Goal: Task Accomplishment & Management: Complete application form

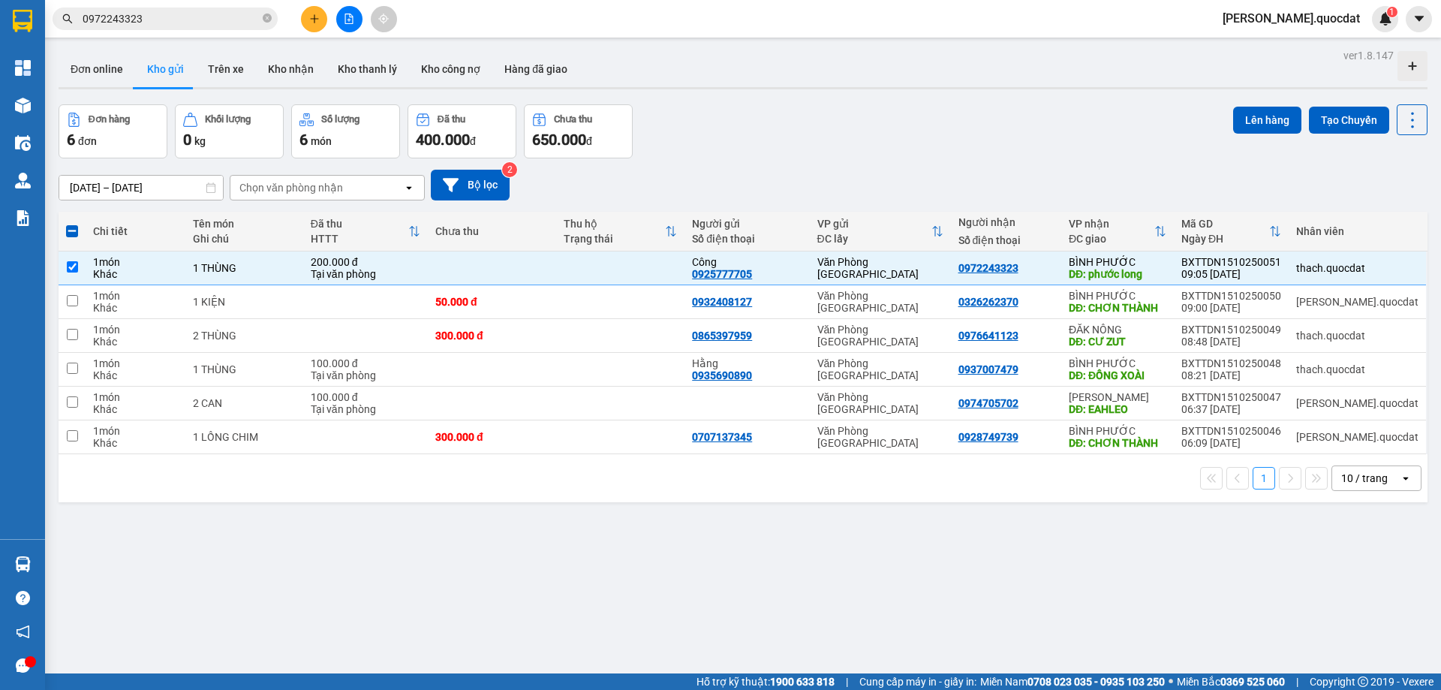
click at [888, 107] on div "Đơn hàng 6 đơn Khối lượng 0 kg Số lượng 6 món Đã thu 400.000 đ Chưa thu 650.000…" at bounding box center [743, 131] width 1369 height 54
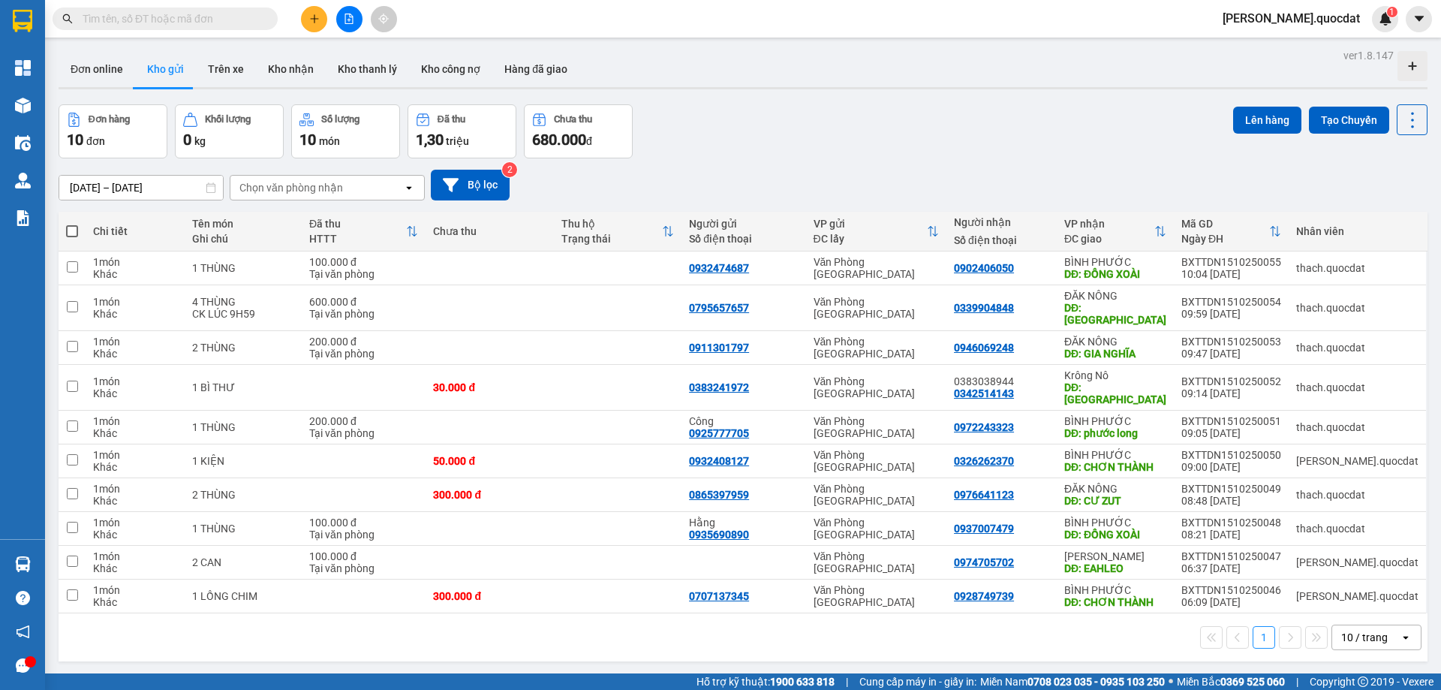
click at [751, 126] on div "Đơn hàng 10 đơn Khối lượng 0 kg Số lượng 10 món Đã thu 1,30 triệu Chưa thu 680.…" at bounding box center [743, 131] width 1369 height 54
click at [736, 140] on div "Đơn hàng 10 đơn Khối lượng 0 kg Số lượng 10 món Đã thu 1,30 triệu Chưa thu 680.…" at bounding box center [743, 131] width 1369 height 54
click at [303, 19] on button at bounding box center [314, 19] width 26 height 26
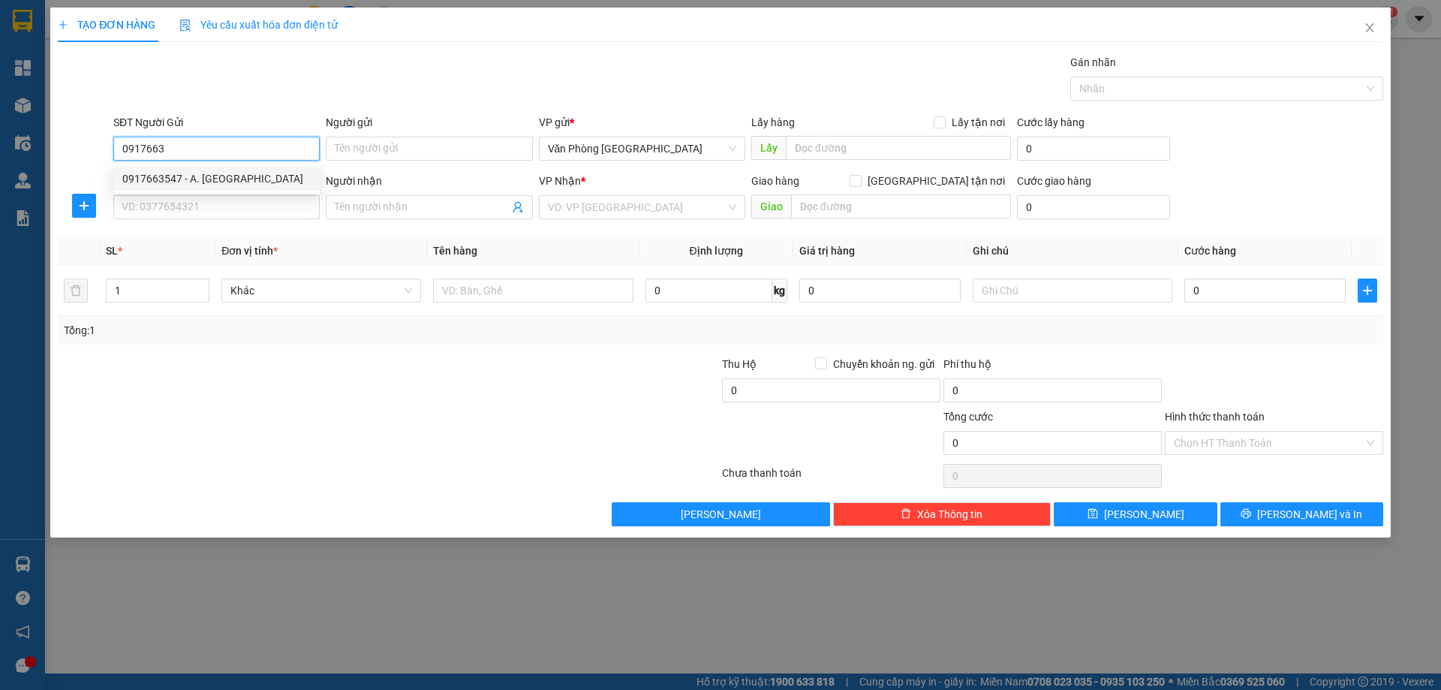
click at [164, 182] on div "0917663547 - A. Quang" at bounding box center [216, 178] width 188 height 17
type input "0917663547"
type input "A. Quang"
type input "0917663547"
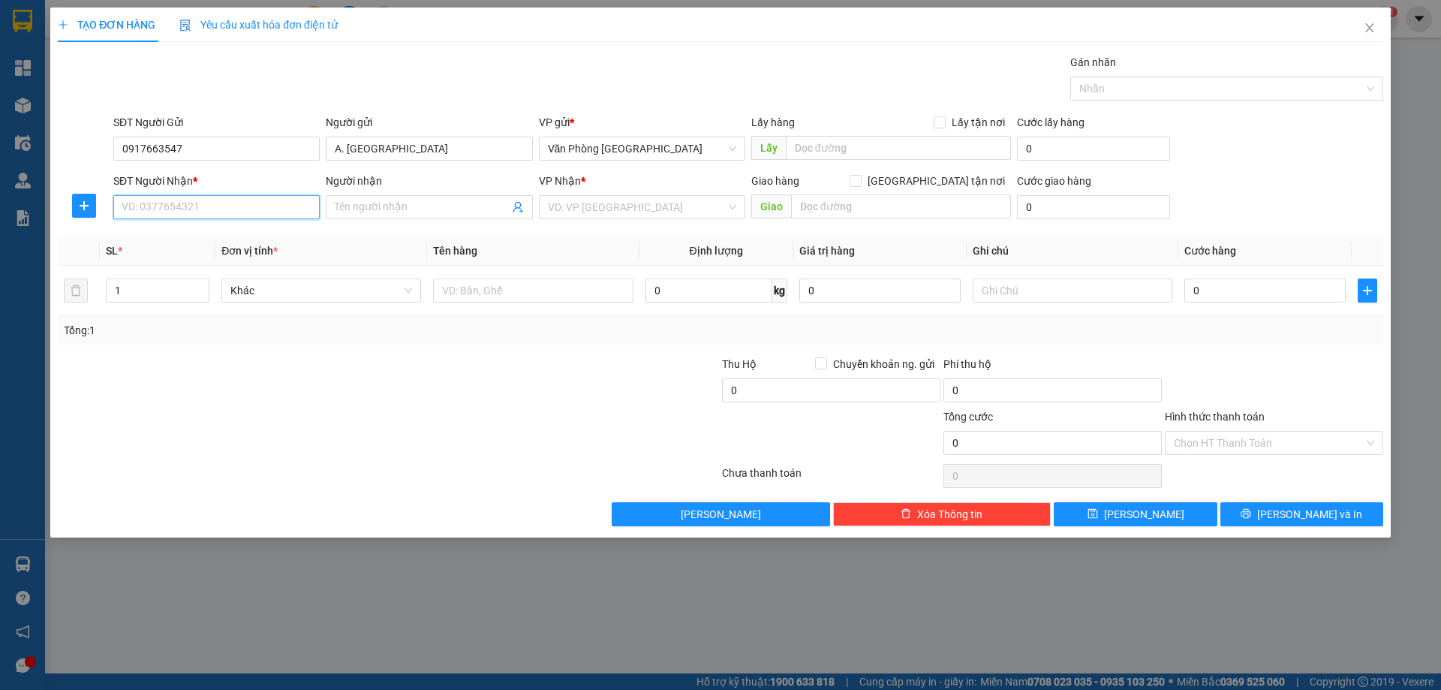
click at [147, 212] on input "SĐT Người Nhận *" at bounding box center [216, 207] width 206 height 24
click at [195, 239] on div "0823643335" at bounding box center [216, 237] width 188 height 17
type input "0823643335"
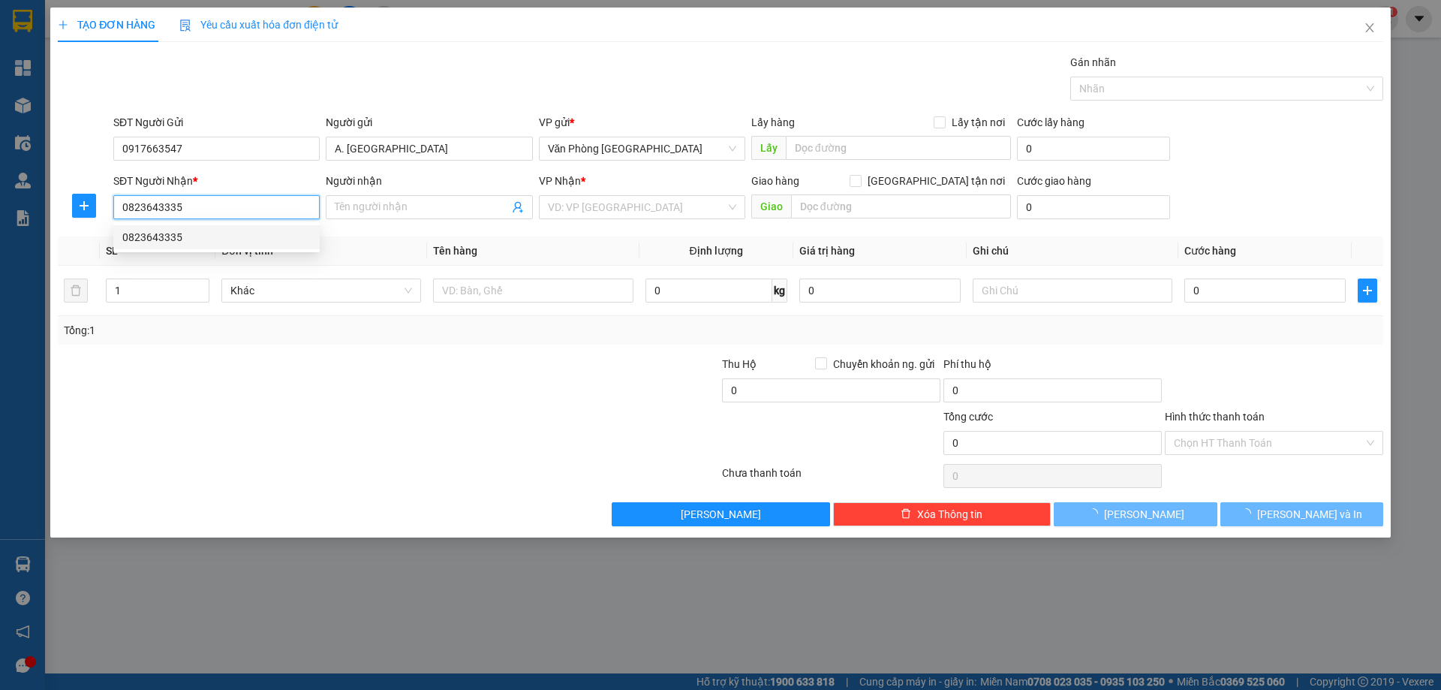
type input "BUÔN MA THUỘT"
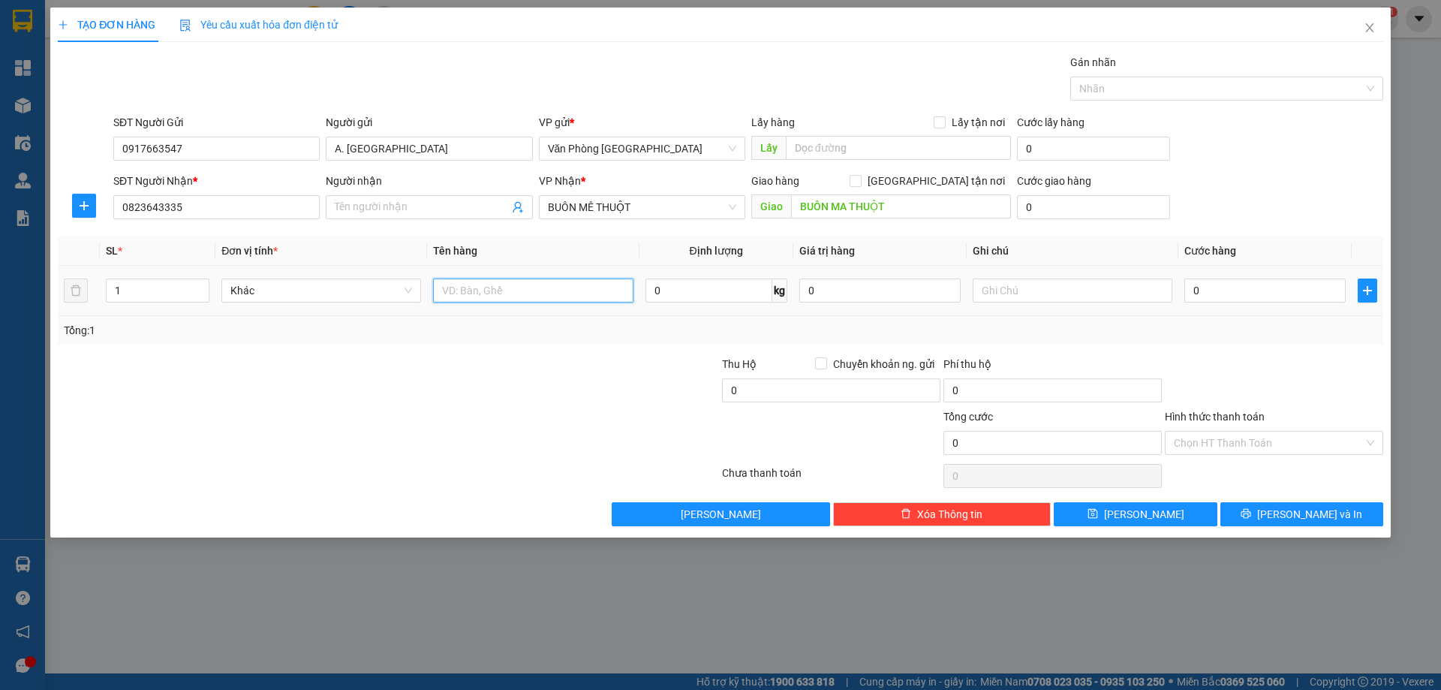
click at [462, 287] on input "text" at bounding box center [533, 291] width 200 height 24
type input "1"
type input "2 THÙNG"
click at [1221, 279] on input "0" at bounding box center [1265, 291] width 161 height 24
click at [1268, 483] on div "Chọn HT Thanh Toán" at bounding box center [1274, 476] width 221 height 30
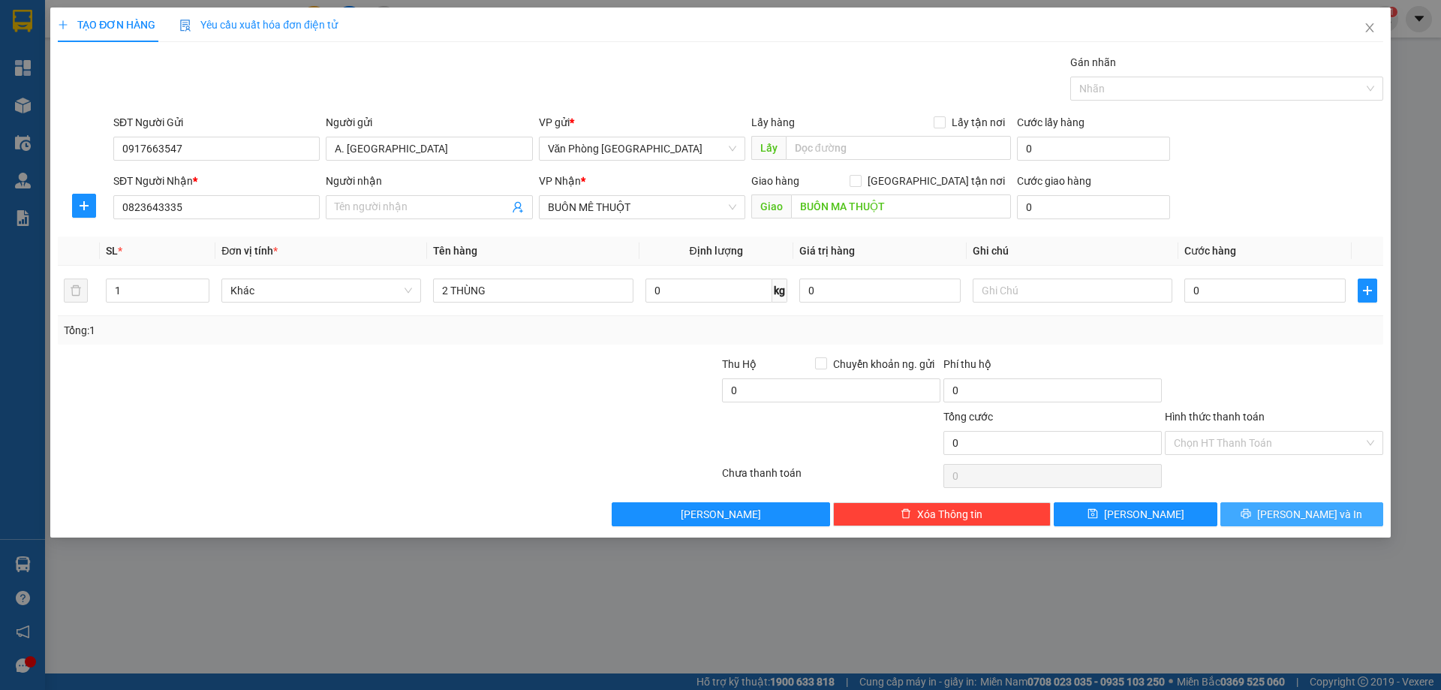
click at [1294, 520] on span "Lưu và In" at bounding box center [1309, 514] width 105 height 17
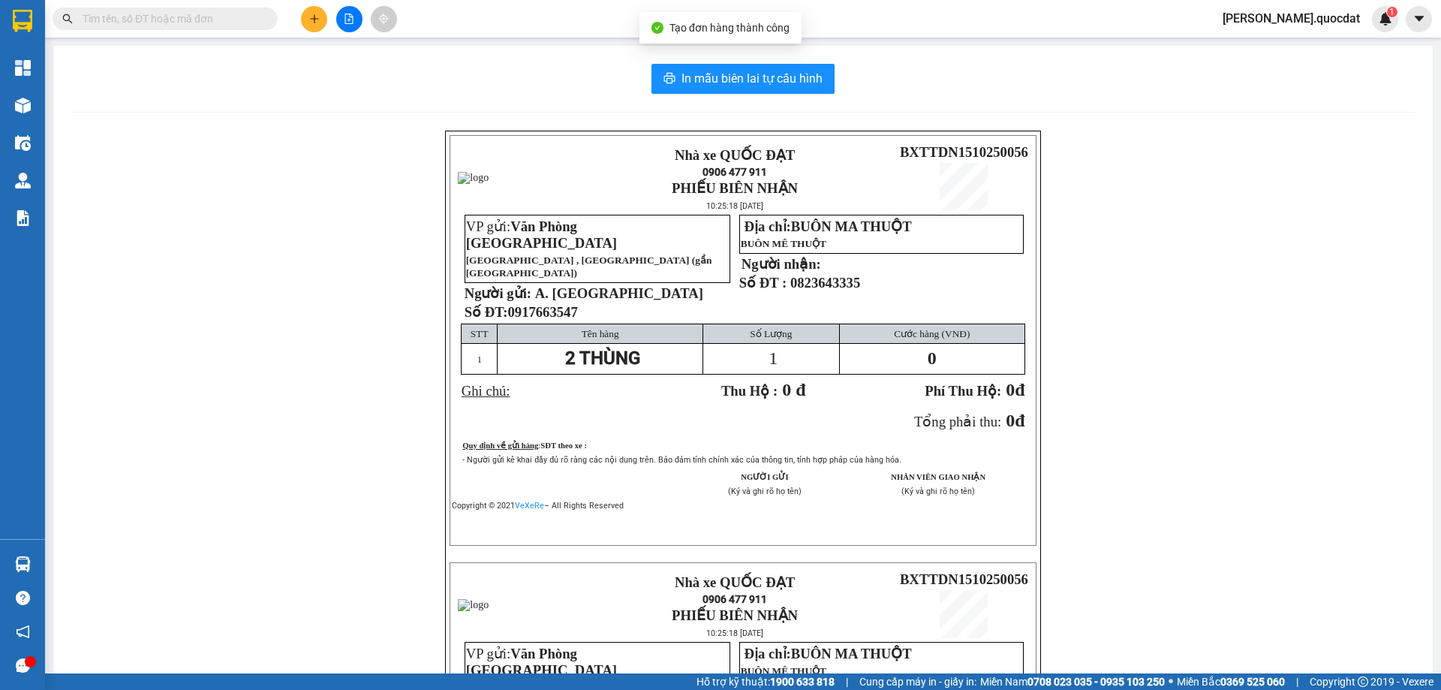
click at [760, 98] on div "In mẫu biên lai tự cấu hình Nhà xe QUỐC ĐẠT 0906 477 911 PHIẾU BIÊN NHẬN 10:25:…" at bounding box center [743, 530] width 1380 height 969
click at [777, 75] on span "In mẫu biên lai tự cấu hình" at bounding box center [752, 78] width 141 height 19
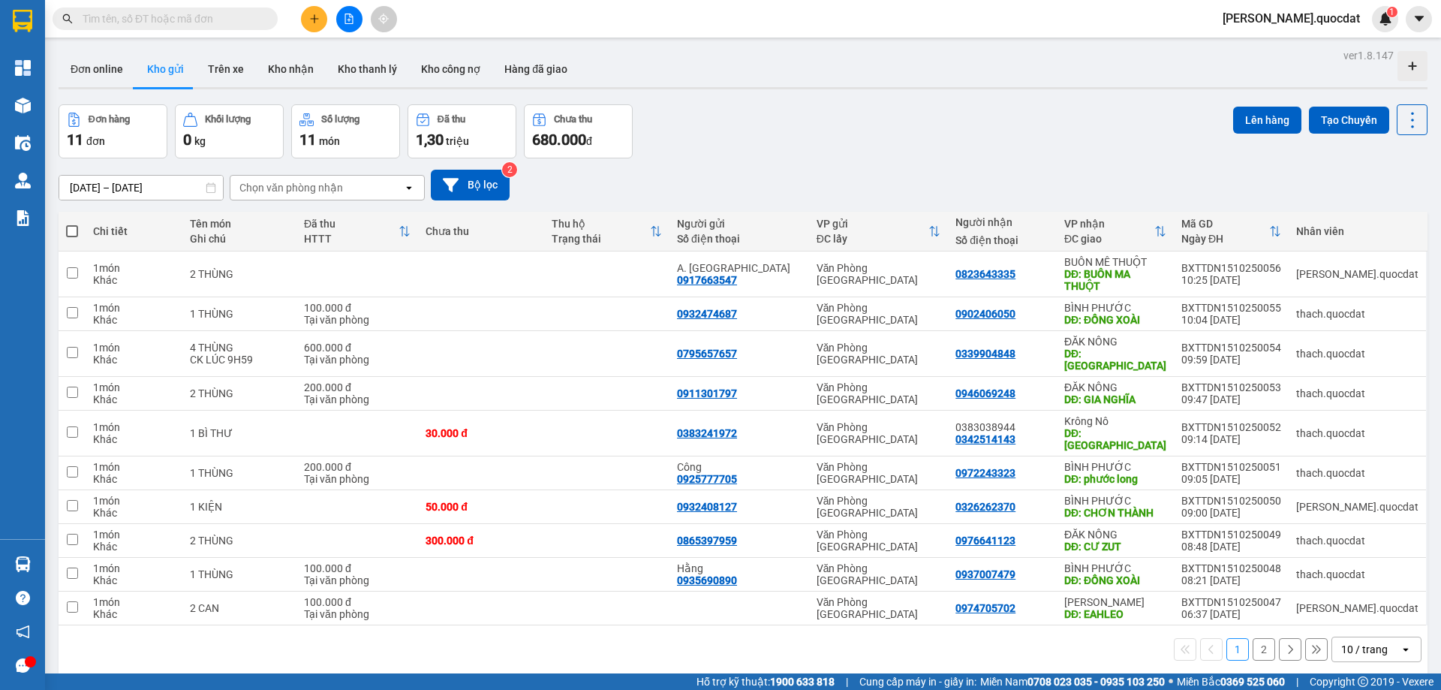
click at [669, 50] on div "ver 1.8.147 Đơn online Kho gửi Trên xe Kho nhận Kho thanh lý Kho công nợ Hàng đ…" at bounding box center [743, 390] width 1381 height 690
click at [167, 182] on input "[DATE] – [DATE]" at bounding box center [141, 188] width 164 height 24
click at [855, 122] on div "Đơn hàng 11 đơn Khối lượng 0 kg Số lượng 11 món Đã thu 1,30 triệu Chưa thu 680.…" at bounding box center [743, 131] width 1369 height 54
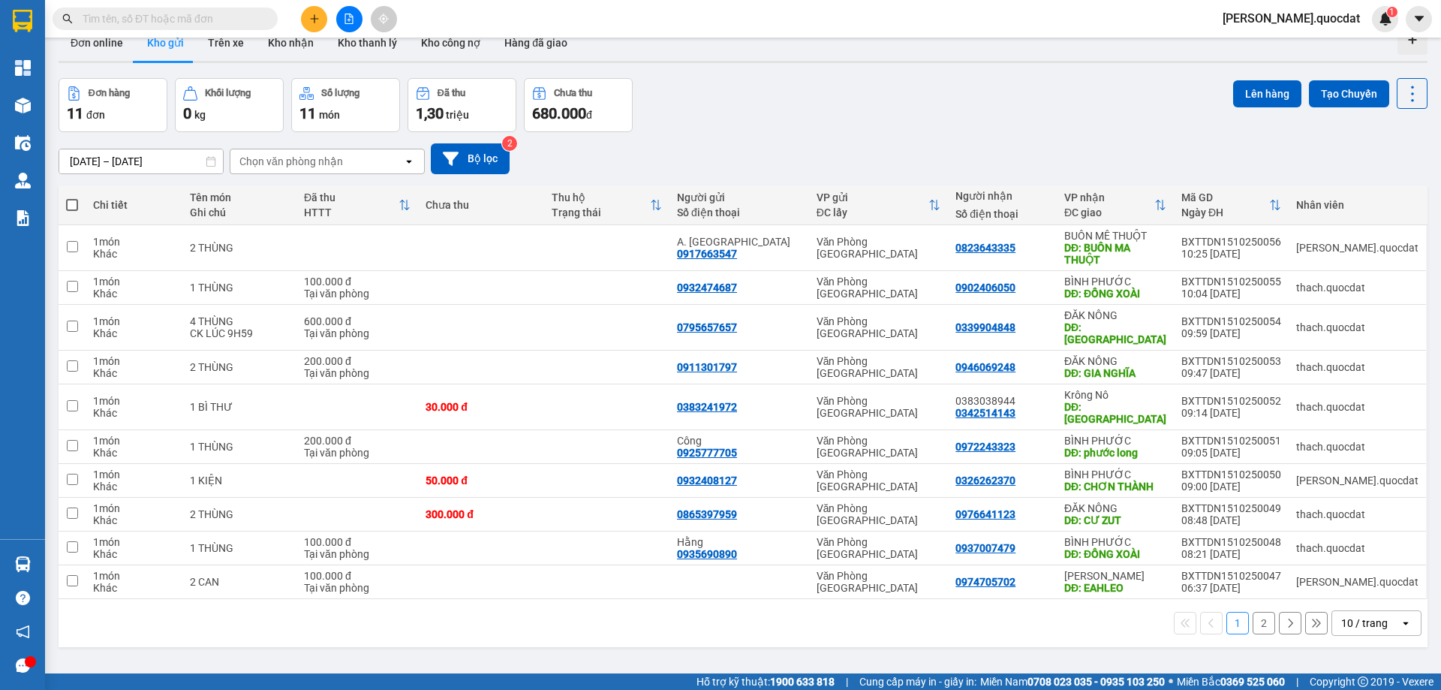
scroll to position [69, 0]
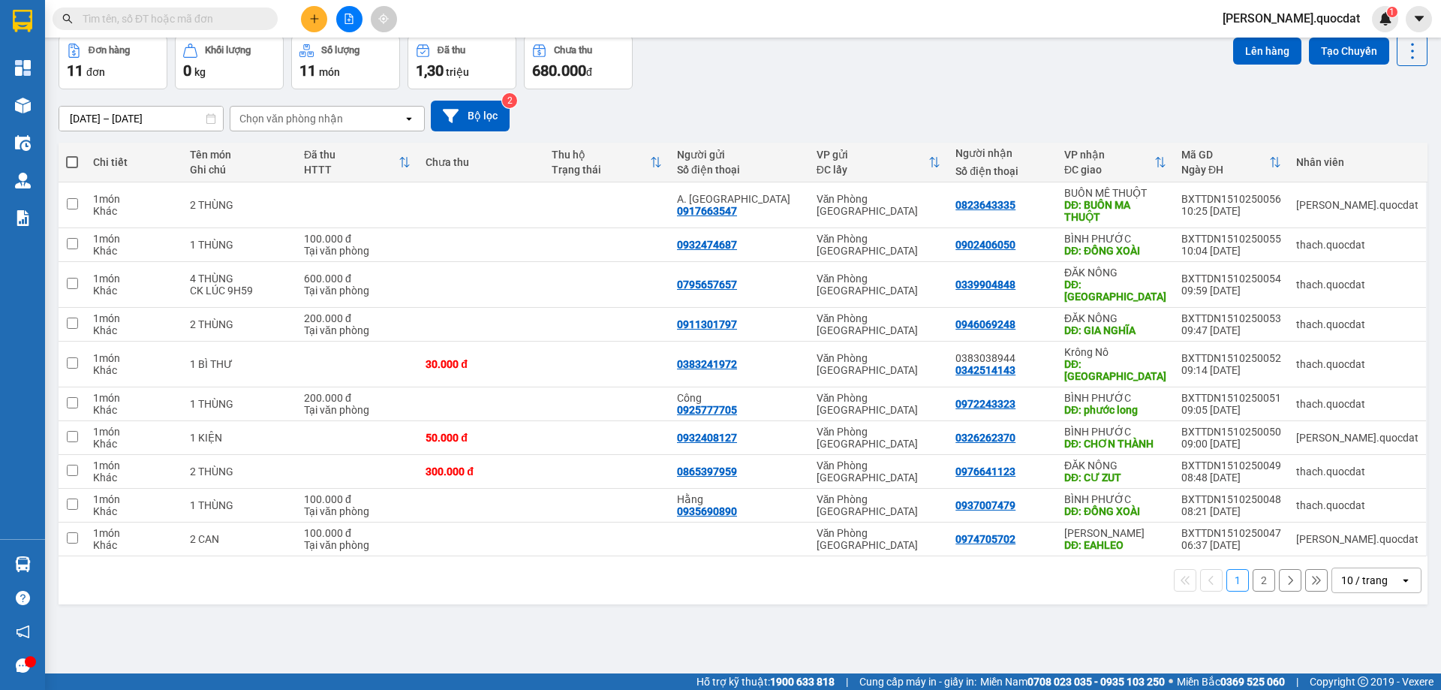
click at [1371, 573] on div "10 / trang" at bounding box center [1365, 580] width 47 height 15
click at [1361, 518] on span "100 / trang" at bounding box center [1360, 523] width 54 height 15
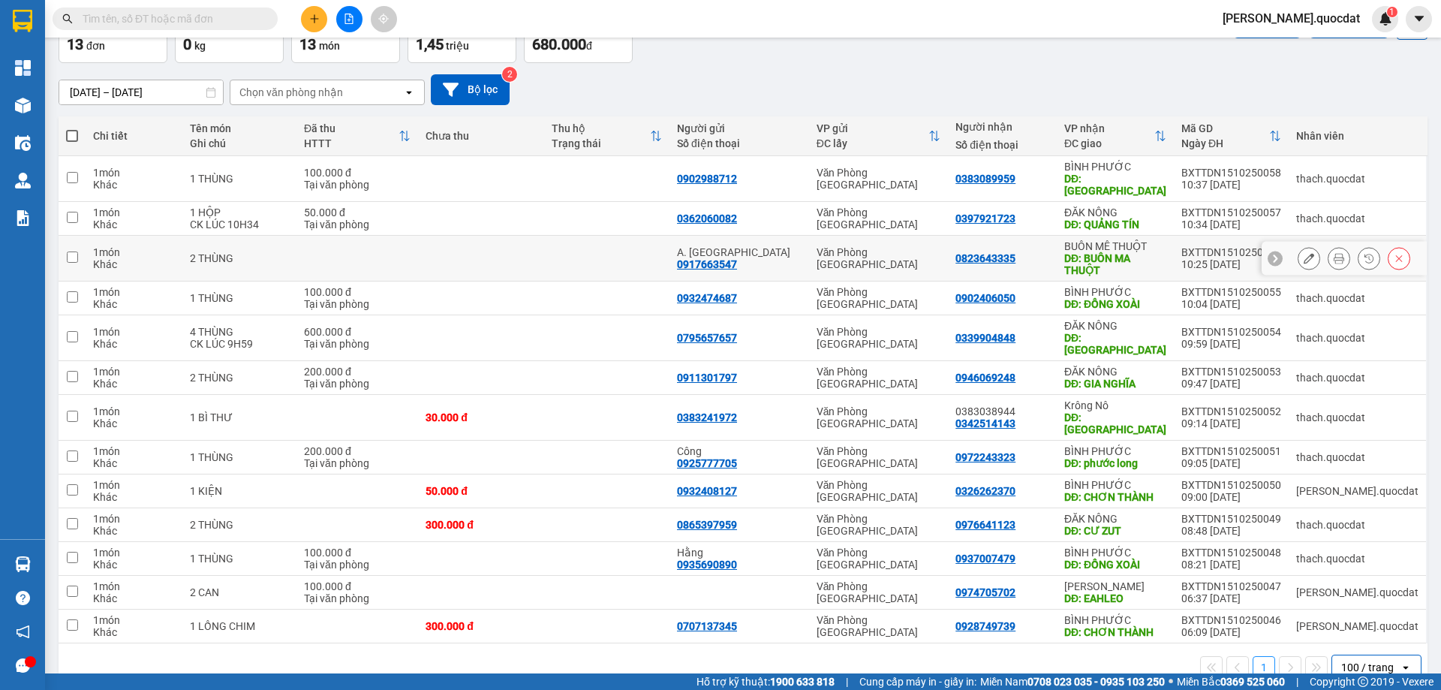
scroll to position [103, 0]
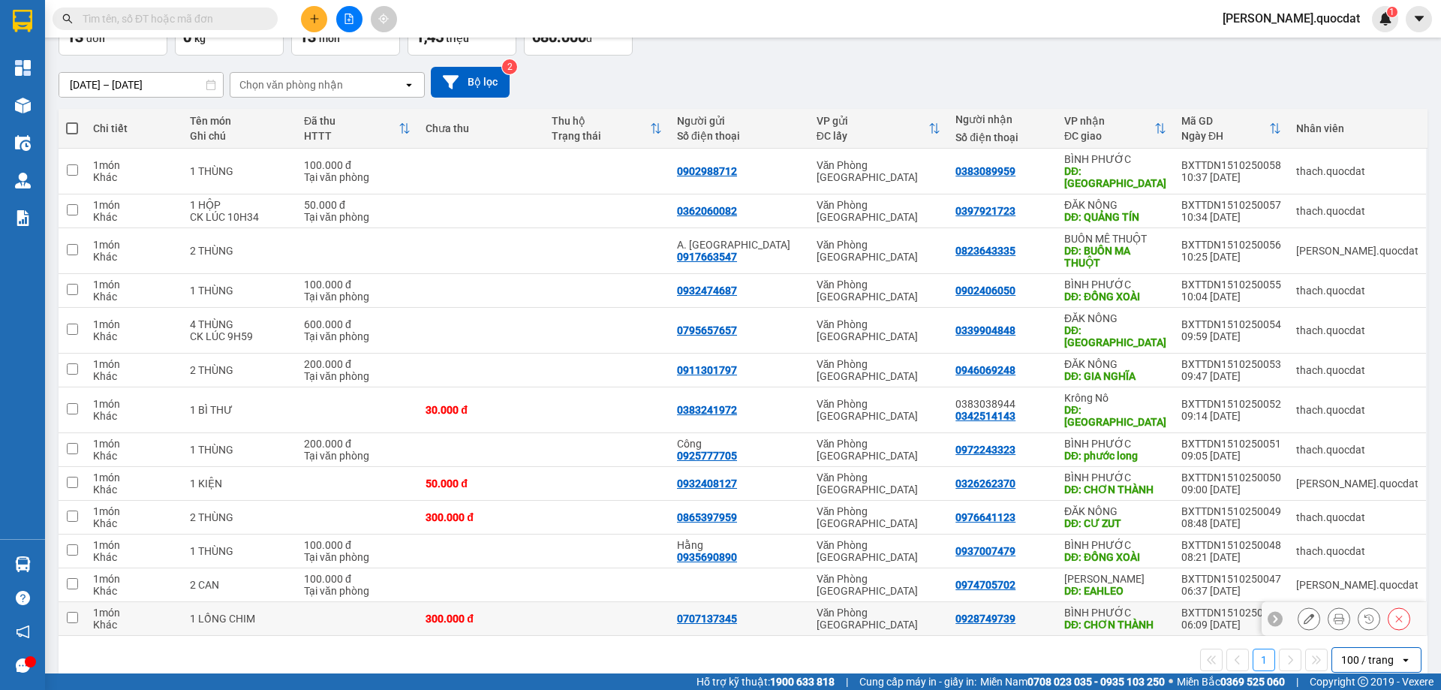
click at [544, 602] on td "300.000 đ" at bounding box center [480, 619] width 125 height 34
checkbox input "true"
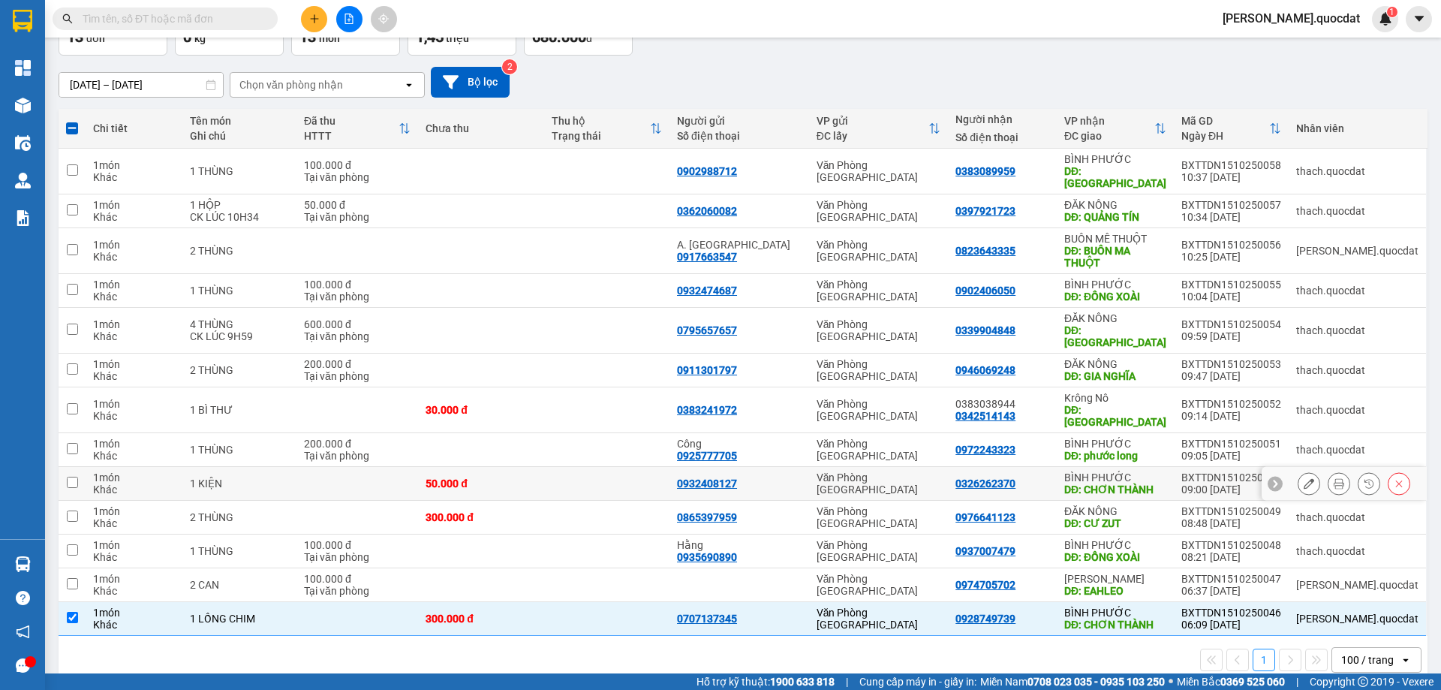
click at [670, 467] on td at bounding box center [606, 484] width 125 height 34
checkbox input "true"
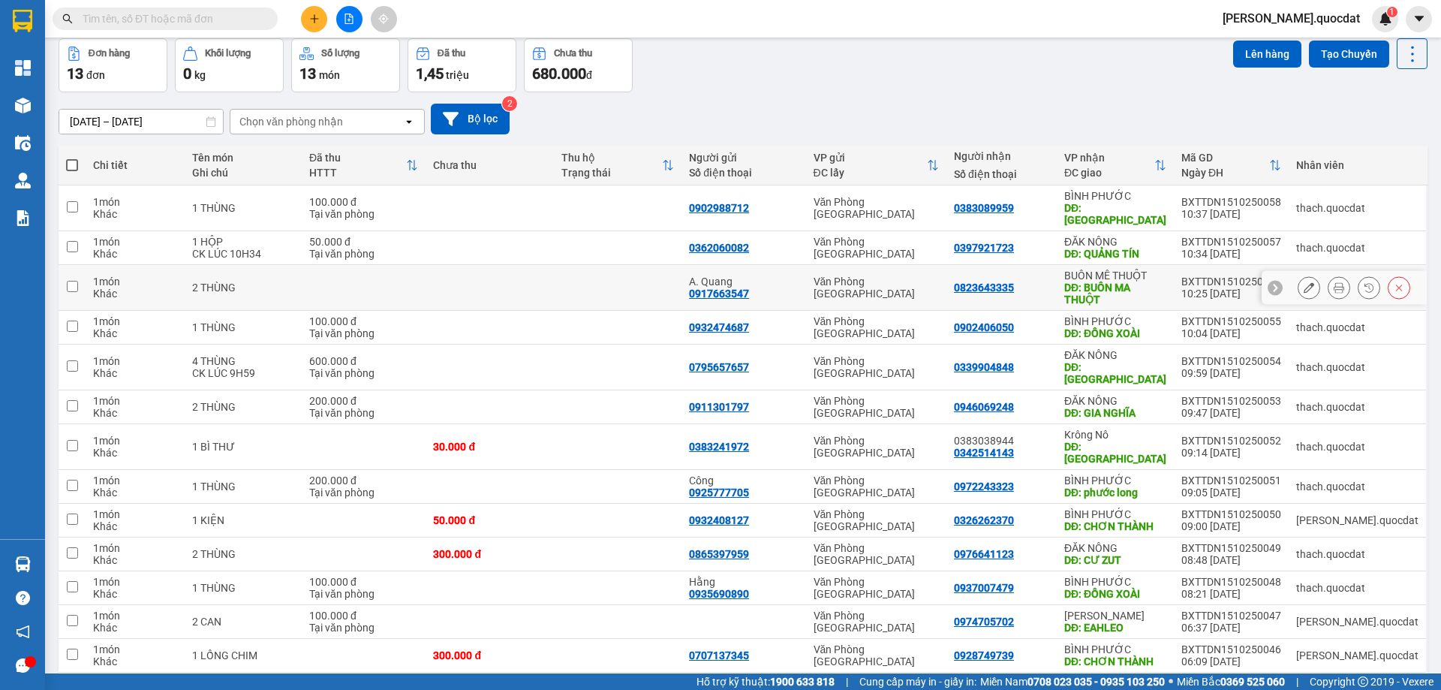
scroll to position [100, 0]
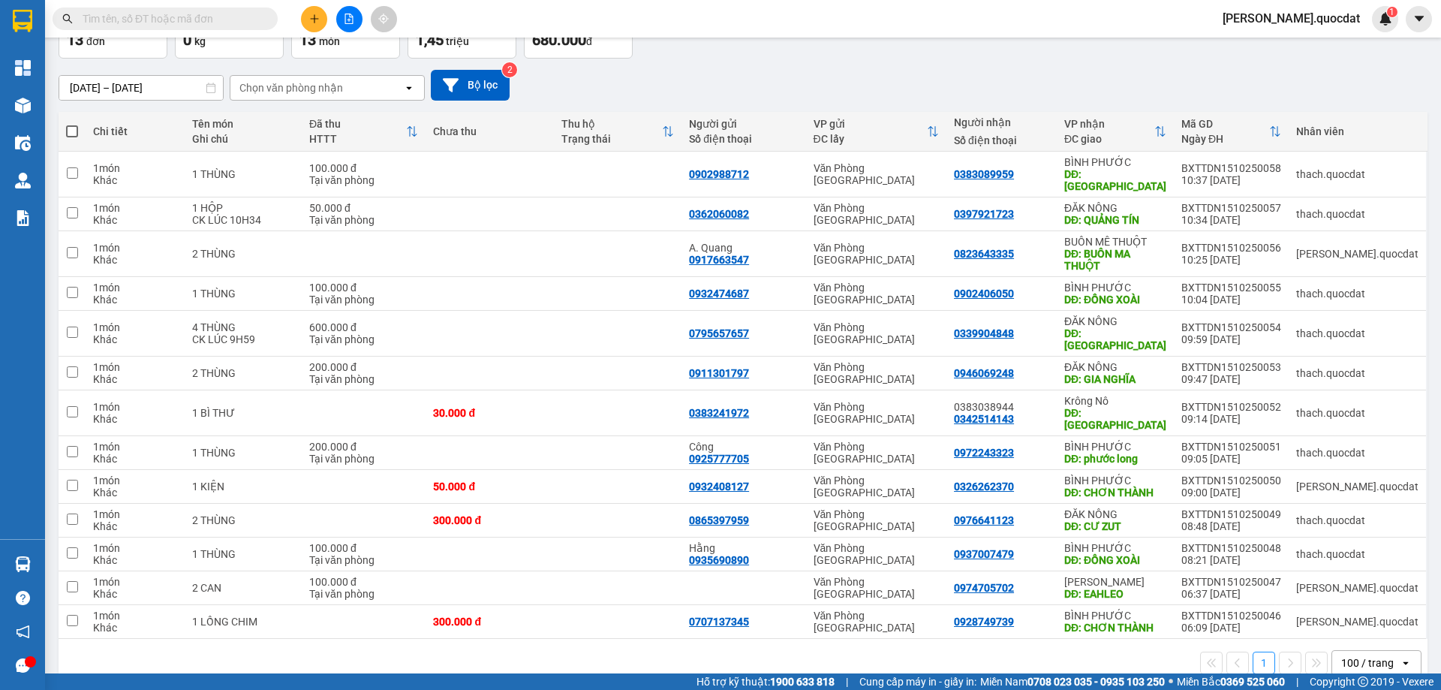
click at [924, 42] on div "Đơn hàng 13 đơn Khối lượng 0 kg Số lượng 13 món Đã thu 1,45 triệu Chưa thu 680.…" at bounding box center [743, 32] width 1369 height 54
click at [149, 91] on input "[DATE] – [DATE]" at bounding box center [141, 88] width 164 height 24
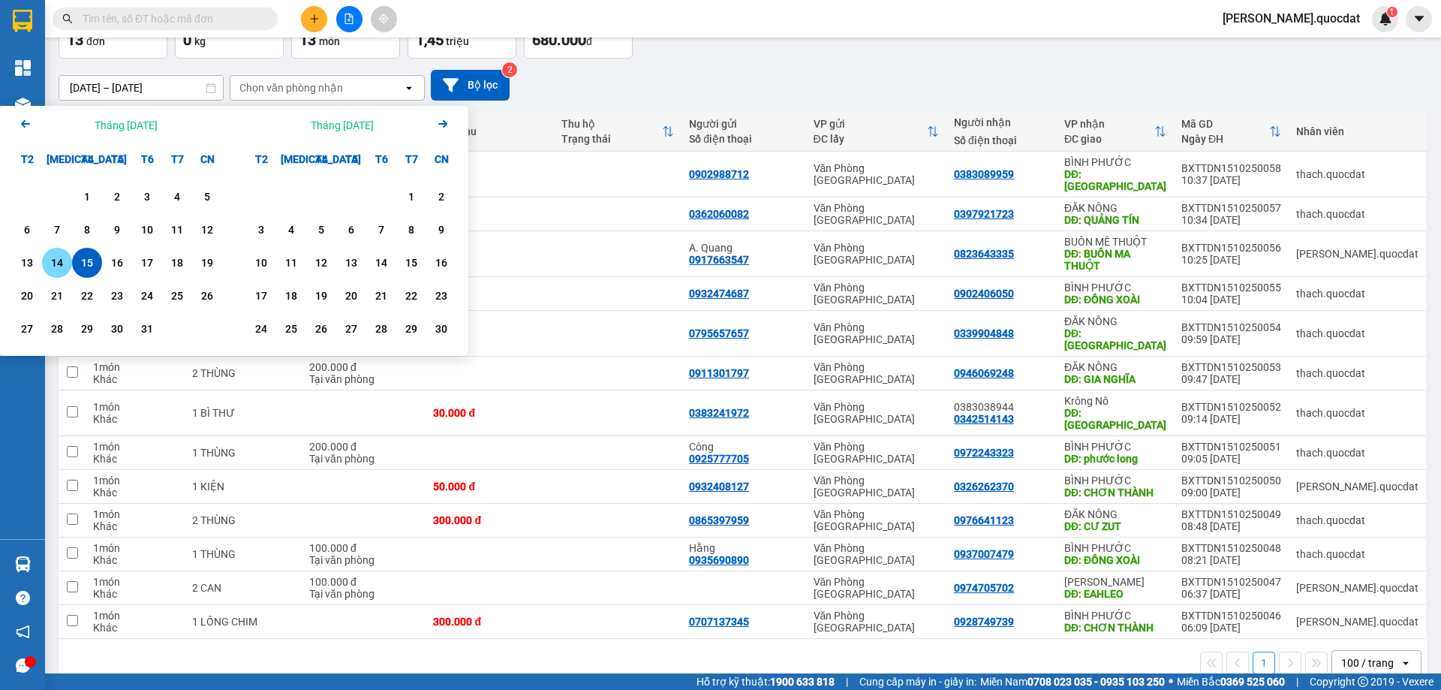
click at [65, 265] on div "14" at bounding box center [57, 263] width 21 height 18
type input "14/10/2025 – 14/10/2025"
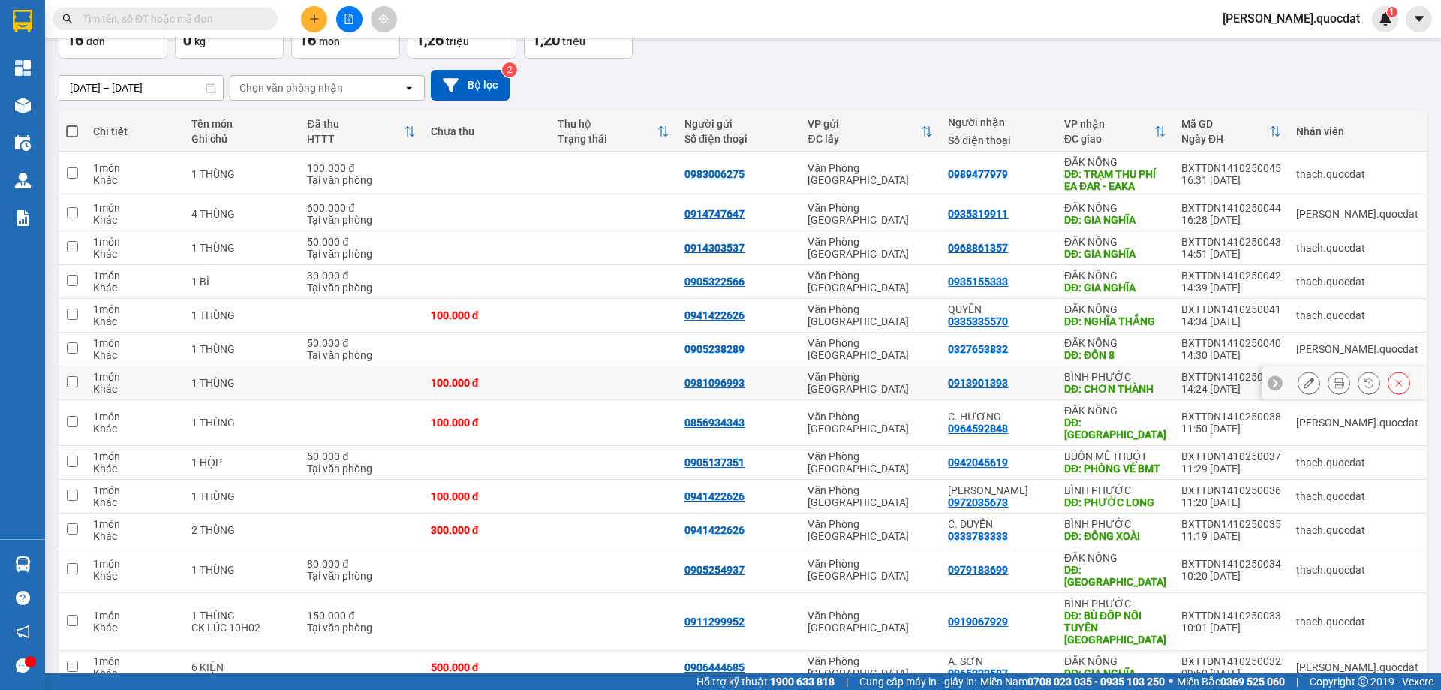
click at [618, 390] on td at bounding box center [613, 383] width 127 height 34
checkbox input "true"
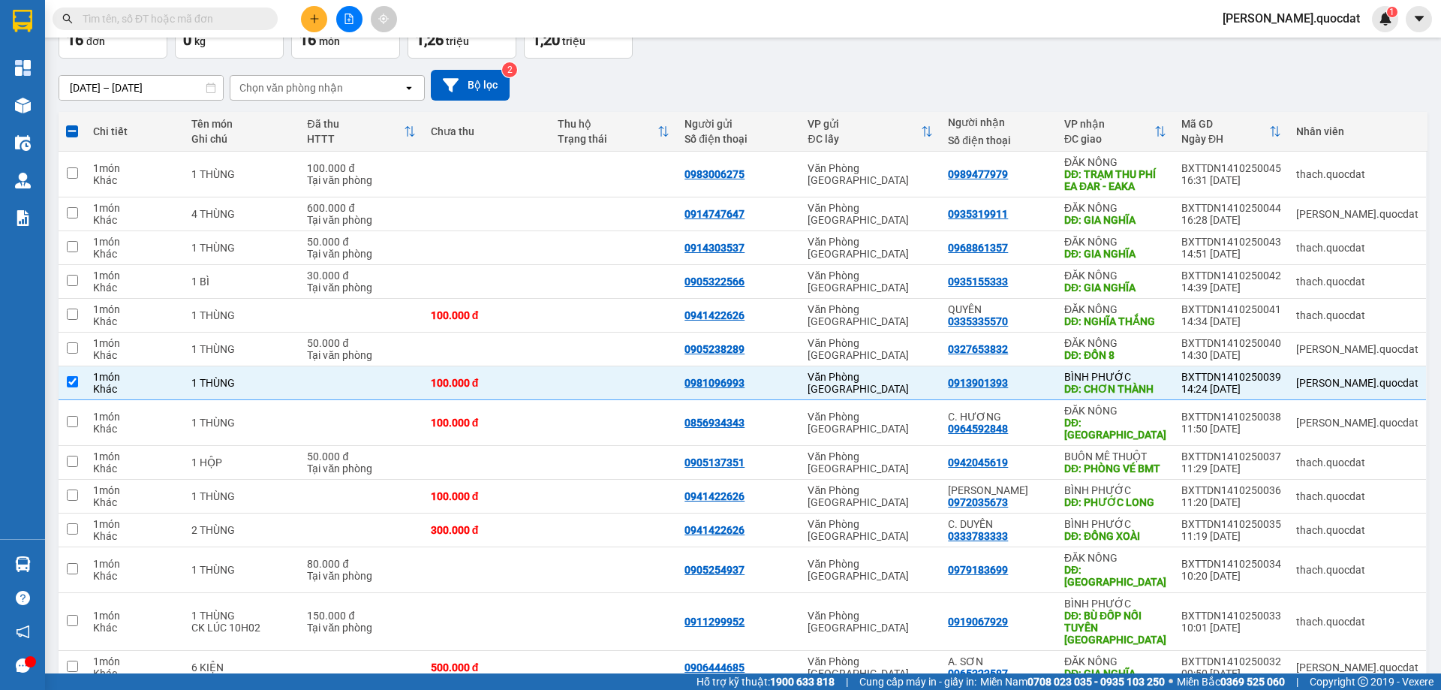
click at [971, 70] on div "14/10/2025 – 14/10/2025 Press the down arrow key to interact with the calendar …" at bounding box center [743, 85] width 1369 height 31
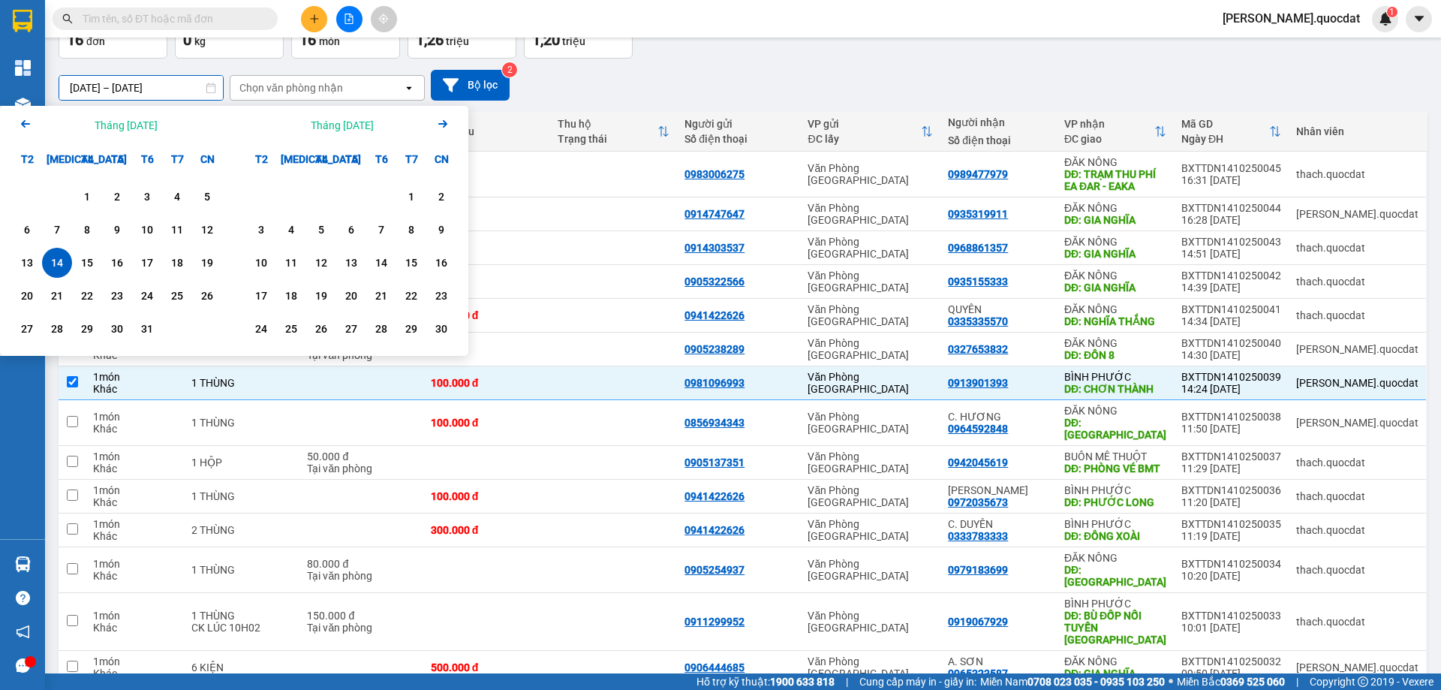
click at [137, 80] on input "14/10/2025 – 14/10/2025" at bounding box center [141, 88] width 164 height 24
click at [94, 267] on div "15" at bounding box center [87, 263] width 21 height 18
type input "[DATE] – [DATE]"
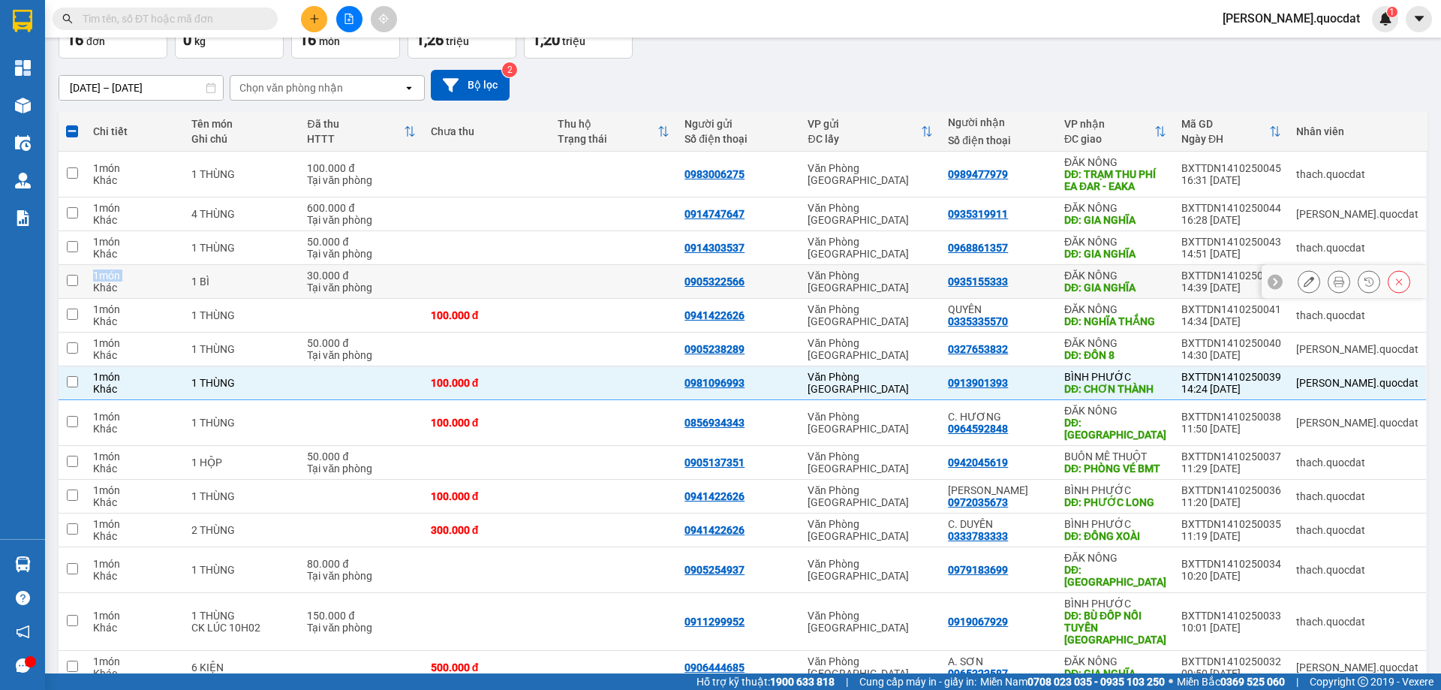
click at [94, 267] on div "Chi tiết Tên món Ghi chú Đã thu HTTT Chưa thu Thu hộ Trạng thái Người gửi Số đi…" at bounding box center [743, 462] width 1369 height 700
checkbox input "false"
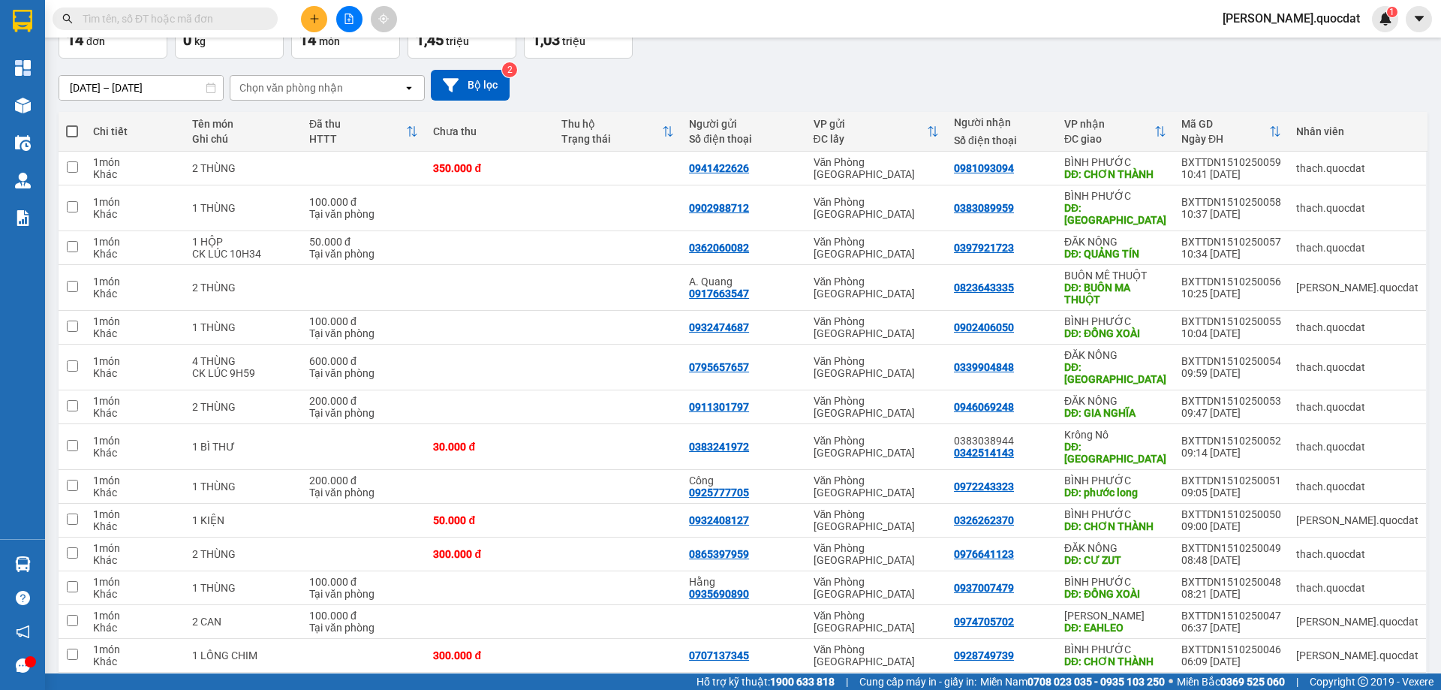
click at [685, 65] on div "15/10/2025 – 15/10/2025 Press the down arrow key to interact with the calendar …" at bounding box center [743, 85] width 1369 height 53
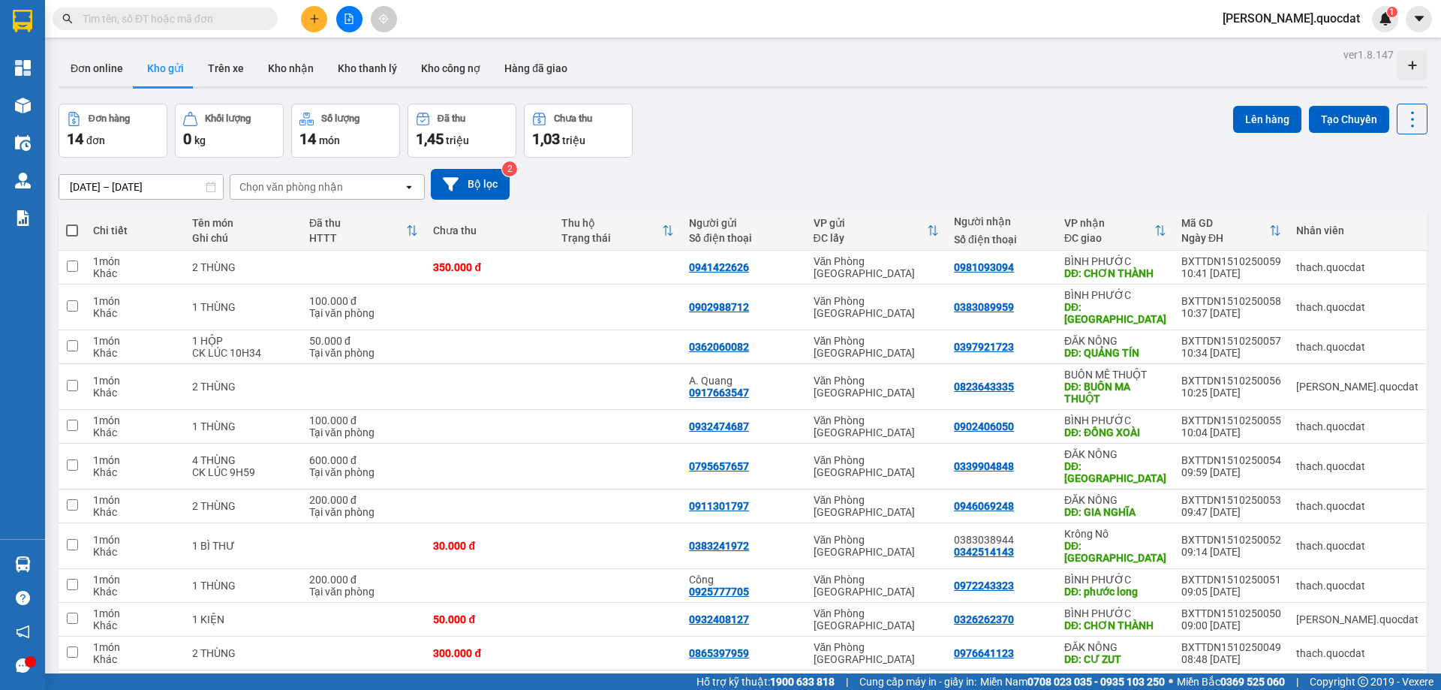
scroll to position [0, 0]
click at [768, 88] on div at bounding box center [743, 88] width 1369 height 2
click at [1411, 119] on icon at bounding box center [1412, 120] width 21 height 21
click at [998, 126] on div "Đơn hàng 14 đơn Khối lượng 0 kg Số lượng 14 món Đã thu 1,45 triệu Chưa thu 1,03…" at bounding box center [743, 131] width 1369 height 54
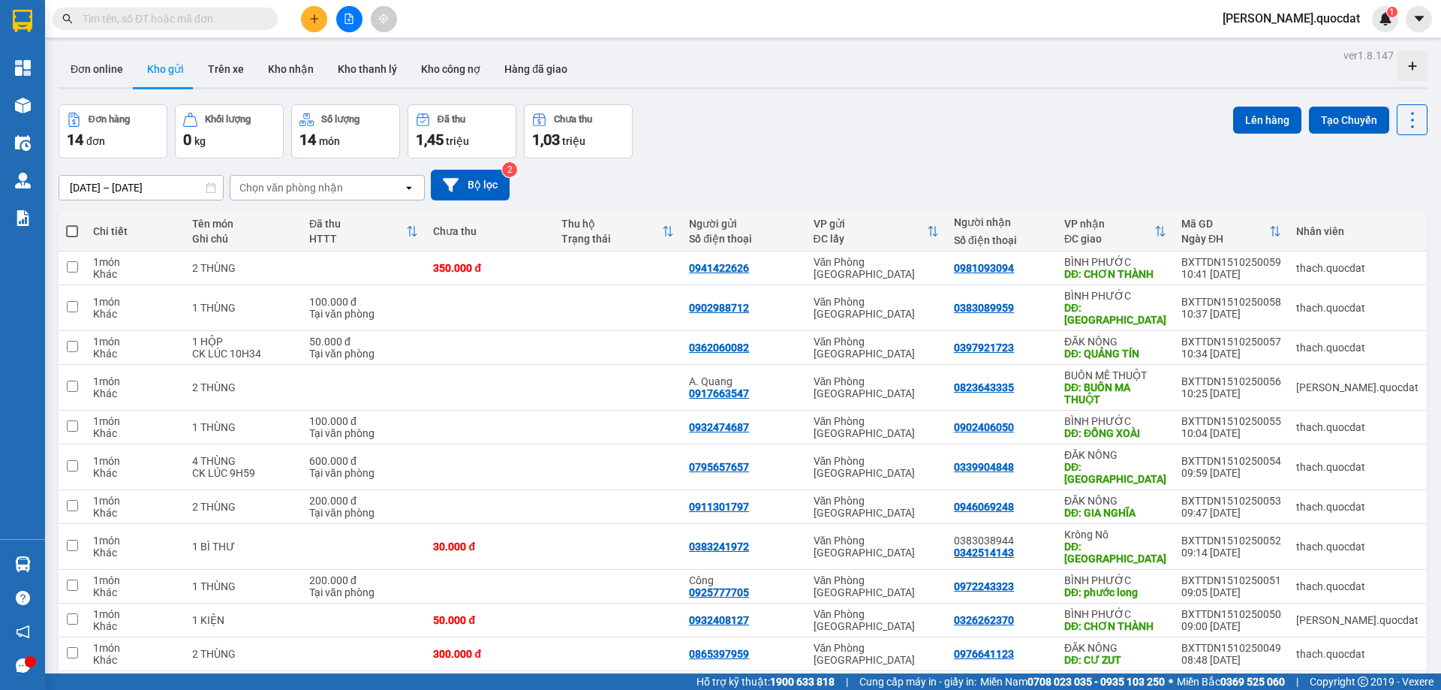
click at [950, 159] on div "15/10/2025 – 15/10/2025 Press the down arrow key to interact with the calendar …" at bounding box center [743, 184] width 1369 height 53
drag, startPoint x: 960, startPoint y: 104, endPoint x: 977, endPoint y: 110, distance: 18.5
click at [960, 104] on div "ver 1.8.147 Đơn online Kho gửi Trên xe Kho nhận Kho thanh lý Kho công nợ Hàng đ…" at bounding box center [743, 436] width 1381 height 782
click at [1403, 122] on icon at bounding box center [1412, 120] width 21 height 21
click at [881, 116] on div "Đơn hàng 14 đơn Khối lượng 0 kg Số lượng 14 món Đã thu 1,45 triệu Chưa thu 1,03…" at bounding box center [743, 131] width 1369 height 54
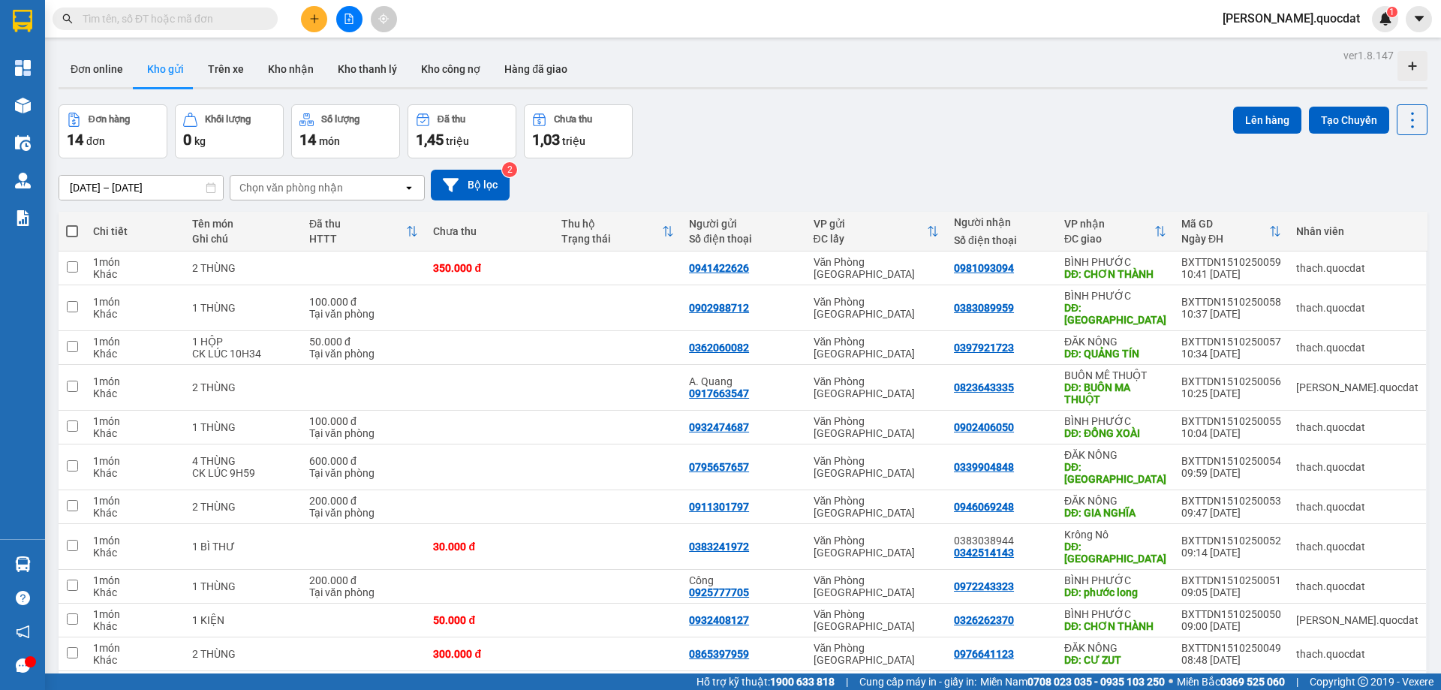
click at [921, 119] on div "Đơn hàng 14 đơn Khối lượng 0 kg Số lượng 14 món Đã thu 1,45 triệu Chưa thu 1,03…" at bounding box center [743, 131] width 1369 height 54
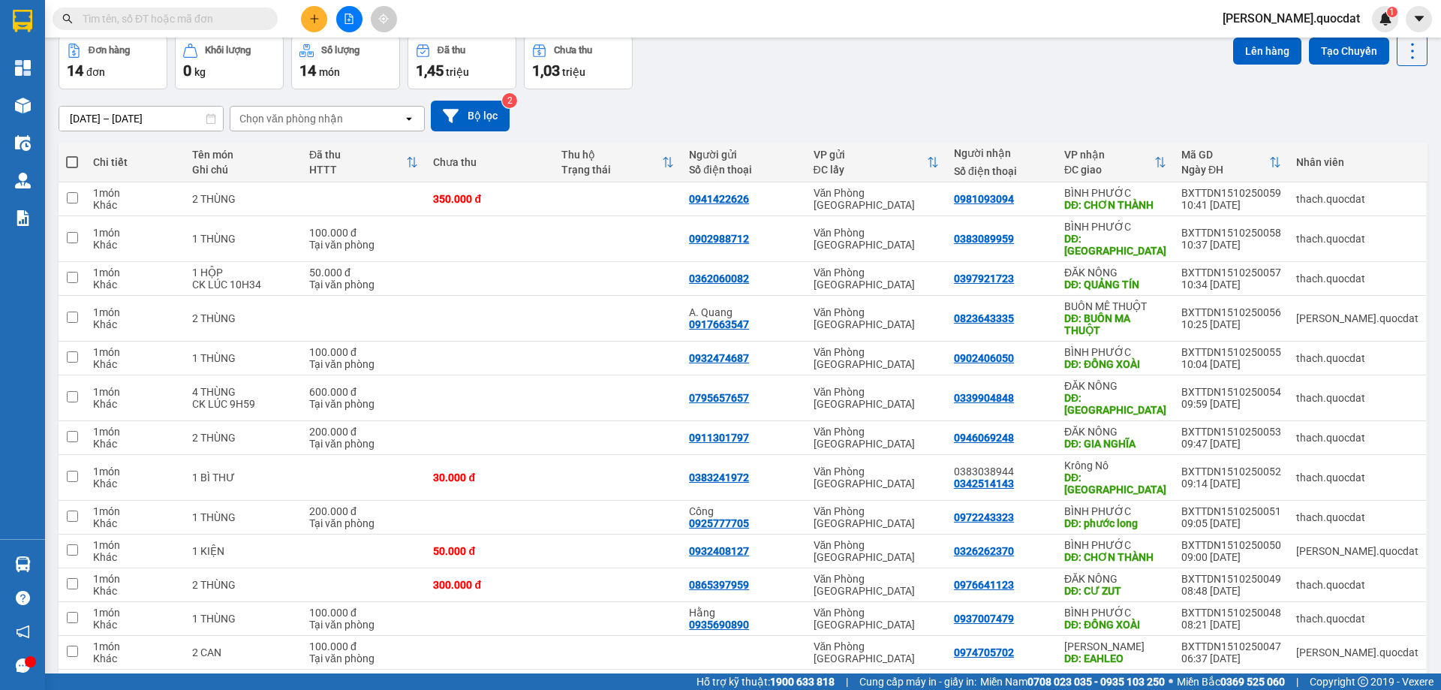
scroll to position [137, 0]
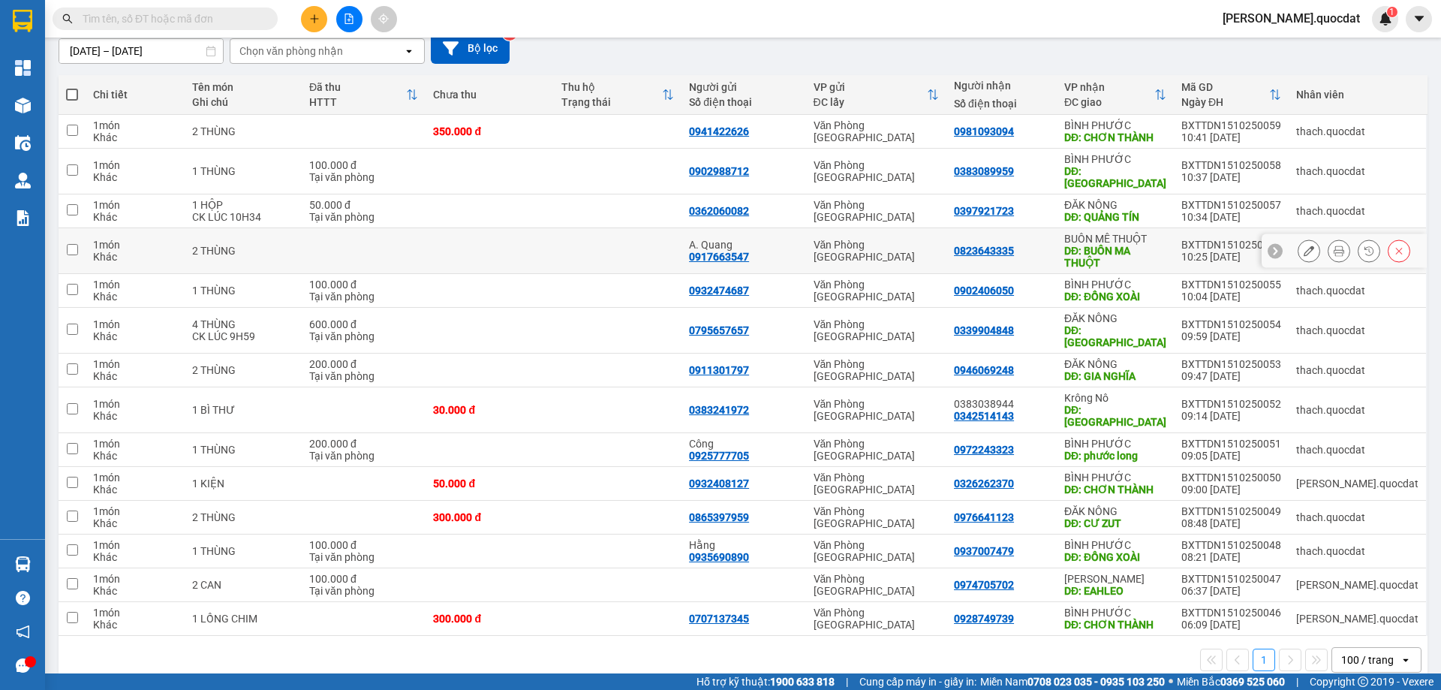
click at [1304, 250] on icon at bounding box center [1309, 250] width 11 height 11
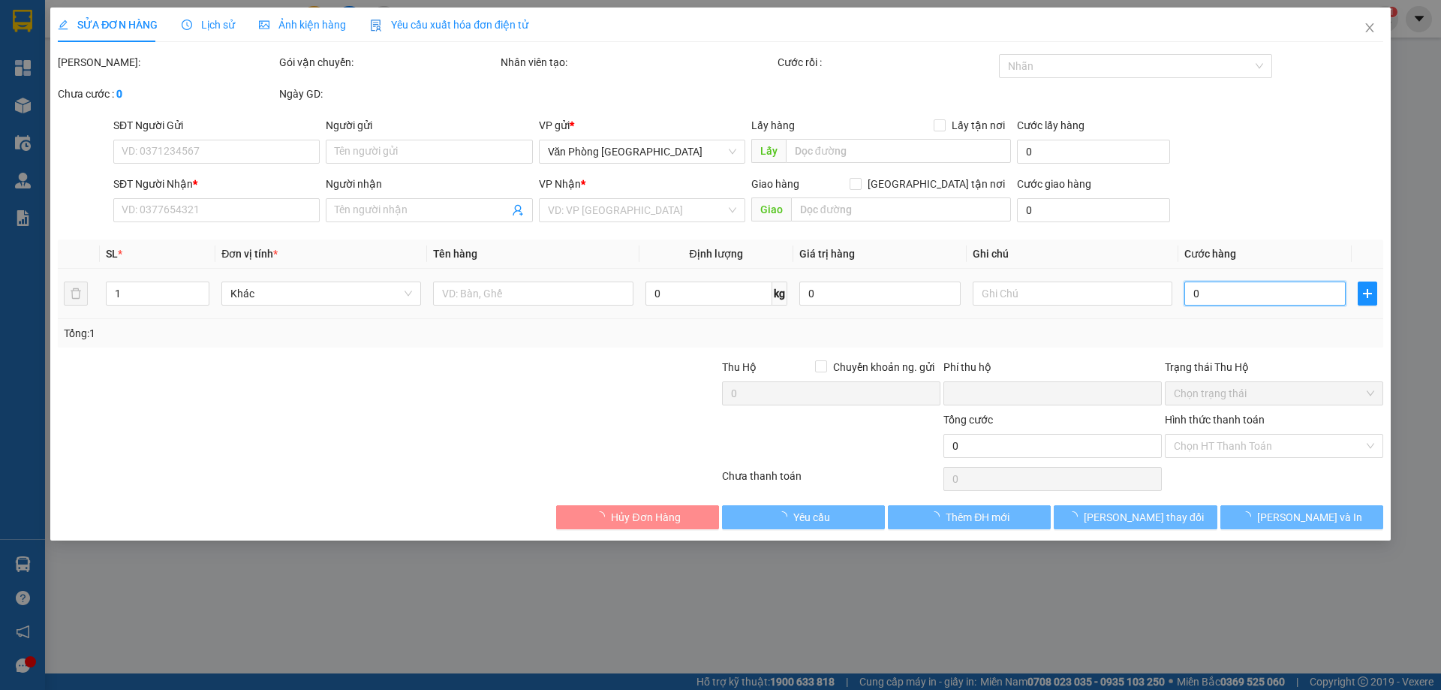
click at [1221, 288] on input "0" at bounding box center [1265, 294] width 161 height 24
type input "3"
type input "0"
type input "3"
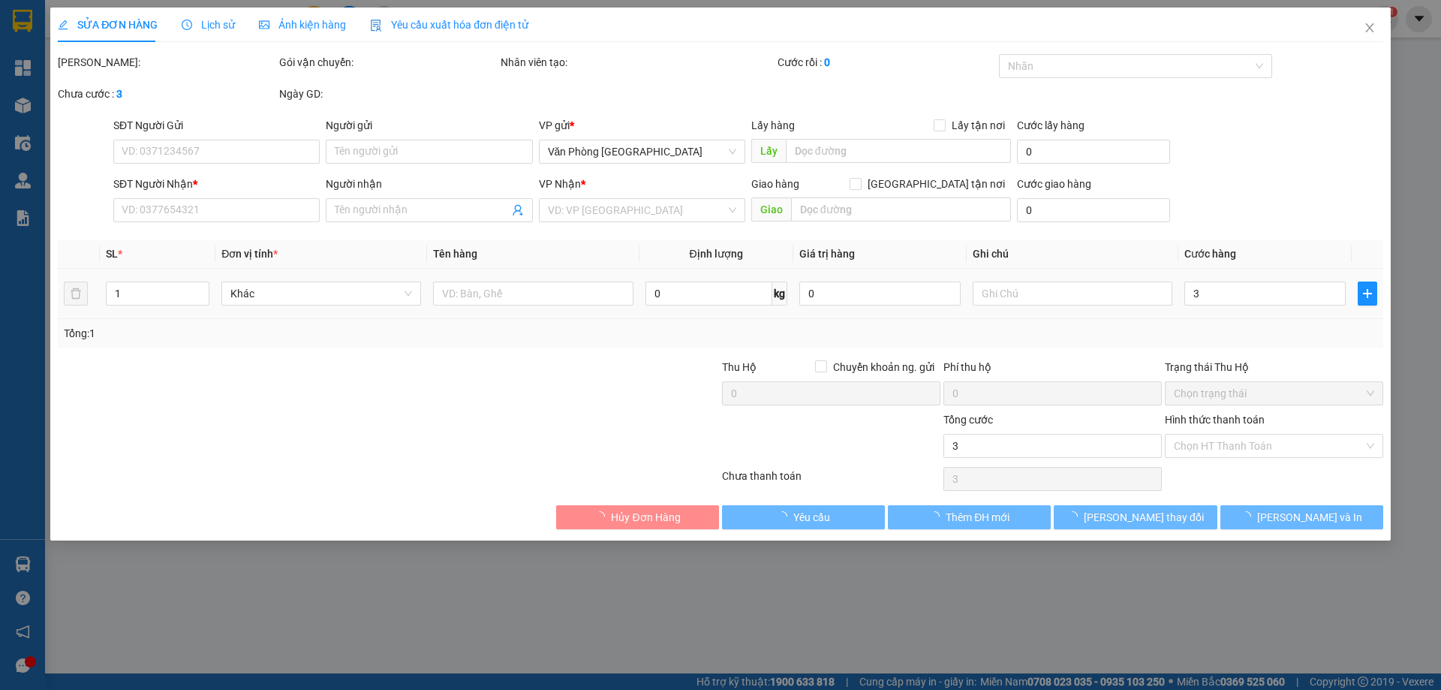
type input "0917663547"
type input "A. Quang"
type input "0823643335"
type input "BUÔN MA THUỘT"
type input "0"
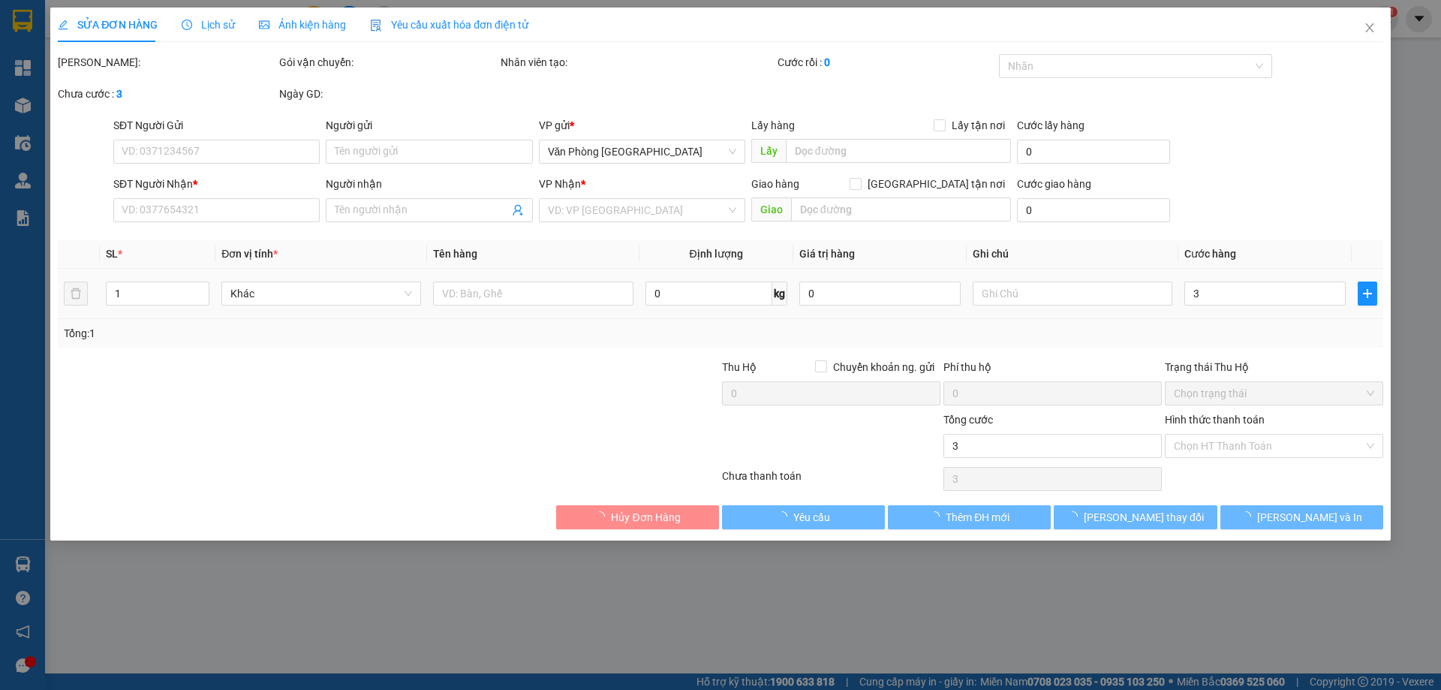
type input "0"
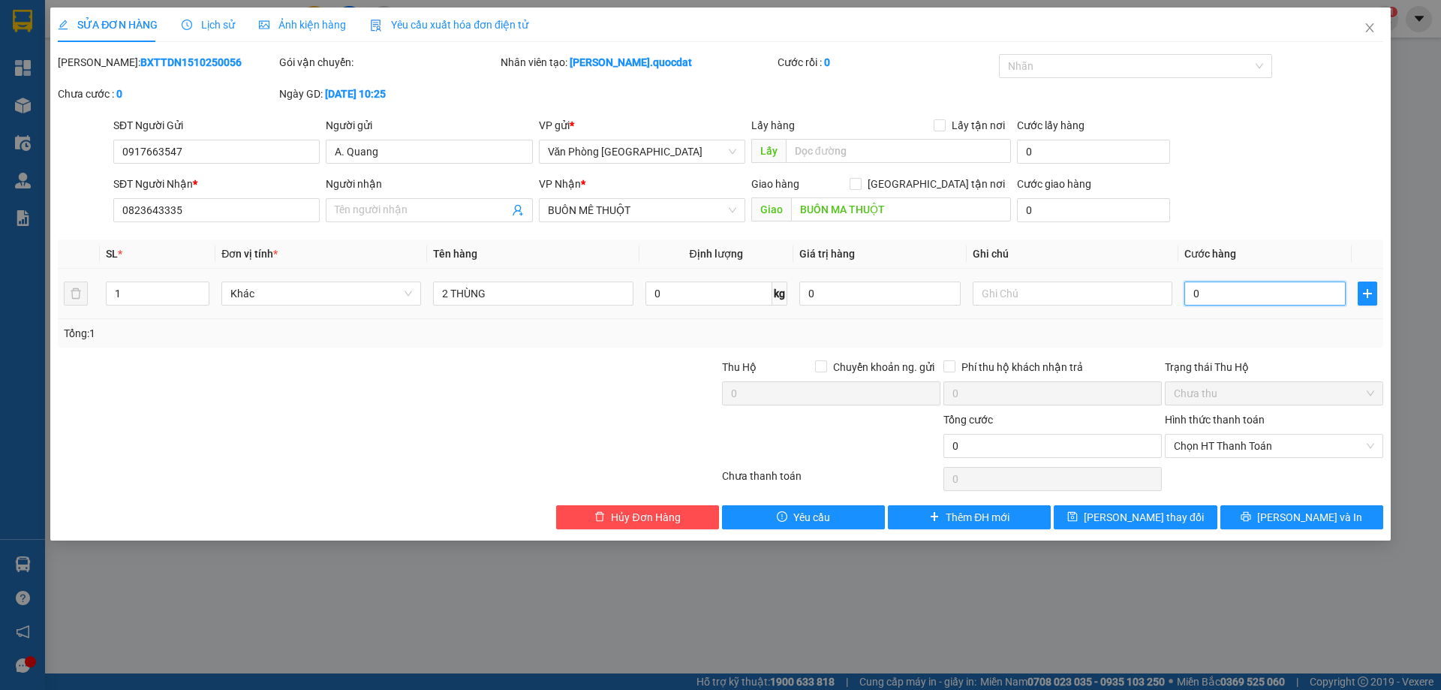
click at [1196, 290] on input "0" at bounding box center [1265, 294] width 161 height 24
type input "2"
type input "25"
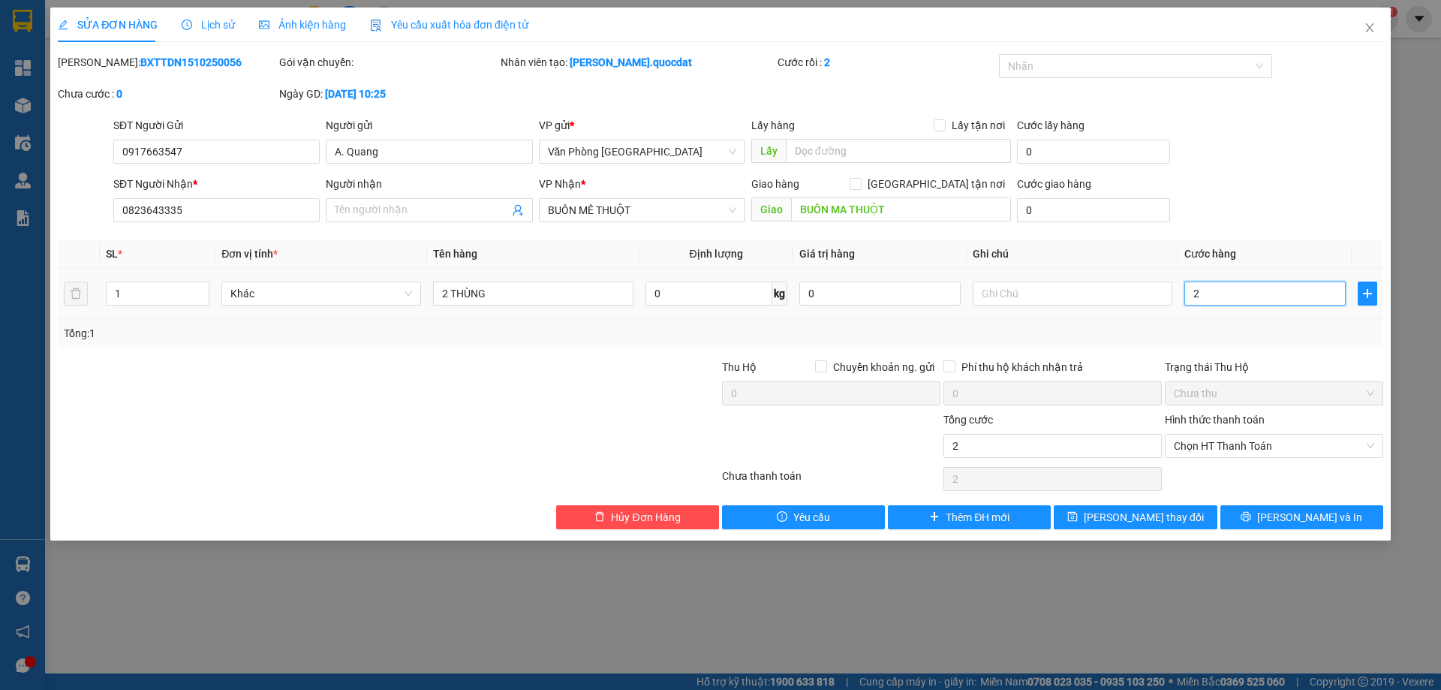
type input "25"
type input "250"
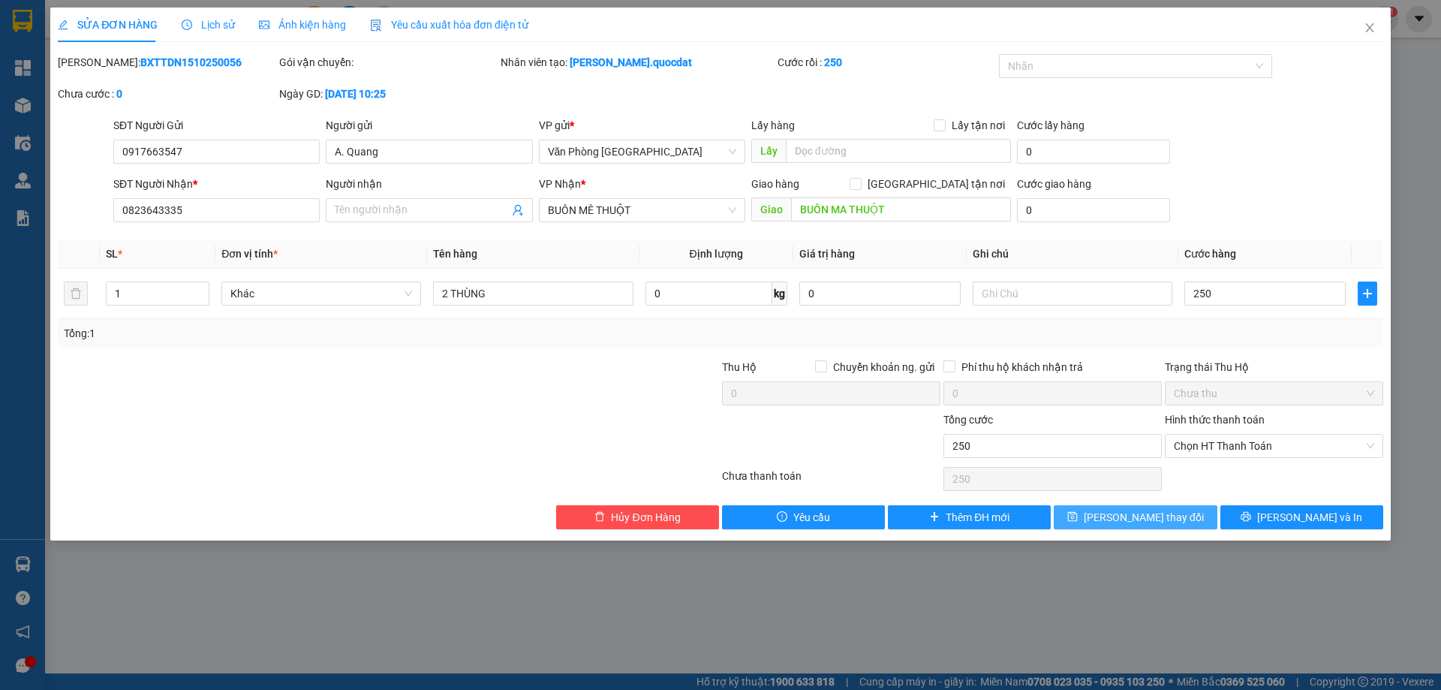
type input "250.000"
click at [1167, 515] on span "Lưu thay đổi" at bounding box center [1144, 517] width 120 height 17
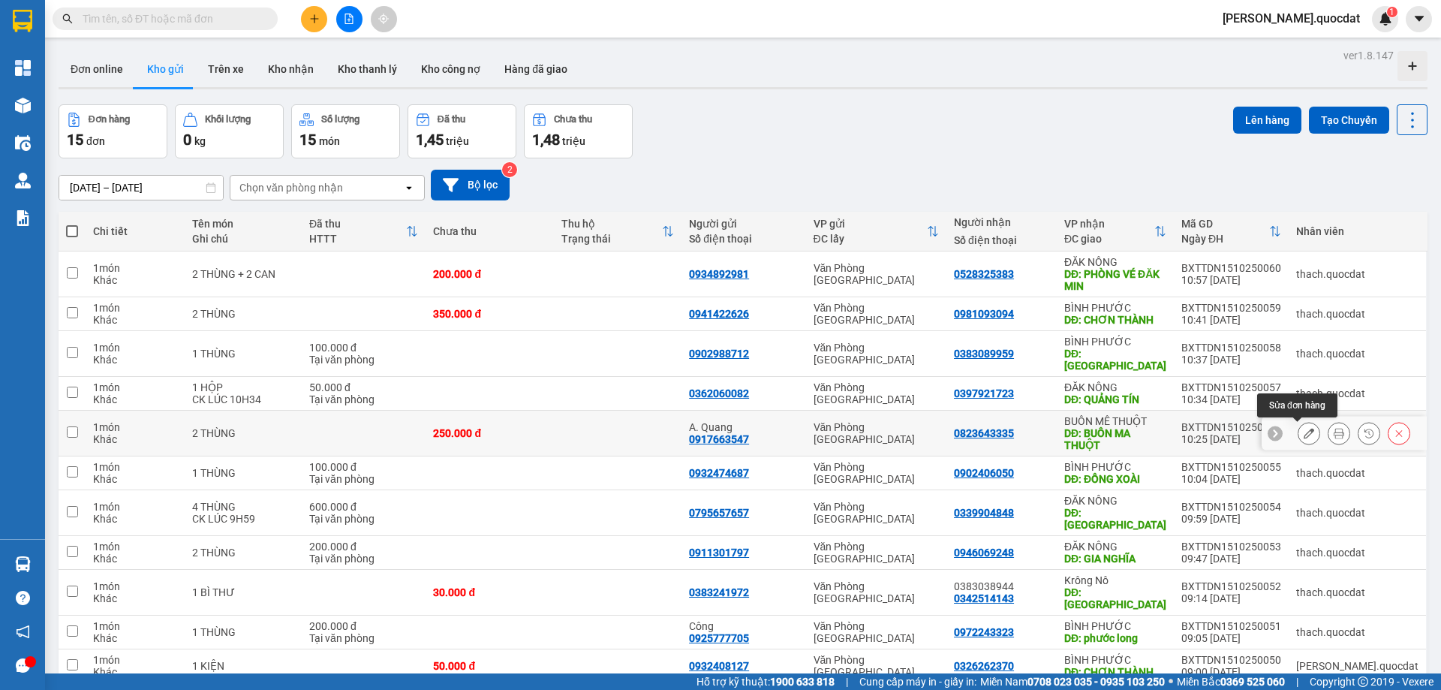
click at [1304, 429] on icon at bounding box center [1309, 433] width 11 height 11
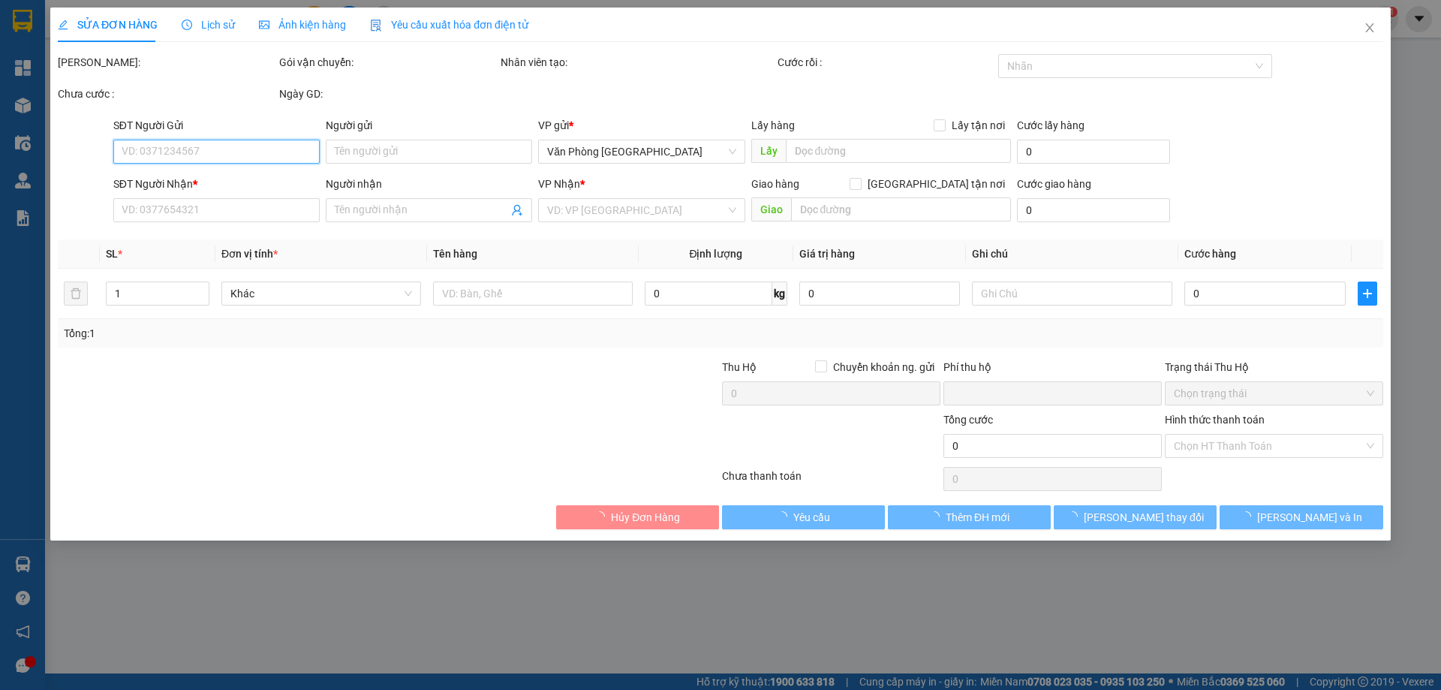
type input "0917663547"
type input "A. Quang"
type input "0823643335"
type input "BUÔN MA THUỘT"
type input "0"
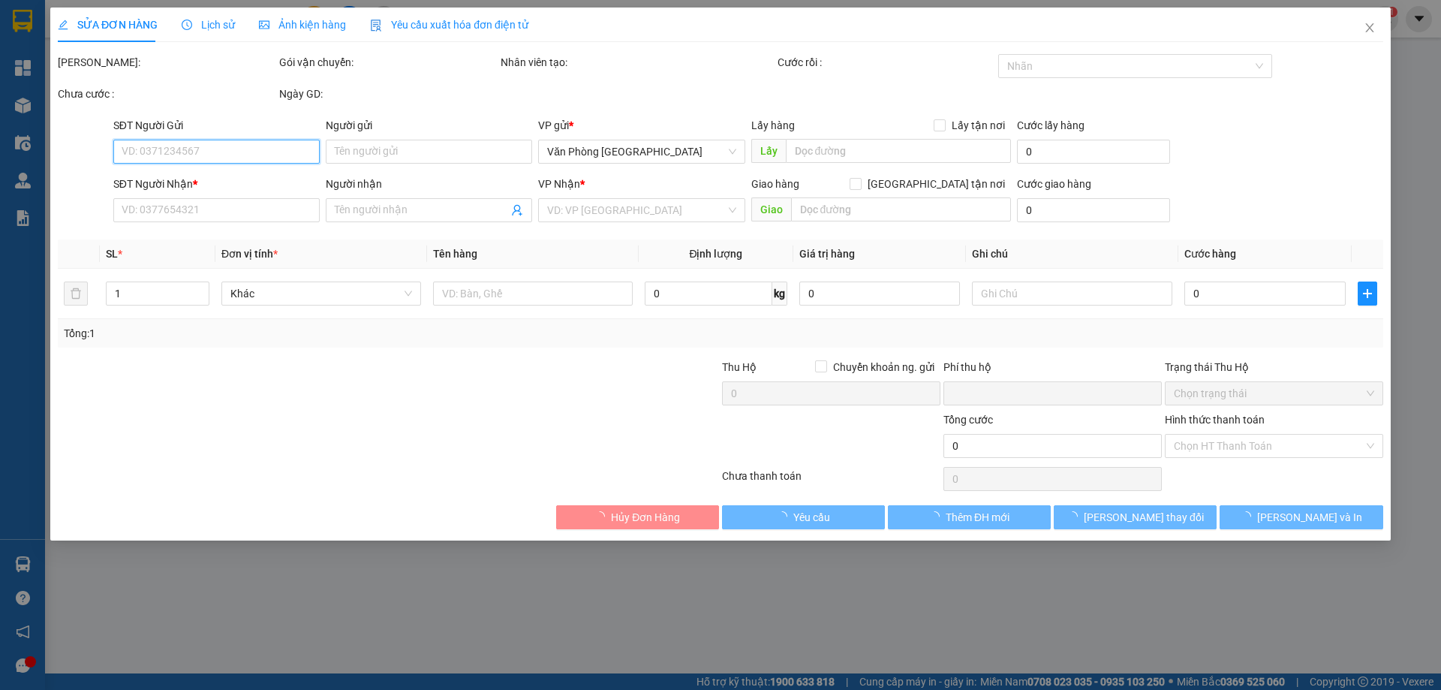
type input "250.000"
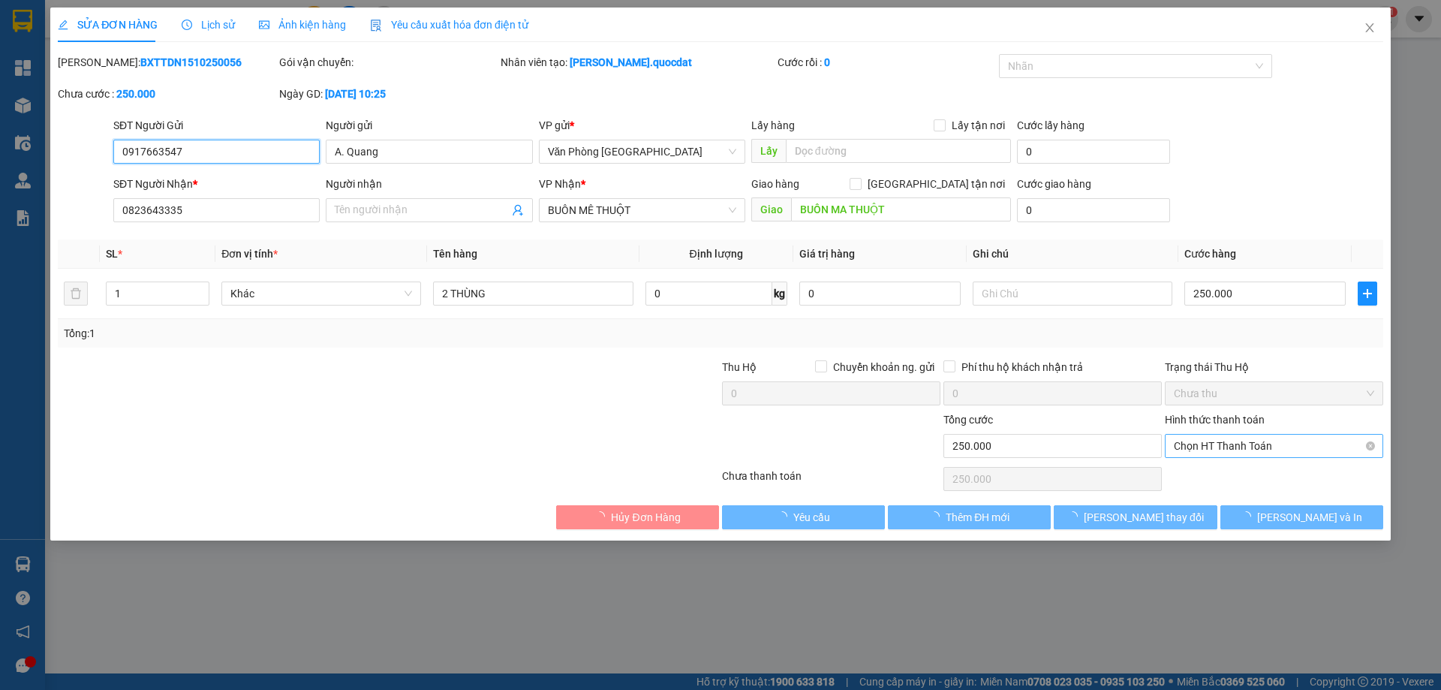
click at [1233, 444] on span "Chọn HT Thanh Toán" at bounding box center [1274, 446] width 200 height 23
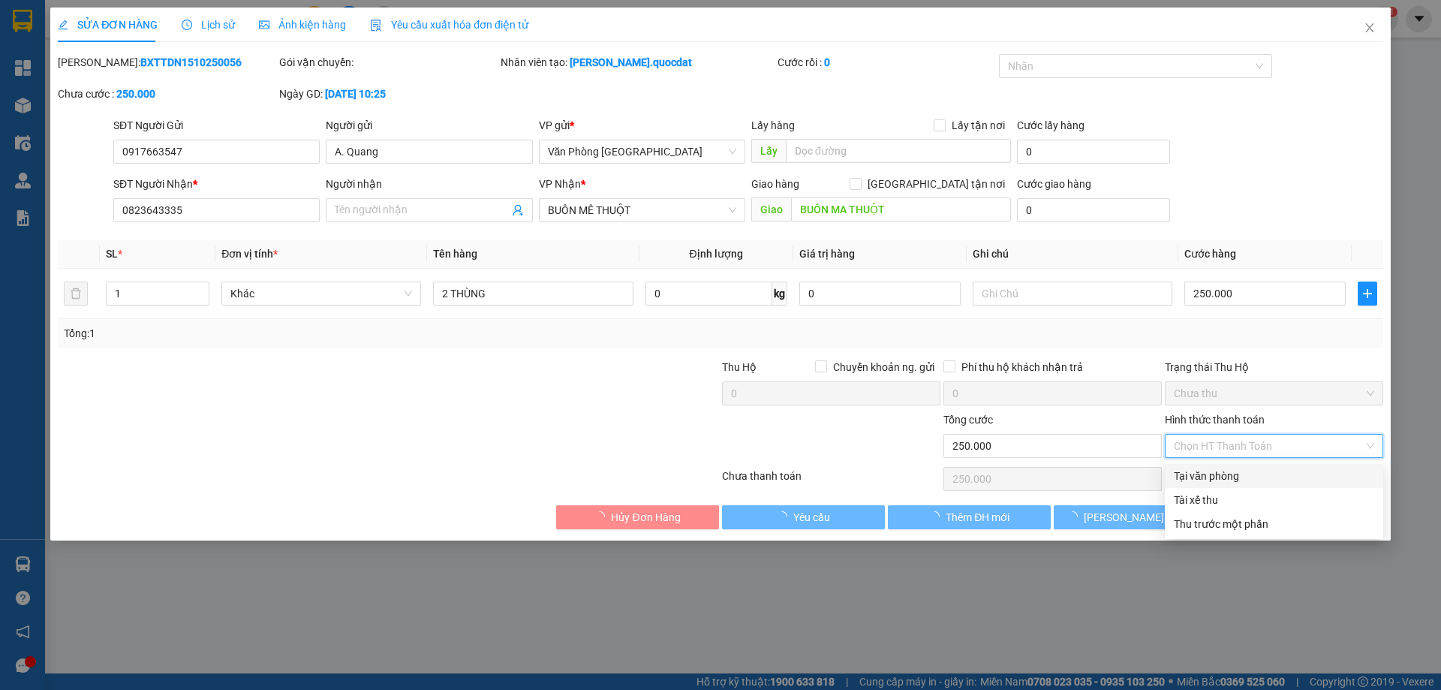
click at [1212, 472] on div "Tại văn phòng" at bounding box center [1274, 476] width 200 height 17
type input "0"
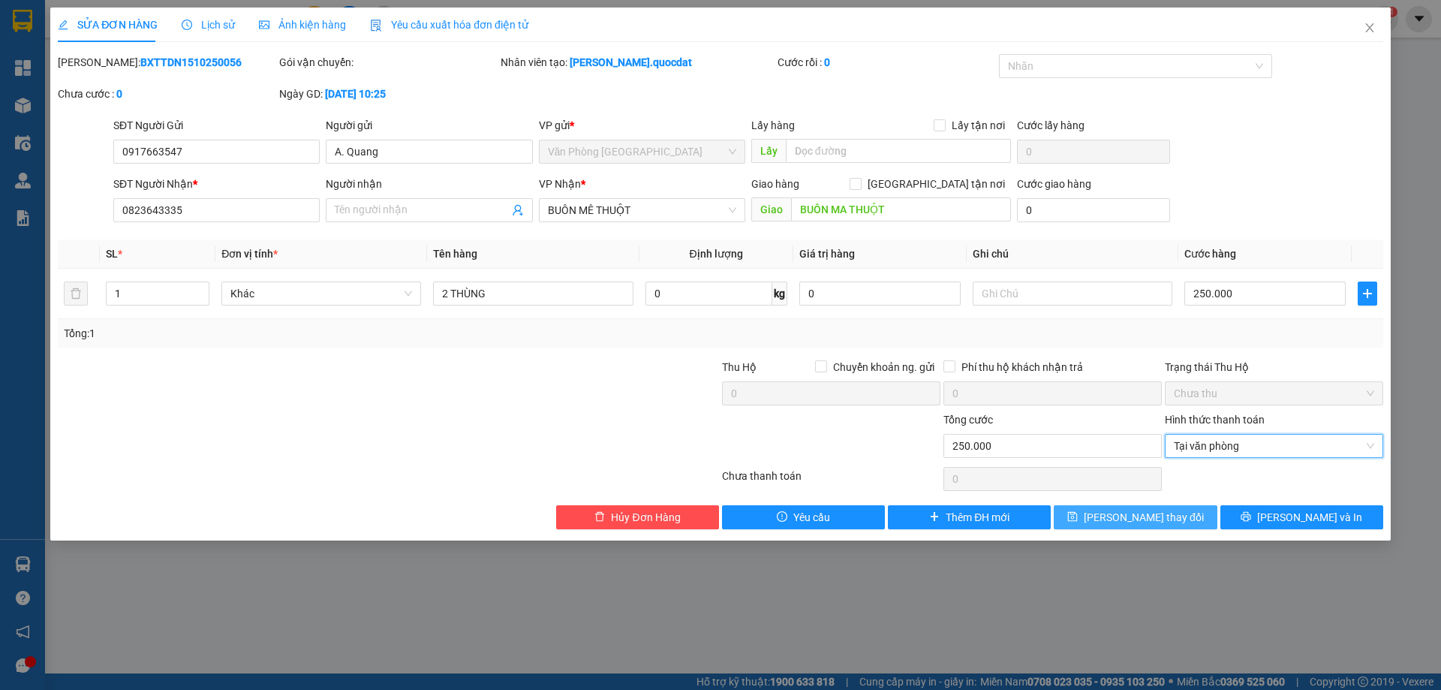
click at [1173, 517] on span "Lưu thay đổi" at bounding box center [1144, 517] width 120 height 17
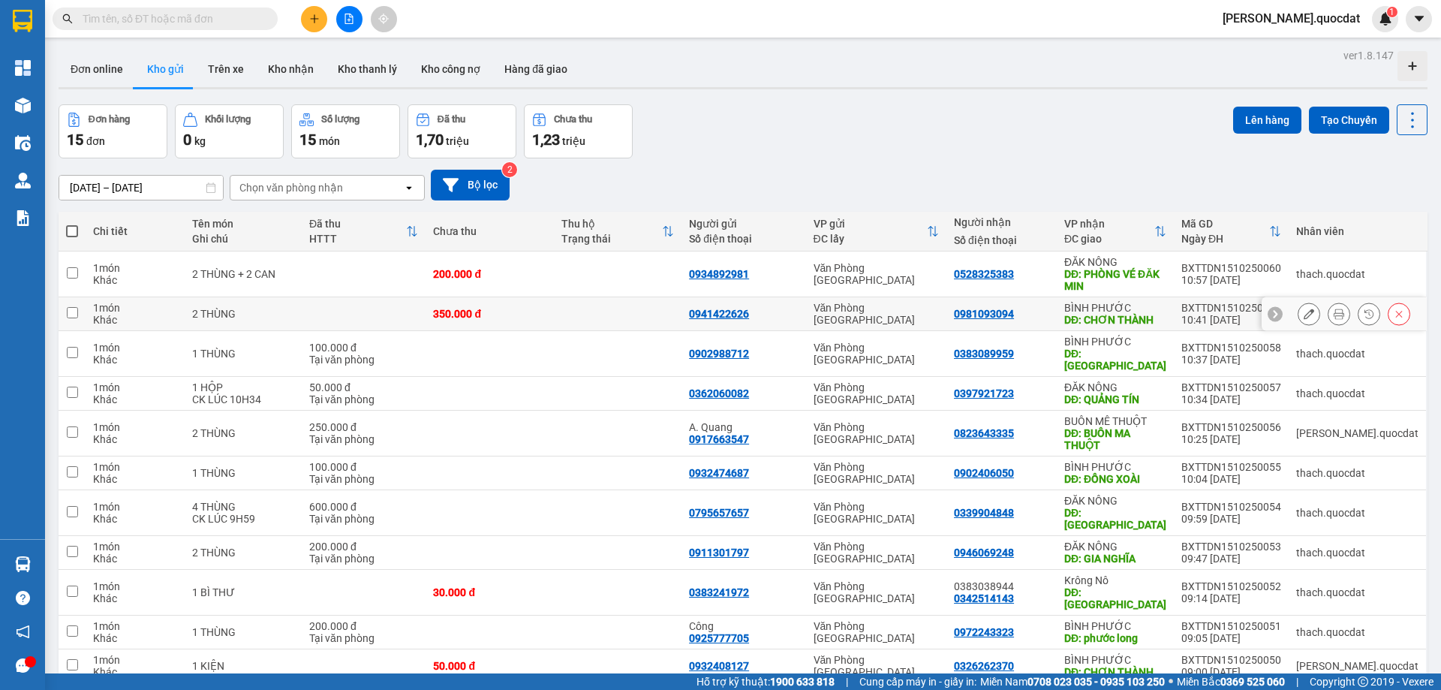
click at [535, 309] on div "350.000 đ" at bounding box center [489, 314] width 113 height 12
checkbox input "true"
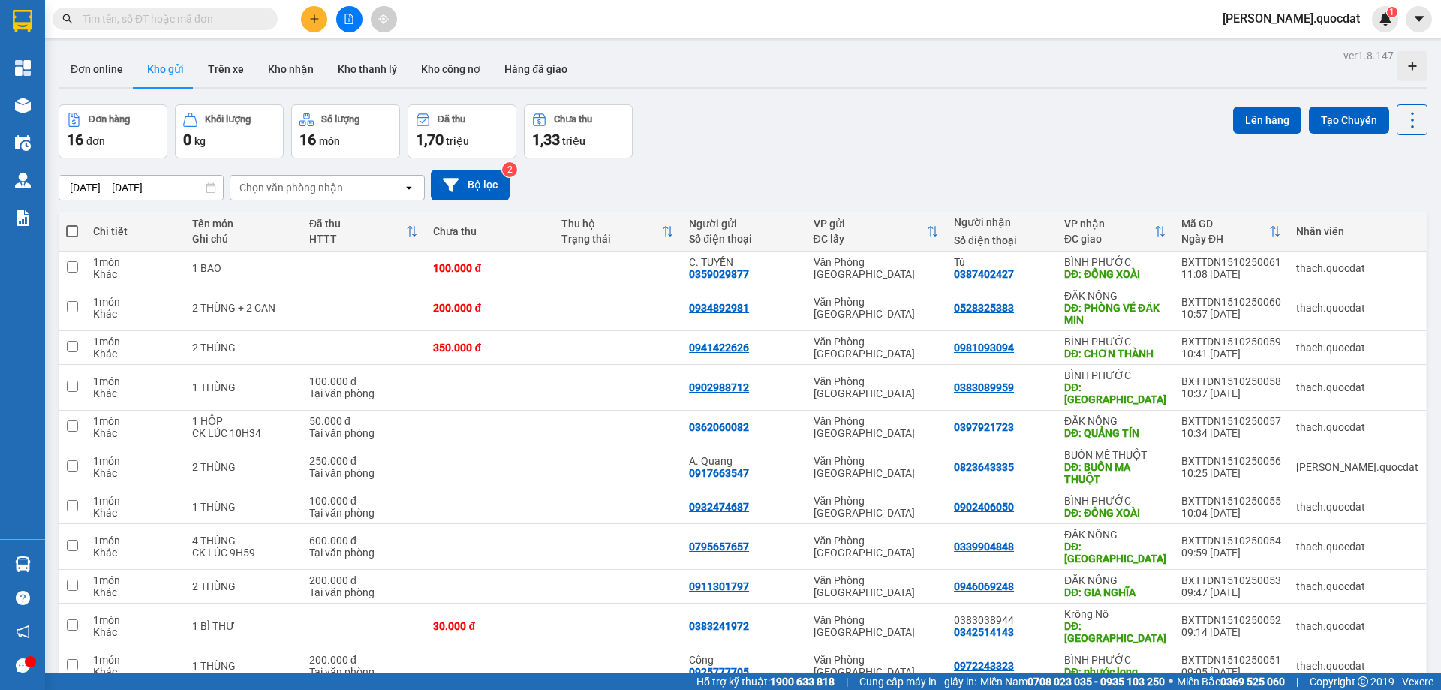
click at [813, 92] on div "ver 1.8.147 Đơn online Kho gửi Trên xe Kho nhận Kho thanh lý Kho công nợ Hàng đ…" at bounding box center [743, 475] width 1381 height 861
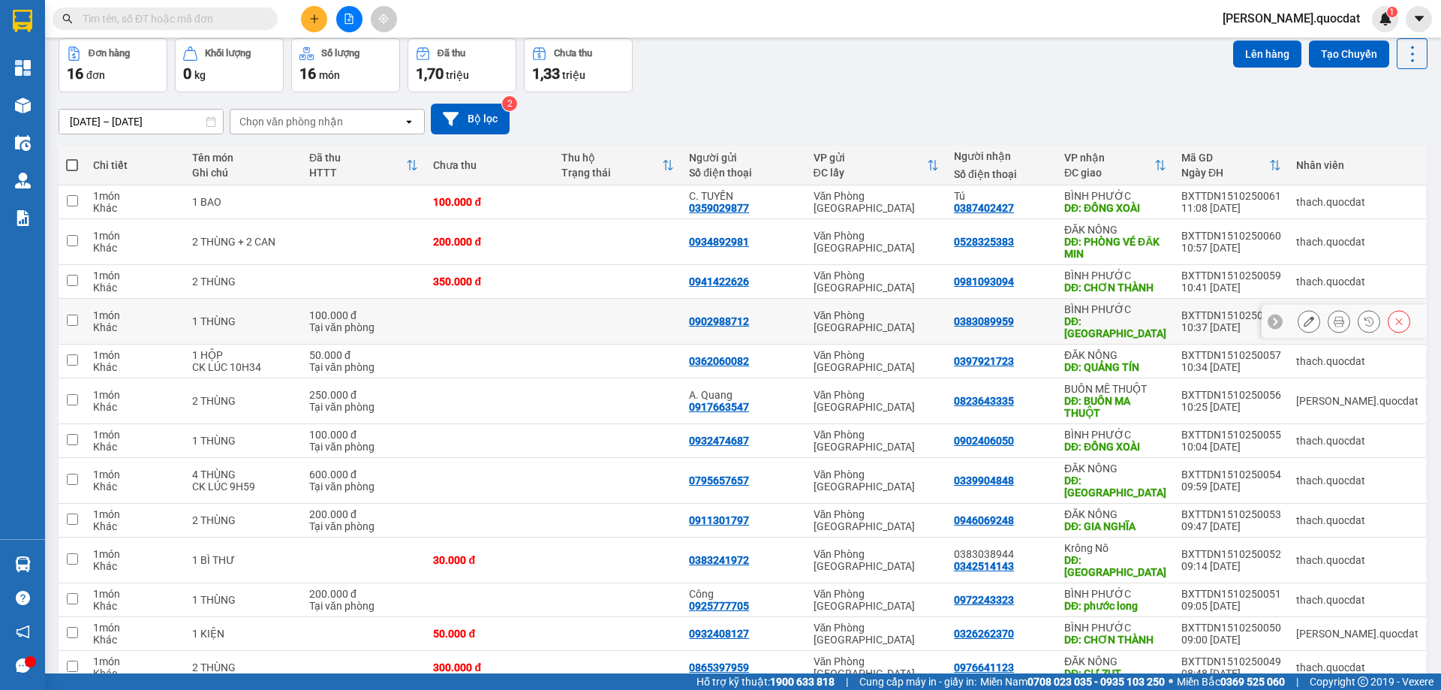
scroll to position [200, 0]
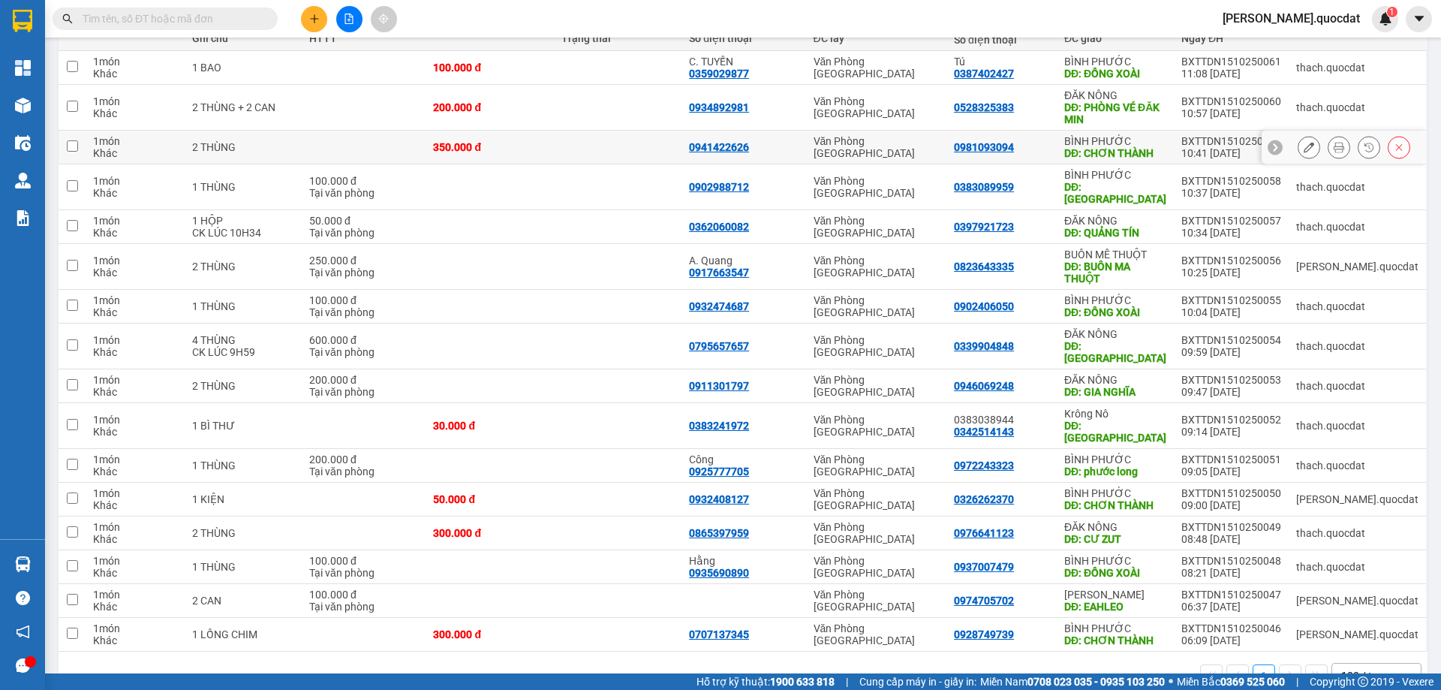
click at [643, 142] on td at bounding box center [618, 148] width 128 height 34
checkbox input "true"
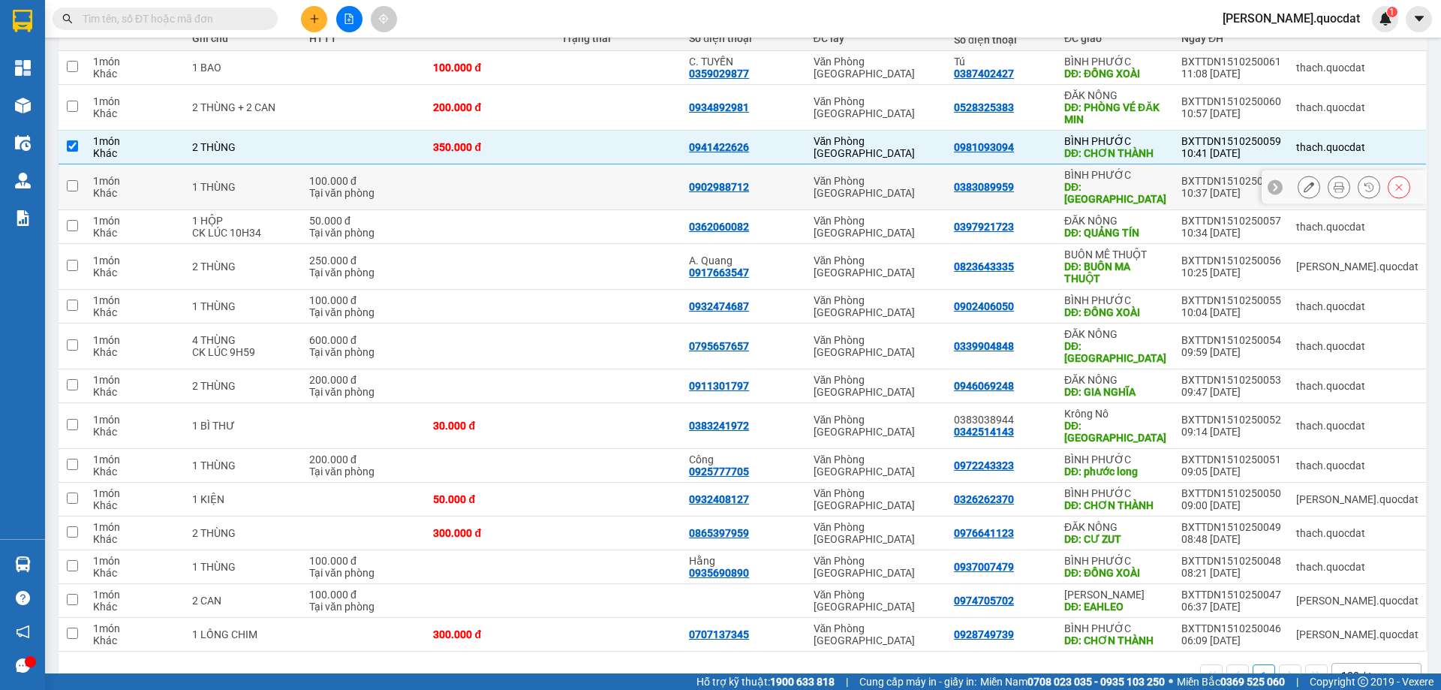
click at [627, 172] on td at bounding box center [618, 187] width 128 height 46
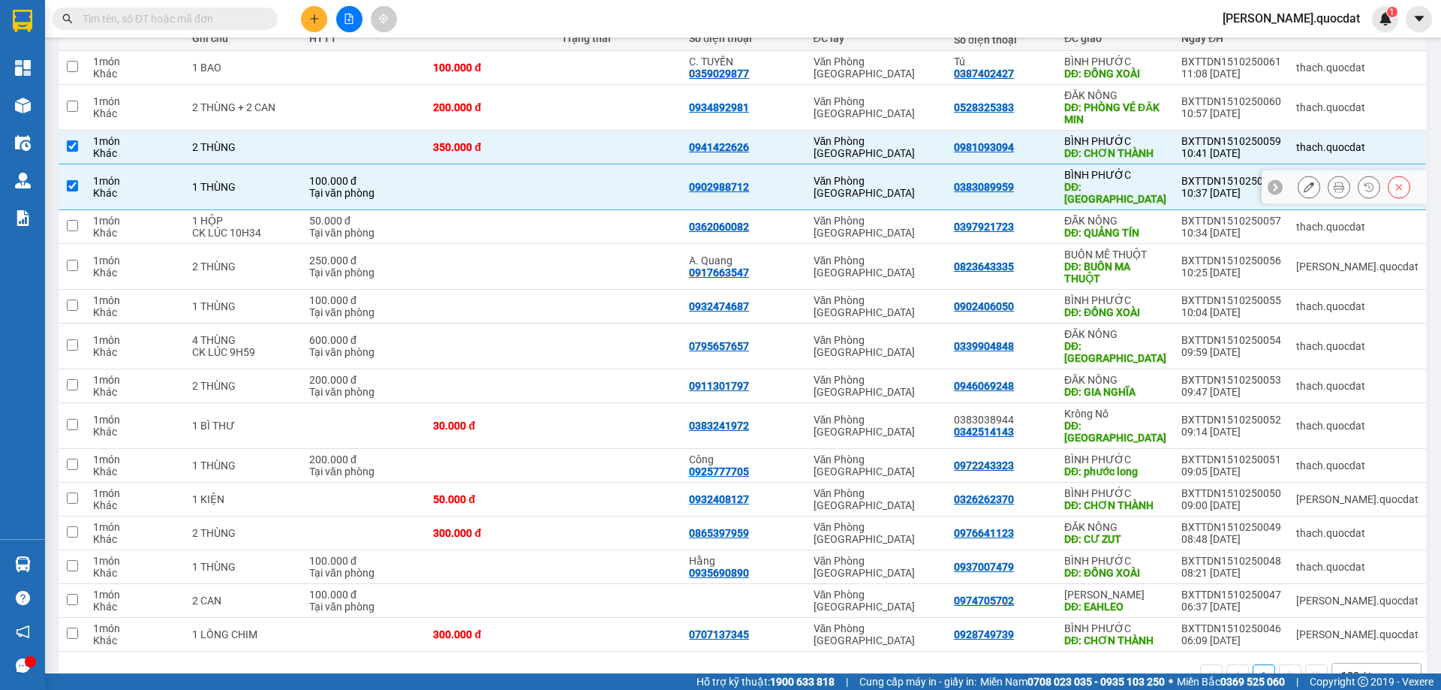
checkbox input "true"
click at [553, 224] on td at bounding box center [490, 227] width 128 height 34
checkbox input "true"
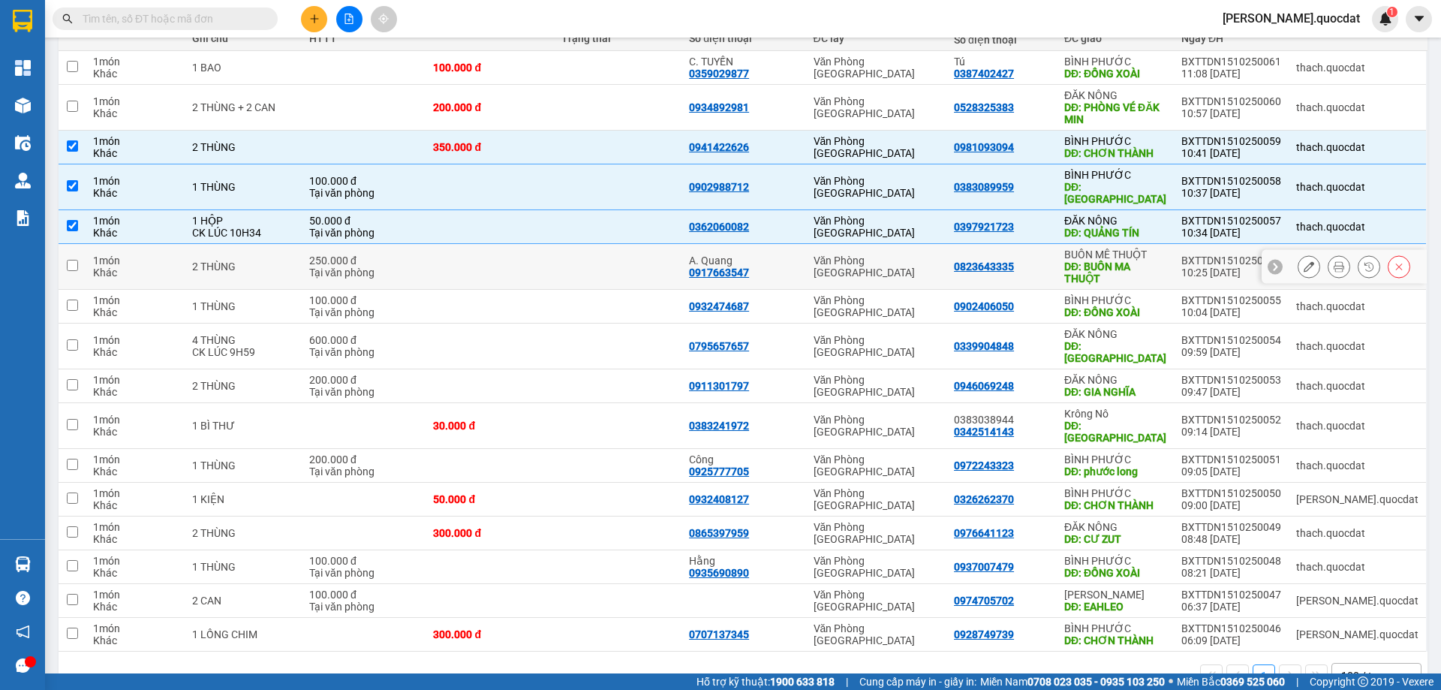
click at [639, 270] on td at bounding box center [618, 267] width 128 height 46
checkbox input "true"
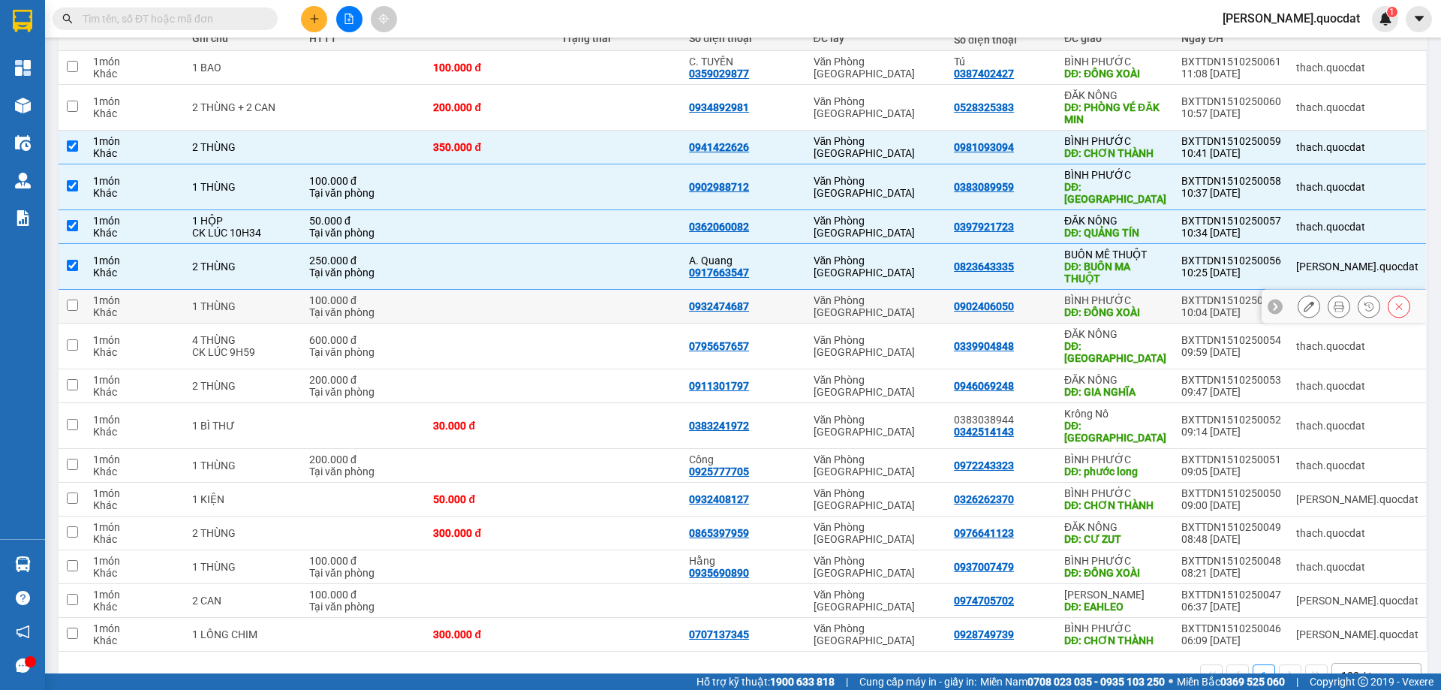
click at [590, 307] on td at bounding box center [618, 307] width 128 height 34
checkbox input "true"
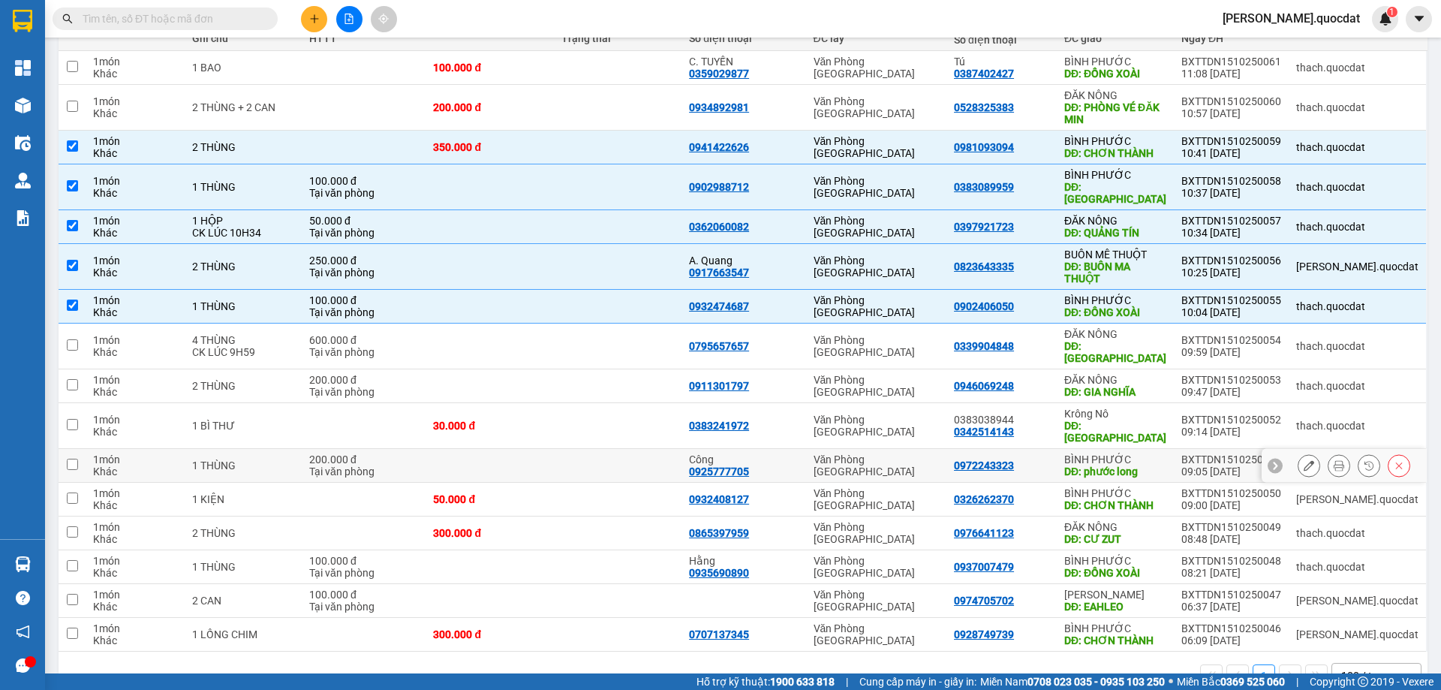
click at [553, 449] on td at bounding box center [490, 466] width 128 height 34
checkbox input "true"
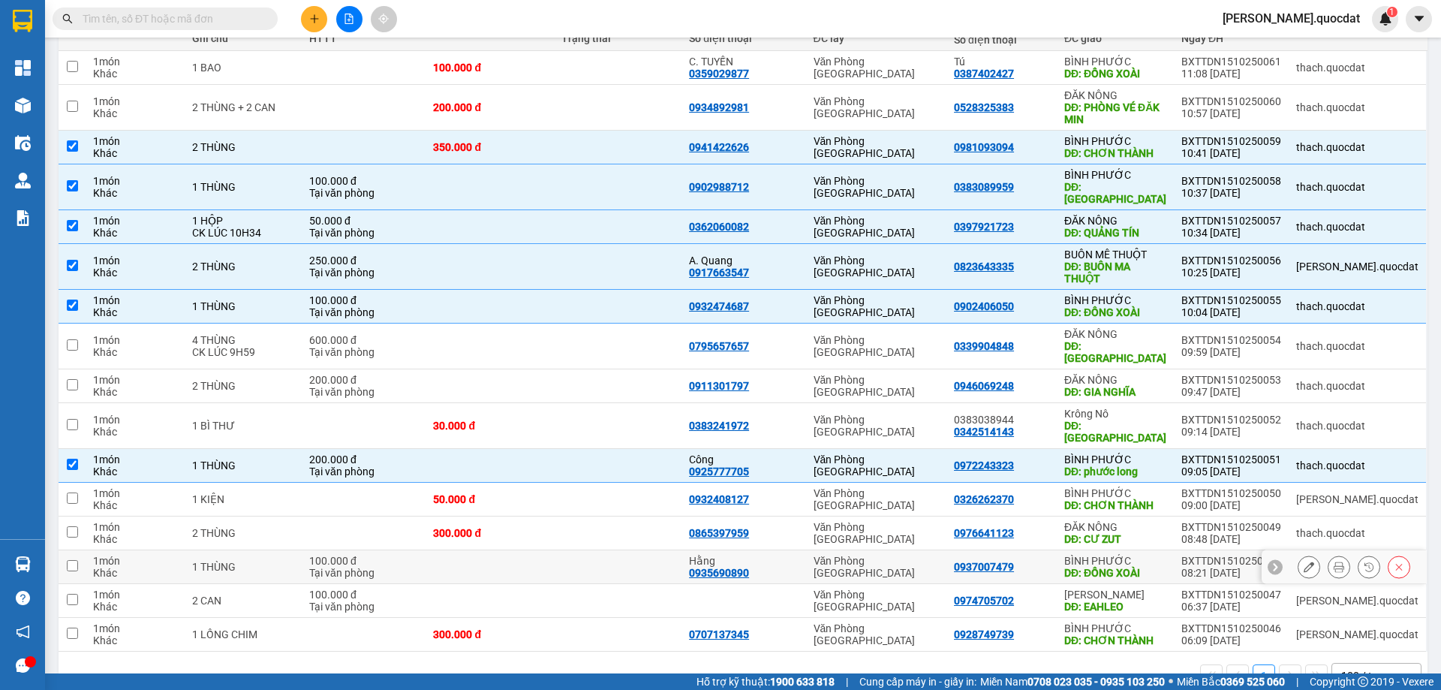
click at [604, 550] on td at bounding box center [618, 567] width 128 height 34
checkbox input "true"
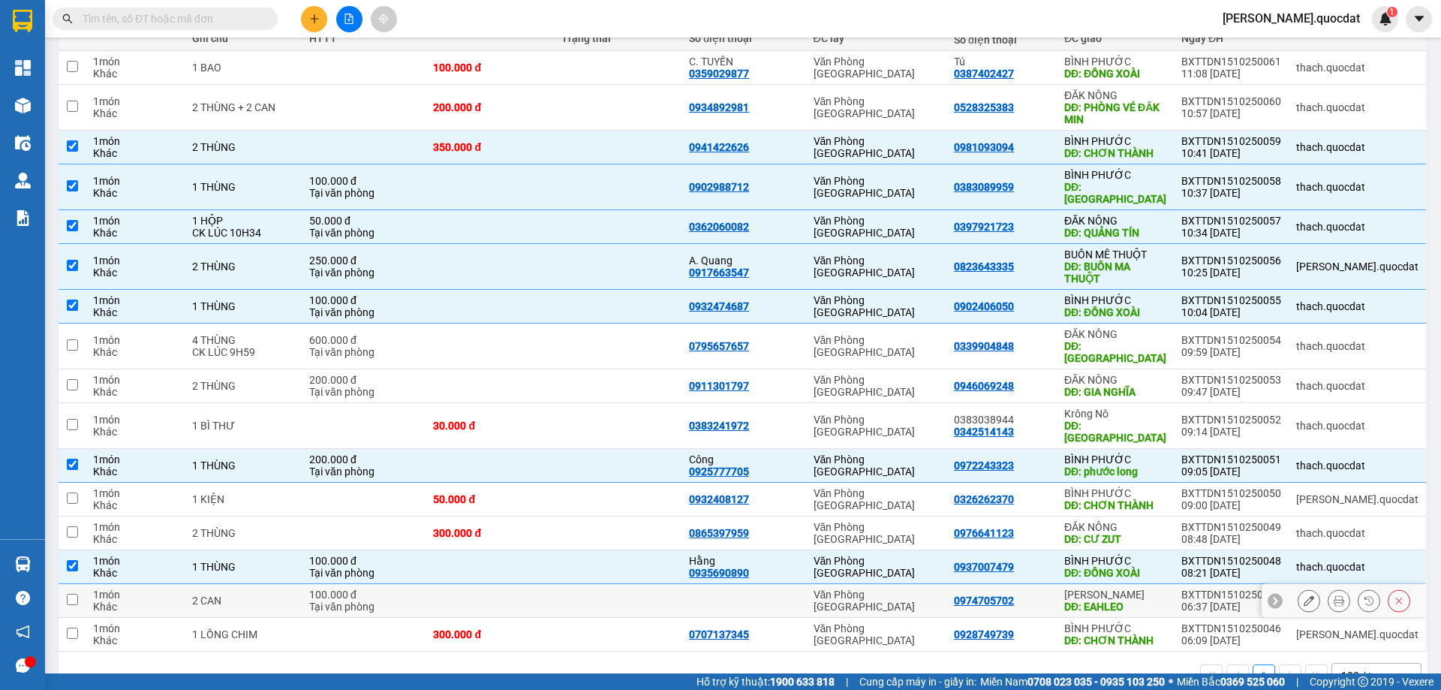
click at [405, 589] on div "100.000 đ" at bounding box center [363, 595] width 109 height 12
checkbox input "true"
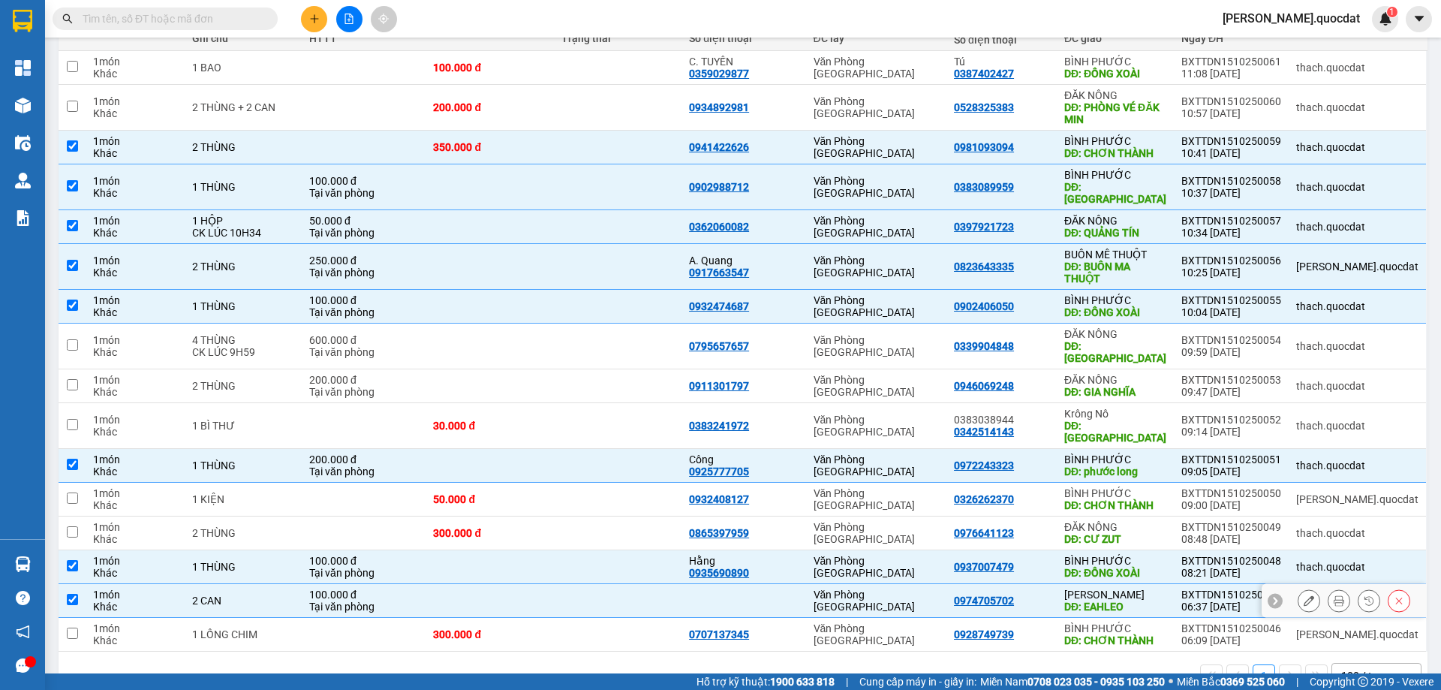
click at [1299, 588] on button at bounding box center [1309, 601] width 21 height 26
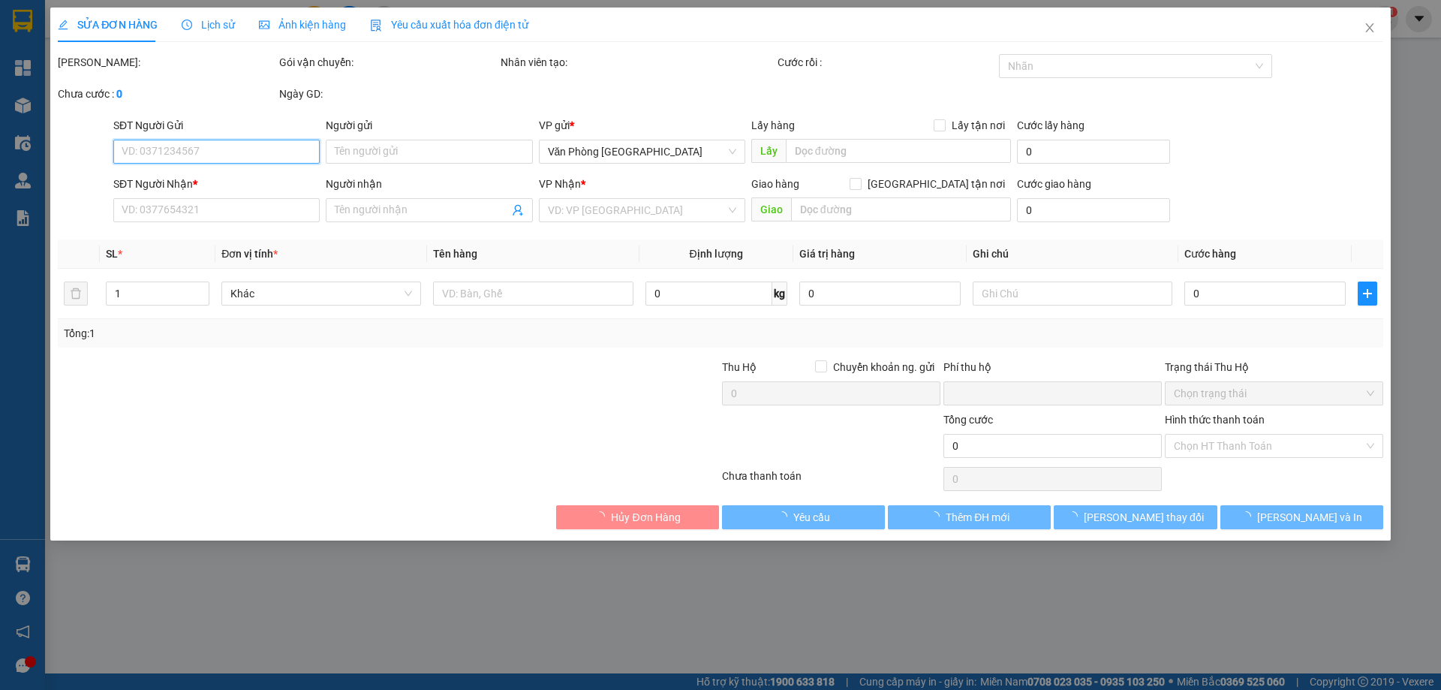
type input "0974705702"
type input "EAHLEO"
type input "0"
type input "100.000"
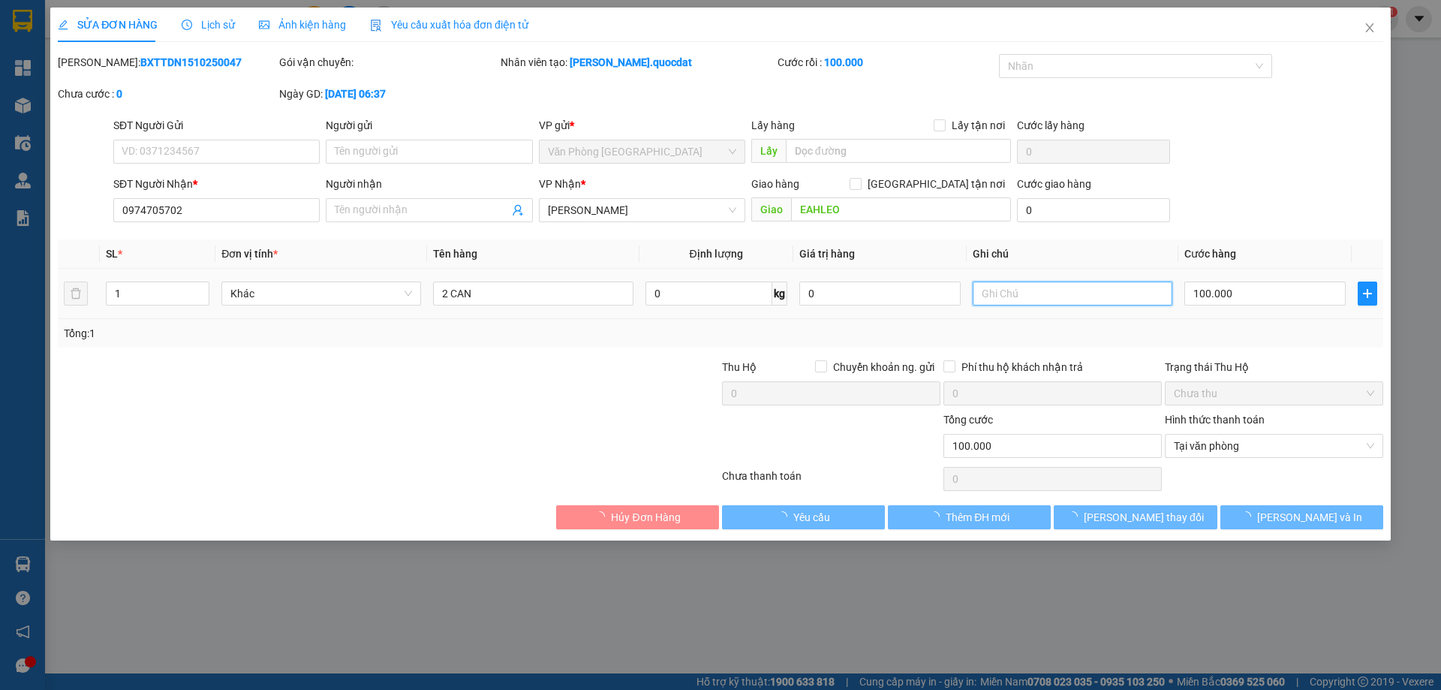
click at [1006, 291] on input "text" at bounding box center [1073, 294] width 200 height 24
type input "hqua bon nhận"
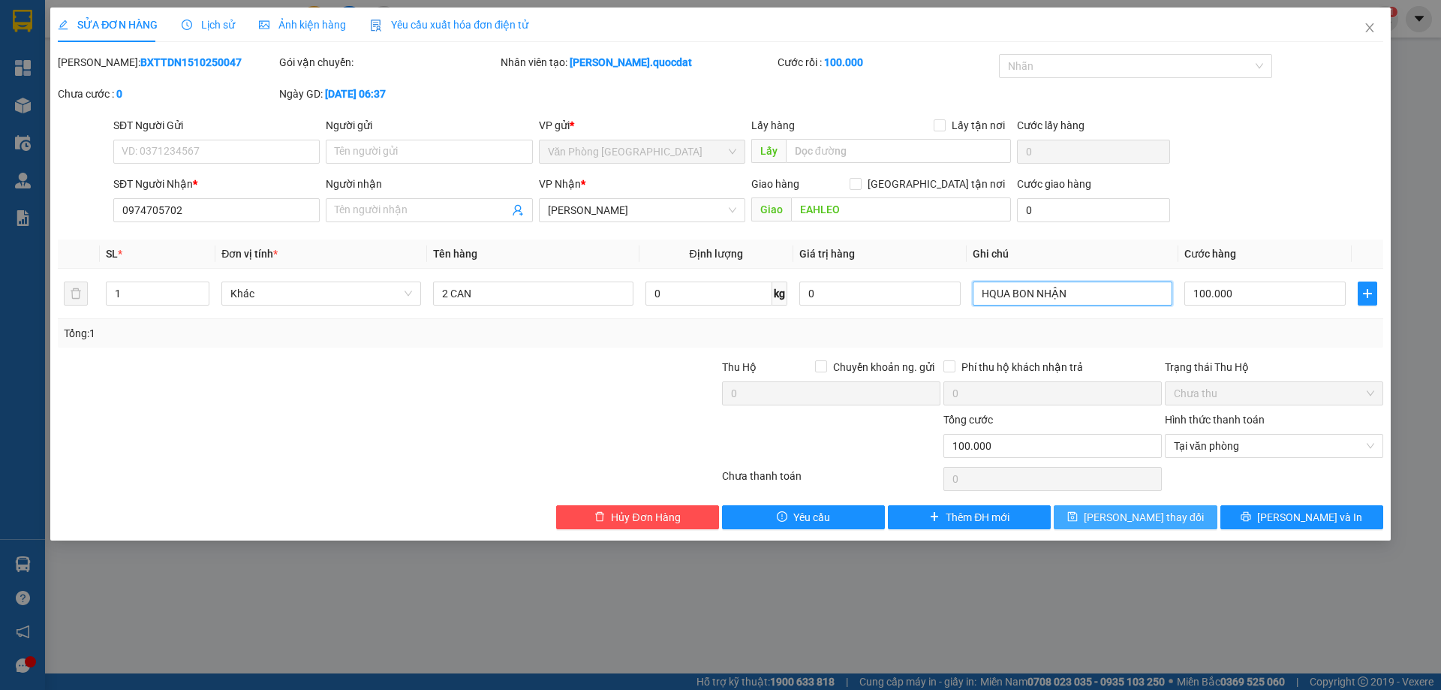
type input "HQUA BON NHẬN"
click at [1089, 510] on button "Lưu thay đổi" at bounding box center [1135, 517] width 163 height 24
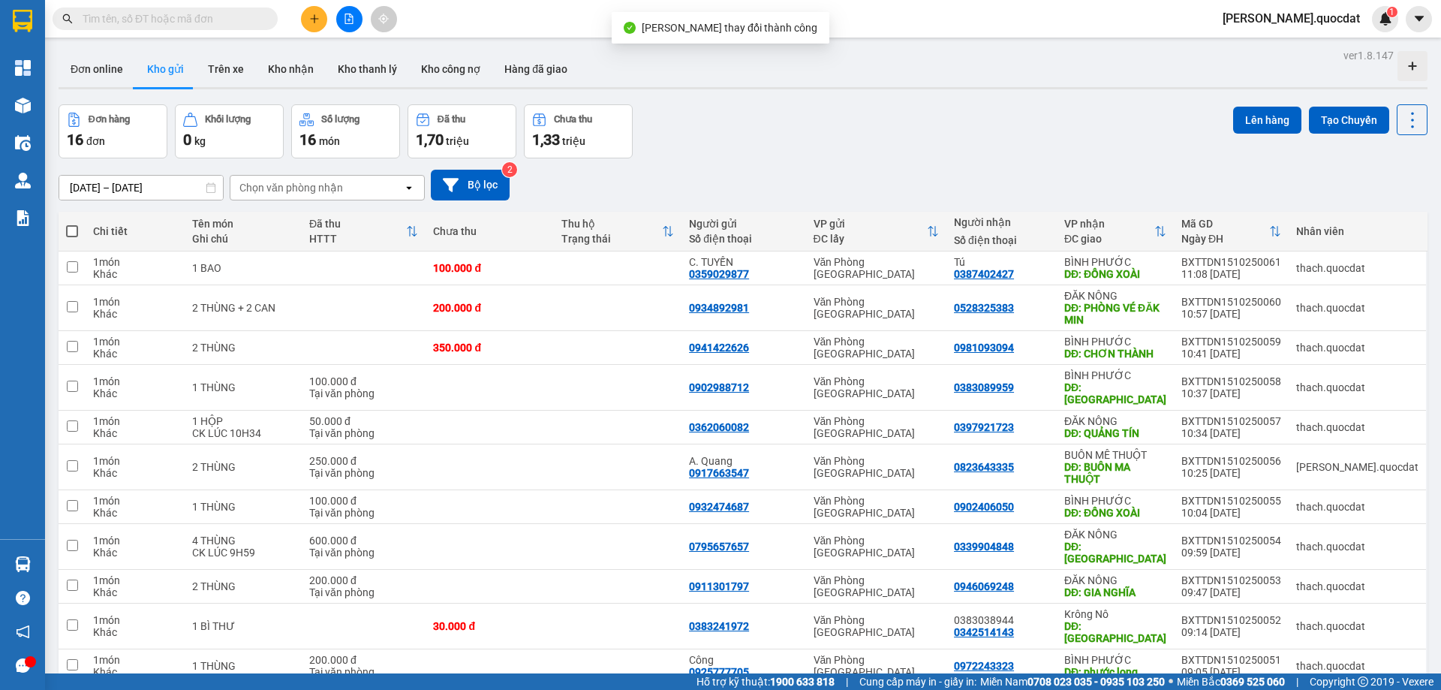
scroll to position [100, 0]
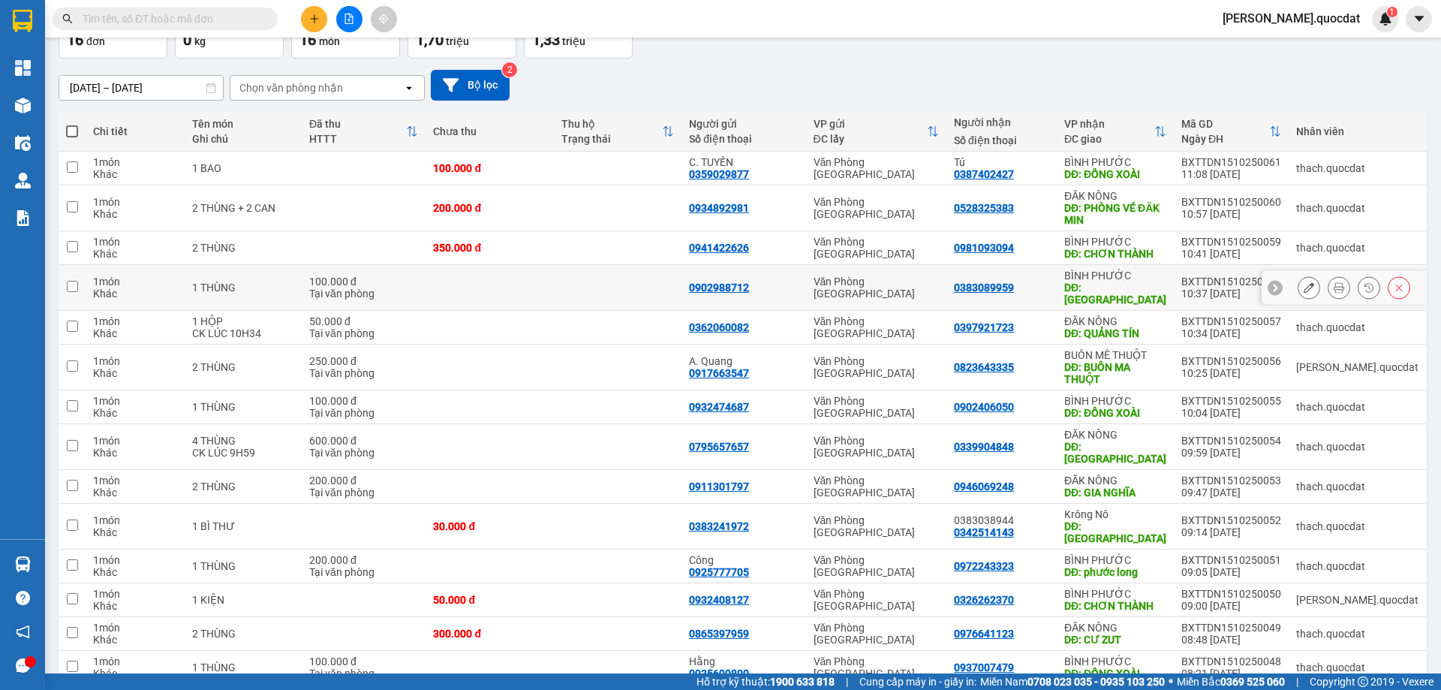
click at [388, 288] on div "Tại văn phòng" at bounding box center [363, 294] width 109 height 12
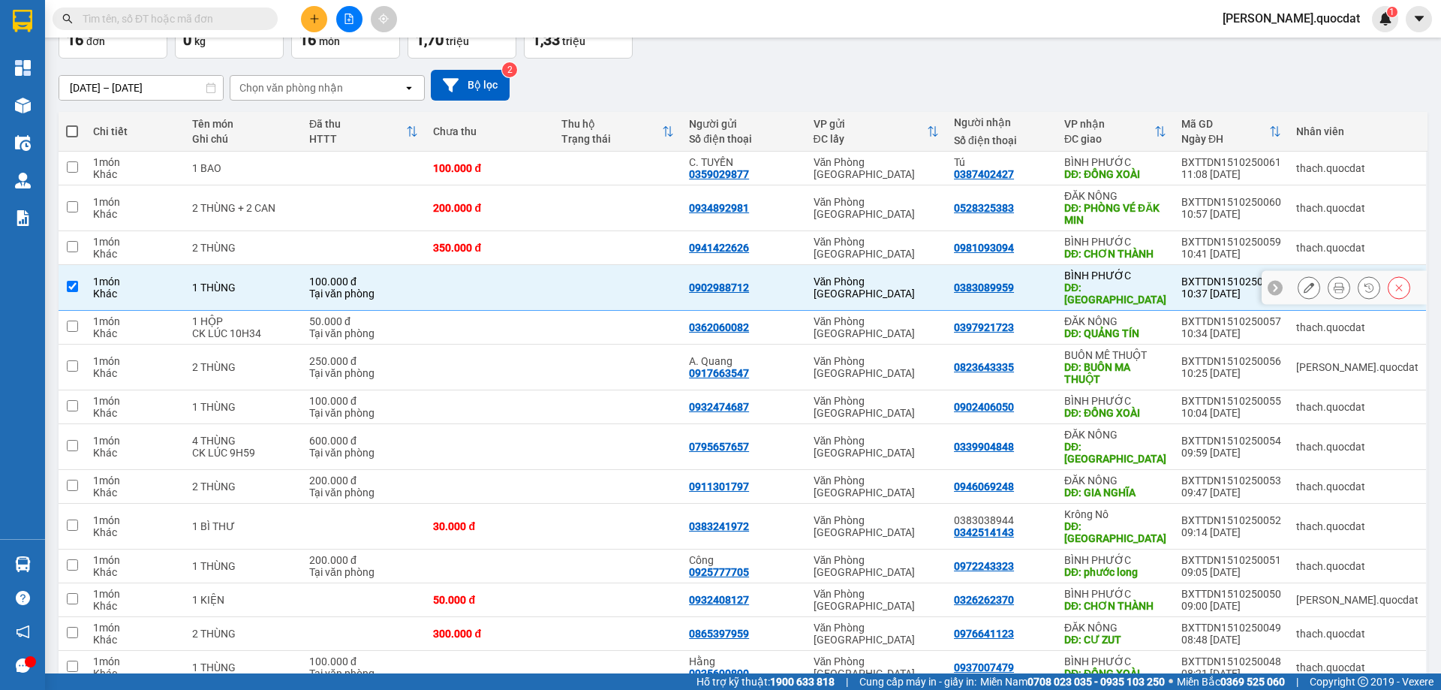
checkbox input "true"
click at [387, 357] on div "250.000 đ" at bounding box center [363, 361] width 109 height 12
checkbox input "true"
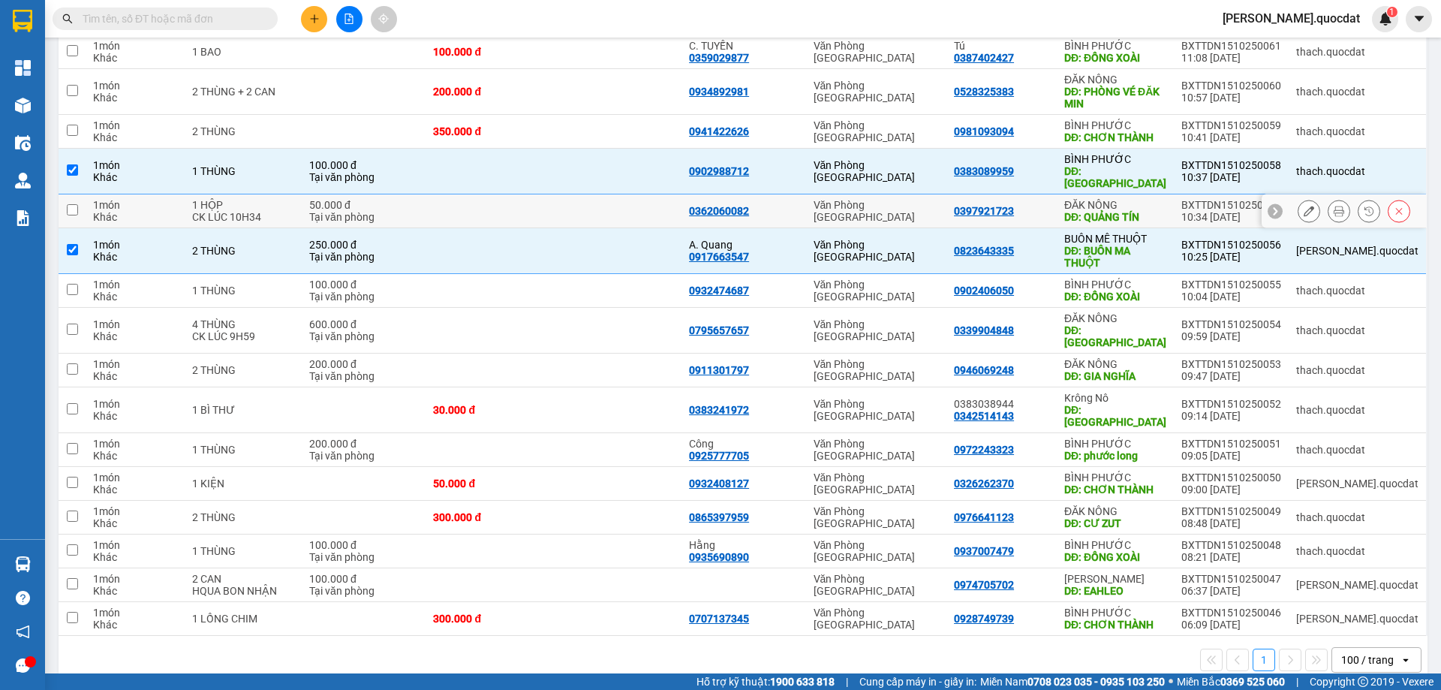
scroll to position [116, 0]
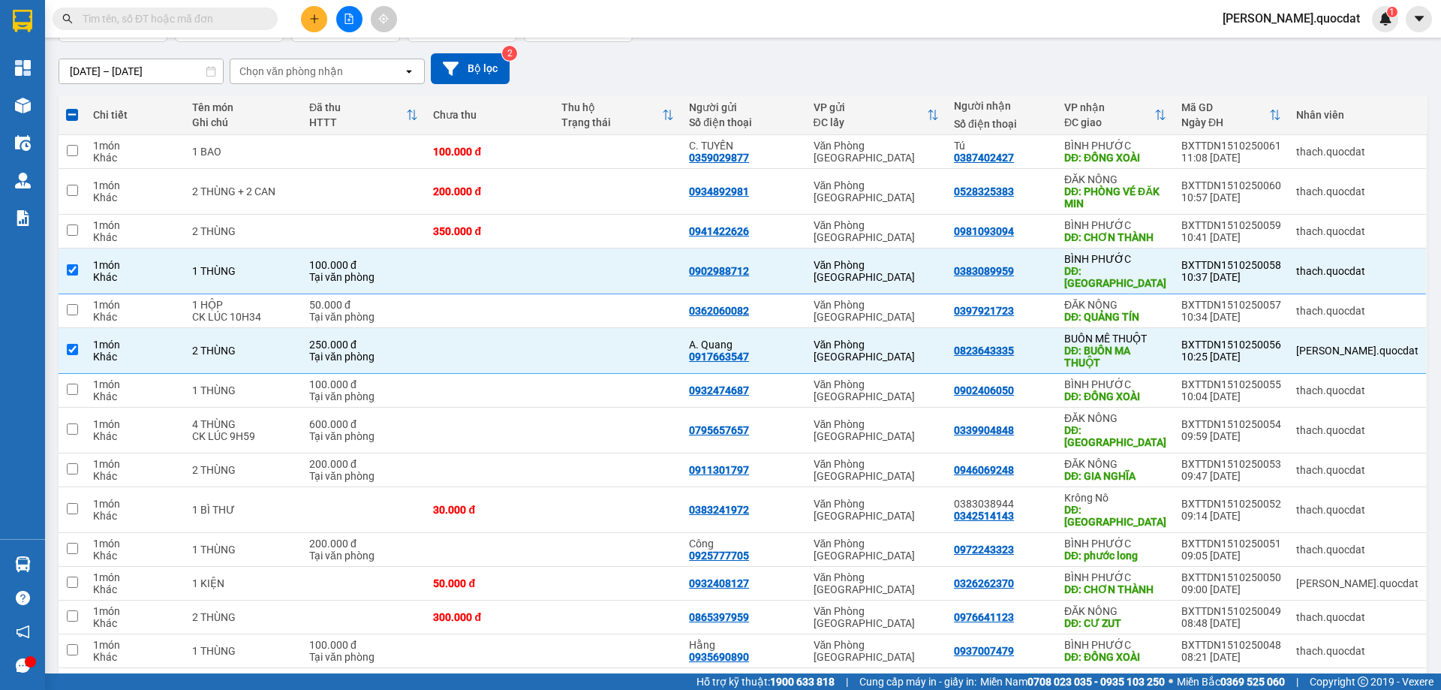
click at [307, 22] on button at bounding box center [314, 19] width 26 height 26
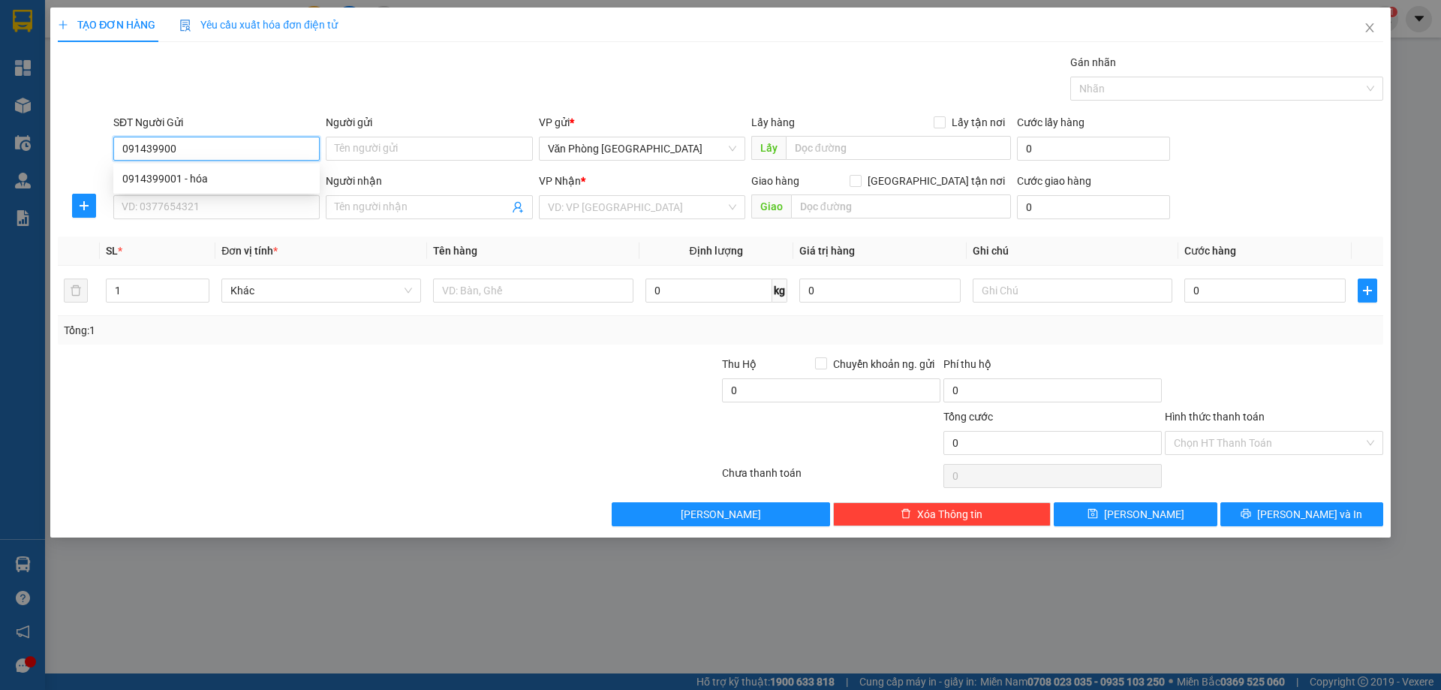
type input "0914399001"
click at [157, 181] on div "0914399001 - hóa" at bounding box center [216, 178] width 188 height 17
type input "hóa"
type input "0914399001"
click at [378, 151] on input "hóa" at bounding box center [429, 149] width 206 height 24
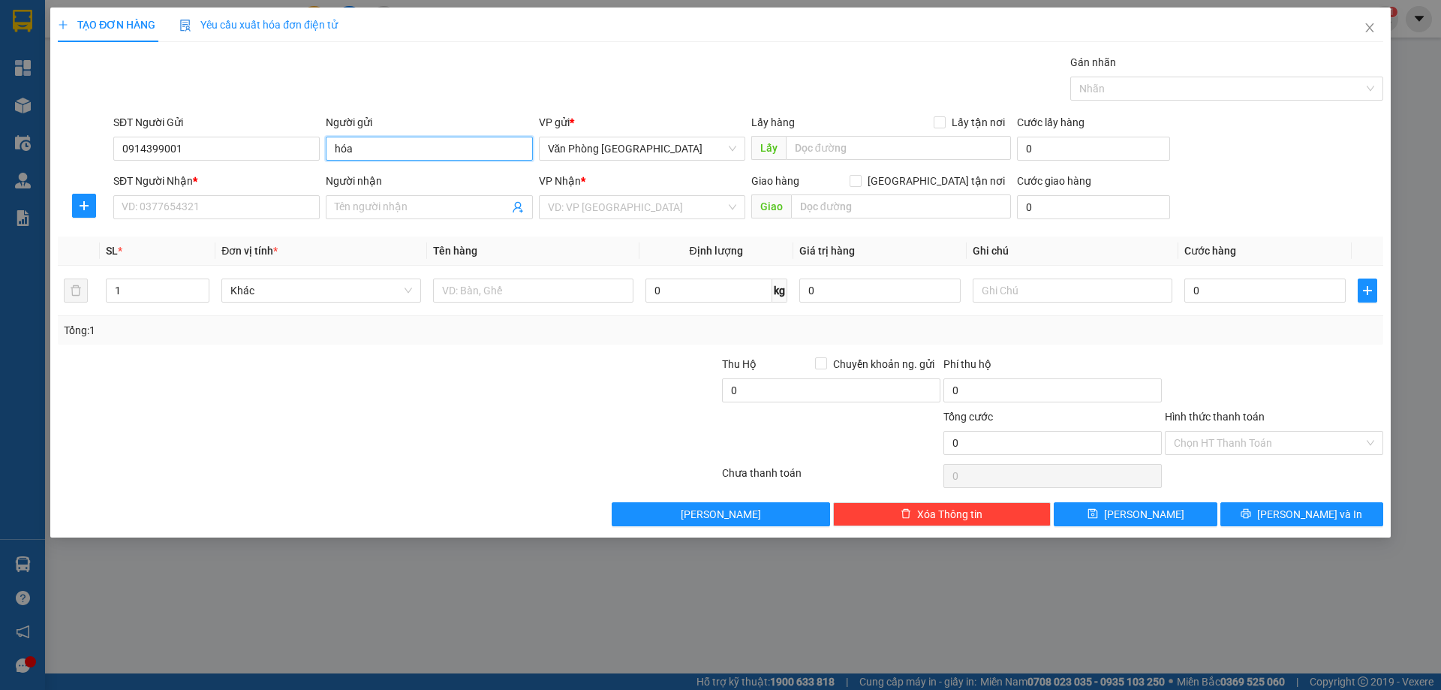
click at [378, 151] on input "hóa" at bounding box center [429, 149] width 206 height 24
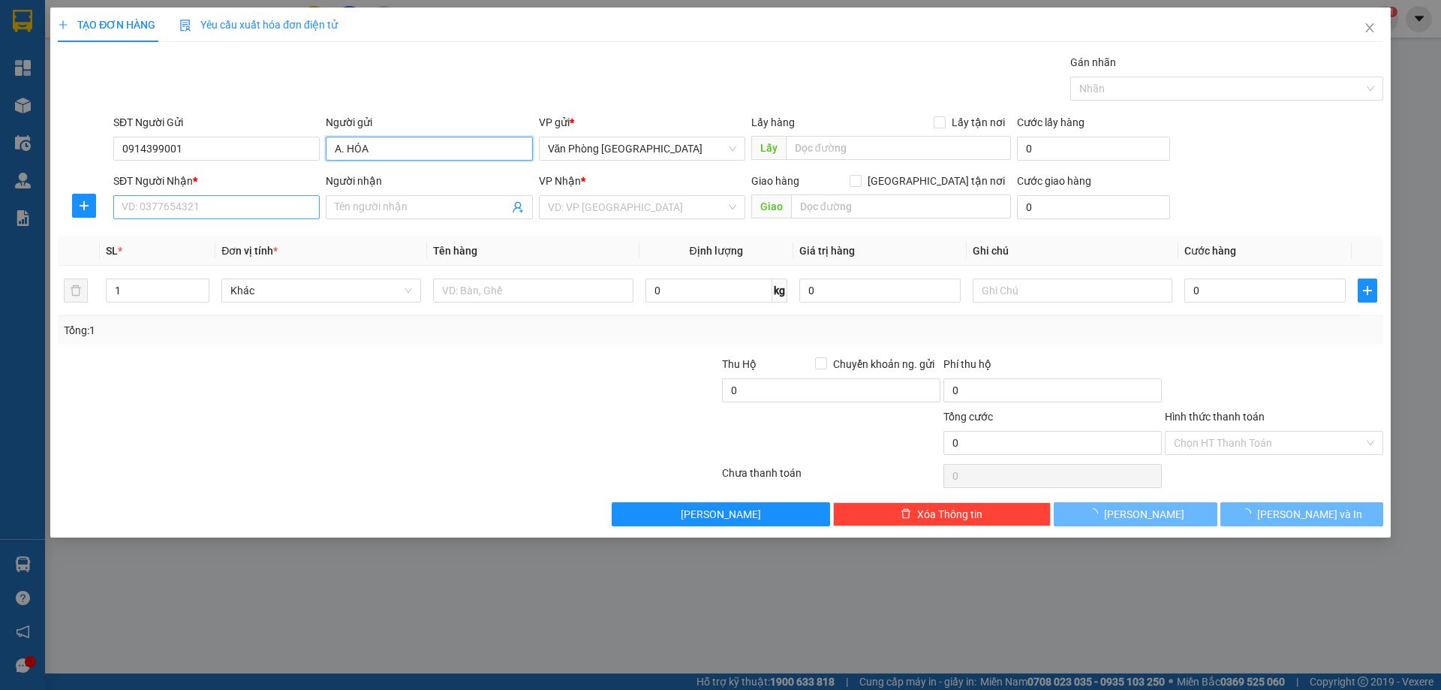
type input "A. HÓA"
click at [195, 215] on input "SĐT Người Nhận *" at bounding box center [216, 207] width 206 height 24
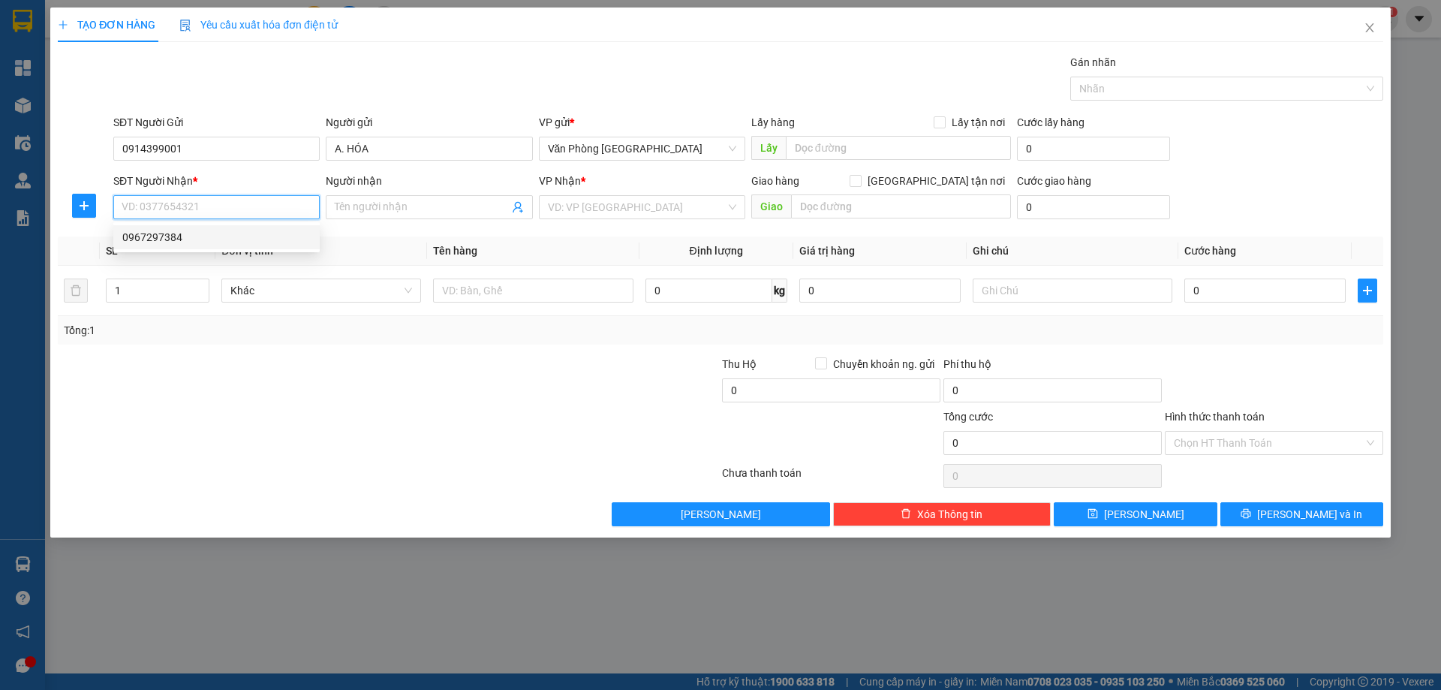
click at [149, 231] on div "0967297384" at bounding box center [216, 237] width 188 height 17
drag, startPoint x: 202, startPoint y: 210, endPoint x: 83, endPoint y: 188, distance: 121.5
click at [99, 208] on div "SĐT Người Nhận * 0967297384 0967297384 Người nhận Tên người nhận VP Nhận * VD: …" at bounding box center [720, 199] width 1329 height 53
type input "0918295213"
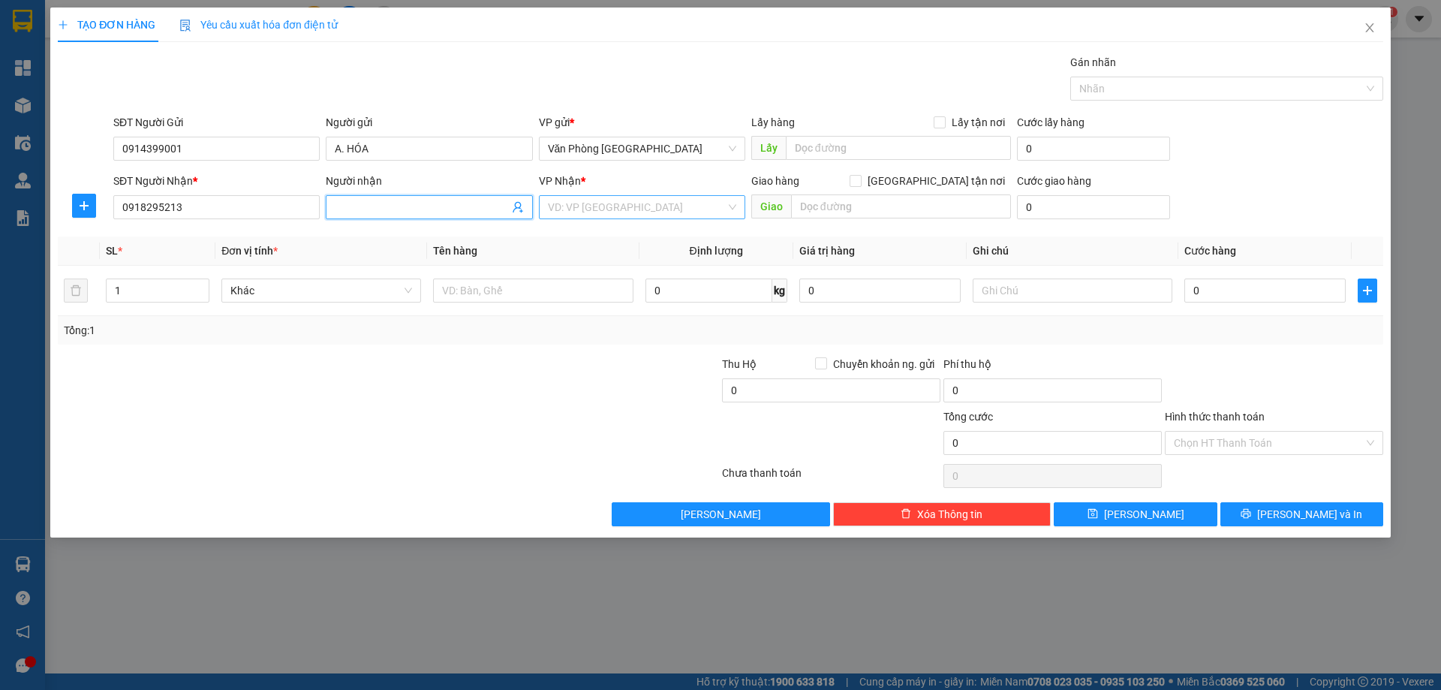
click at [694, 212] on input "search" at bounding box center [637, 207] width 178 height 23
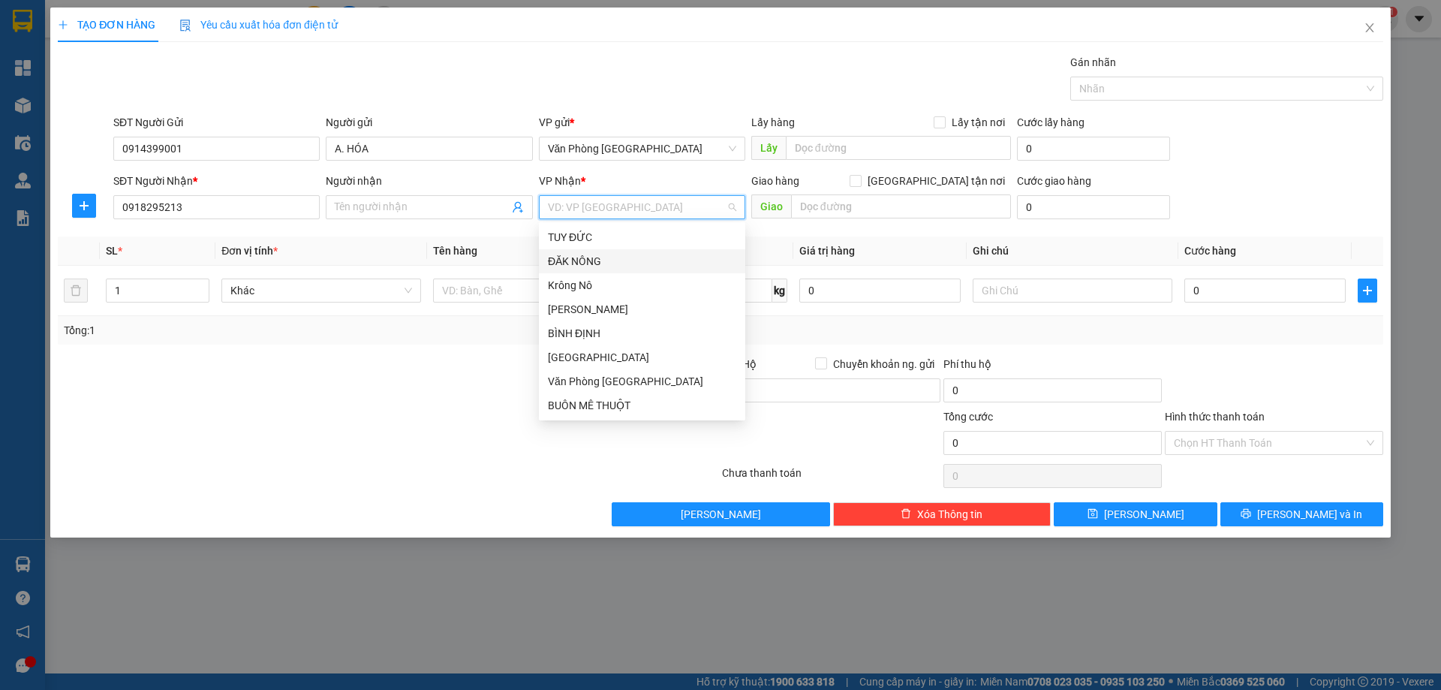
click at [602, 255] on div "ĐĂK NÔNG" at bounding box center [642, 261] width 188 height 17
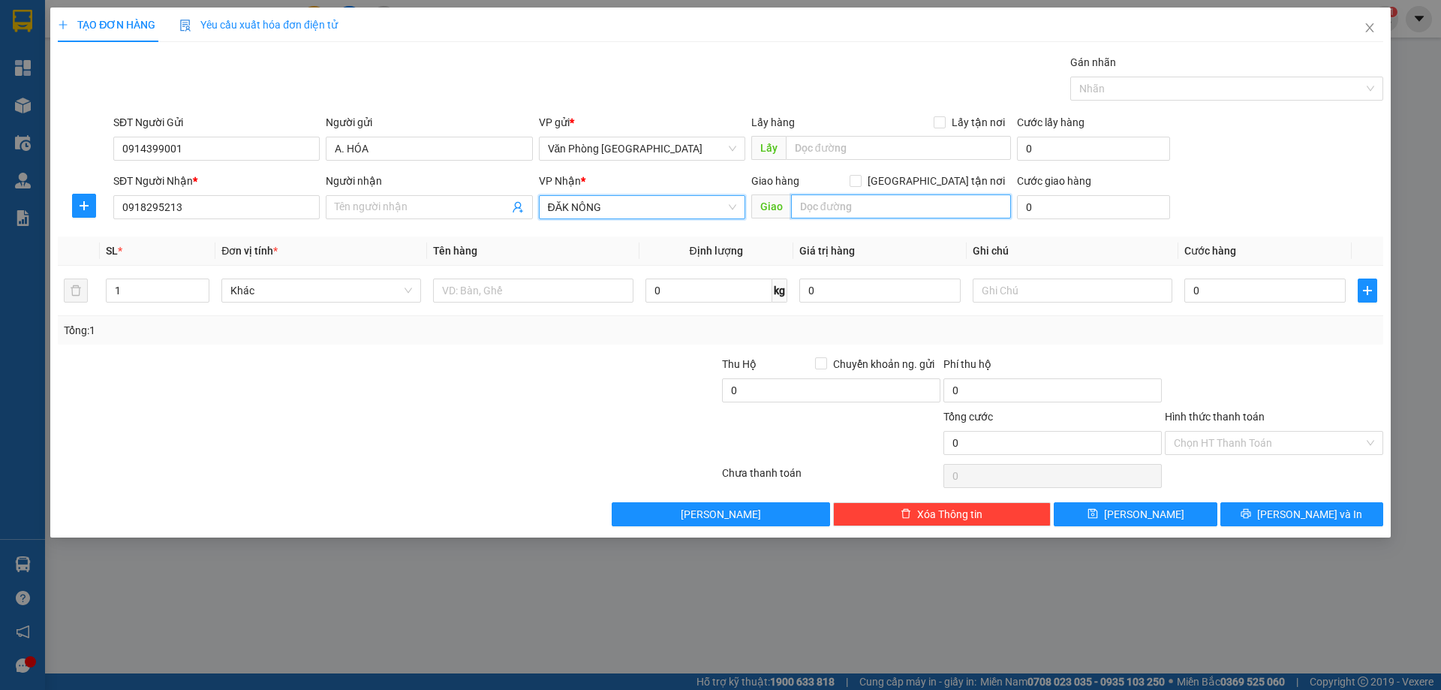
click at [842, 206] on input "text" at bounding box center [901, 206] width 220 height 24
type input "D"
type input "ĐĂK MIN"
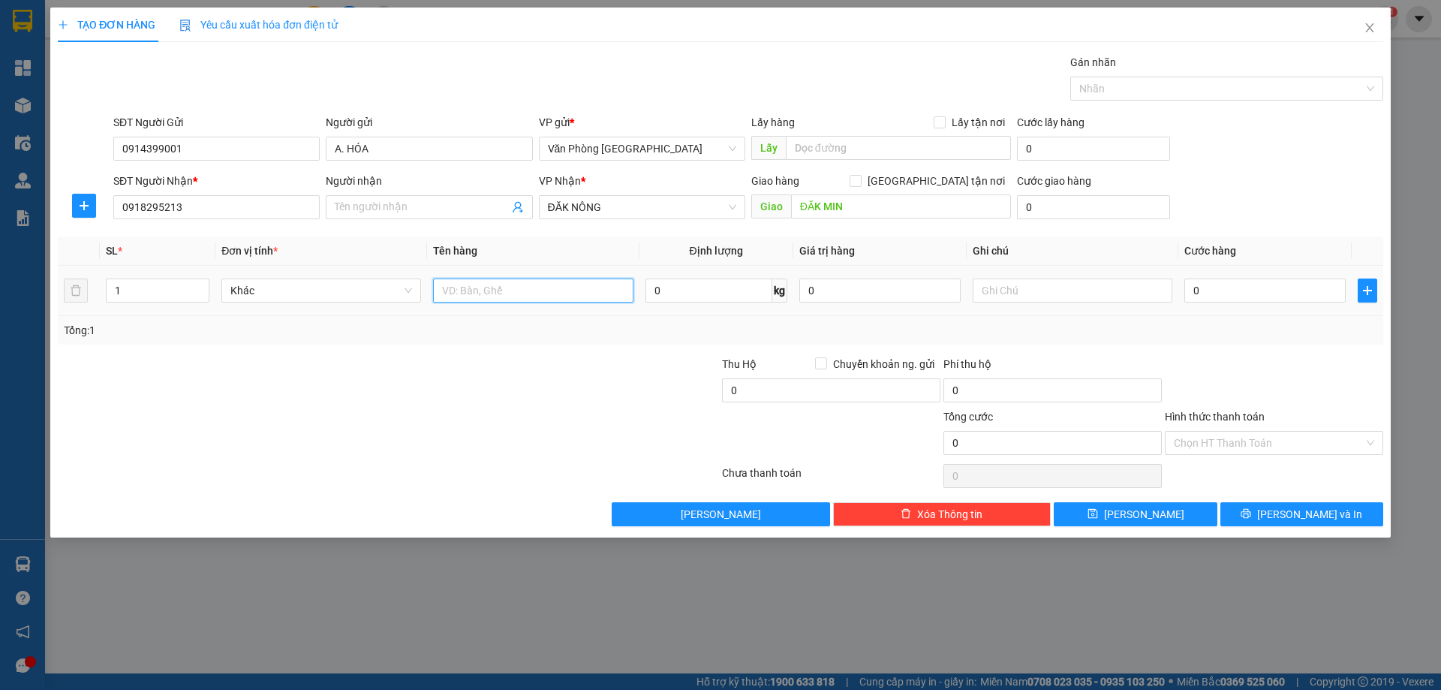
click at [486, 301] on input "text" at bounding box center [533, 291] width 200 height 24
type input "6 BAO"
type input "5"
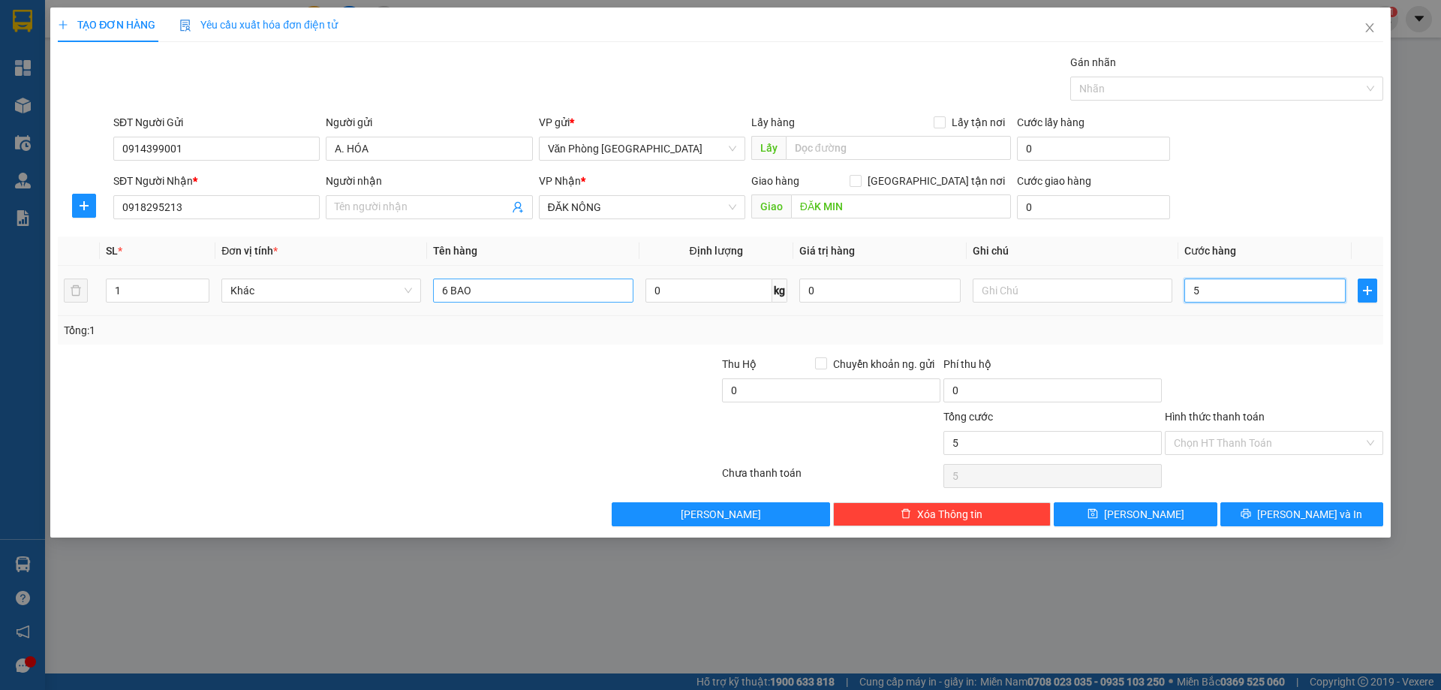
type input "50"
type input "500"
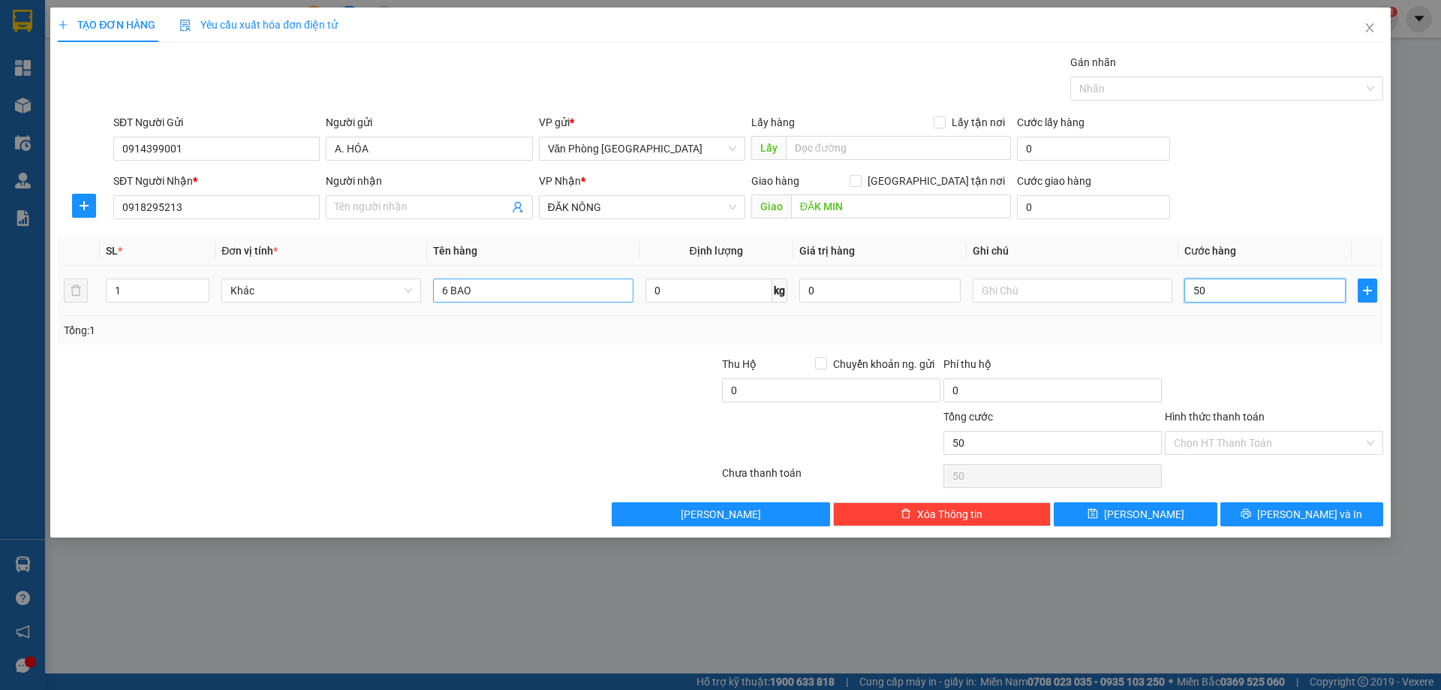
type input "500"
type input "500.000"
click at [1272, 526] on div "TẠO ĐƠN HÀNG Yêu cầu xuất hóa đơn điện tử Transit Pickup Surcharge Ids Transit …" at bounding box center [720, 273] width 1341 height 530
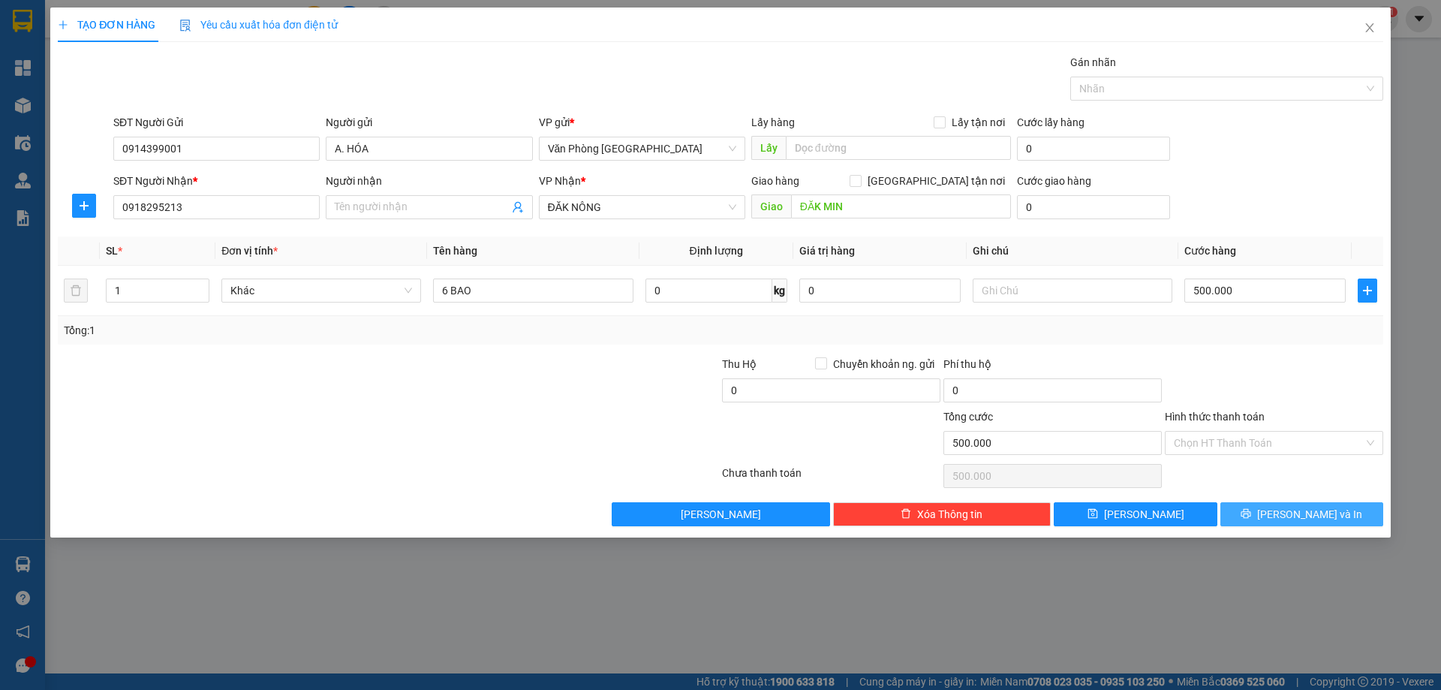
click at [1288, 513] on button "Lưu và In" at bounding box center [1302, 514] width 163 height 24
